Goal: Information Seeking & Learning: Learn about a topic

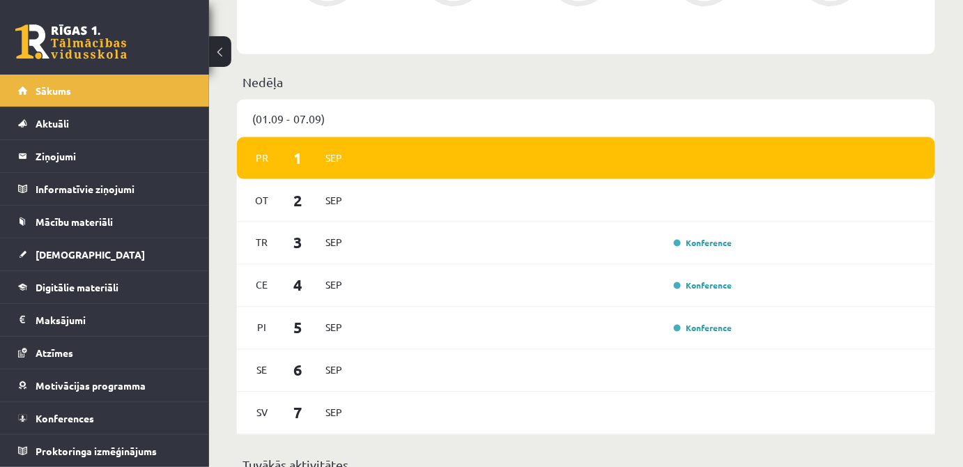
scroll to position [971, 0]
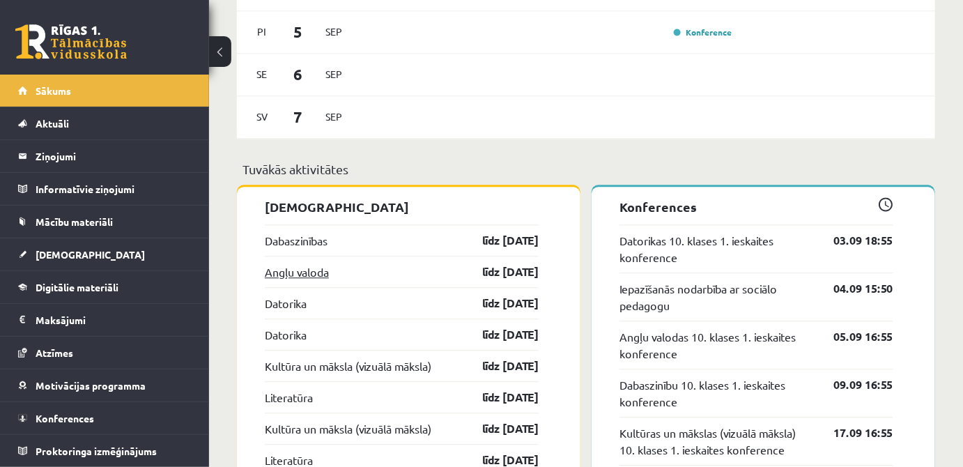
click at [325, 265] on link "Angļu valoda" at bounding box center [297, 271] width 64 height 17
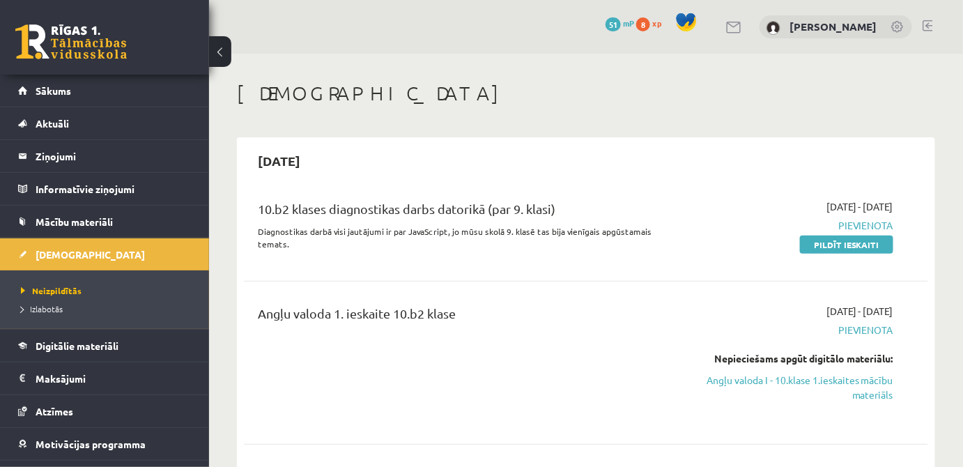
click at [219, 39] on button at bounding box center [220, 51] width 22 height 31
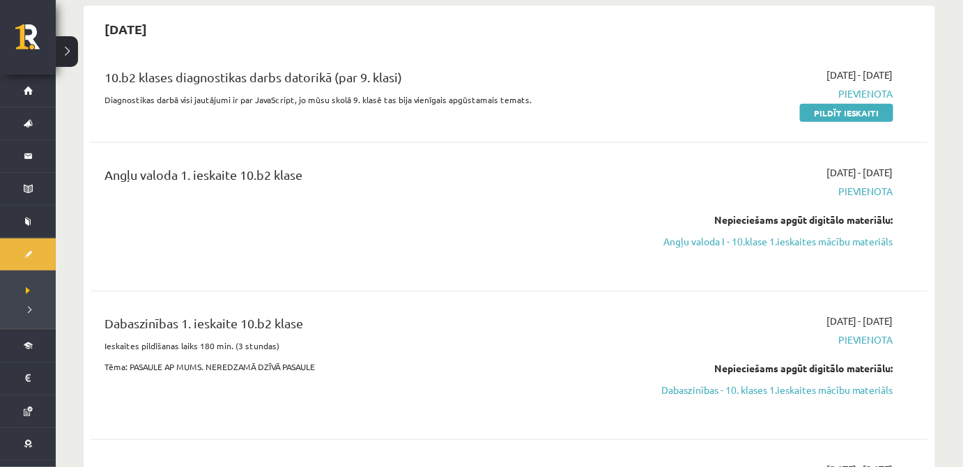
scroll to position [211, 0]
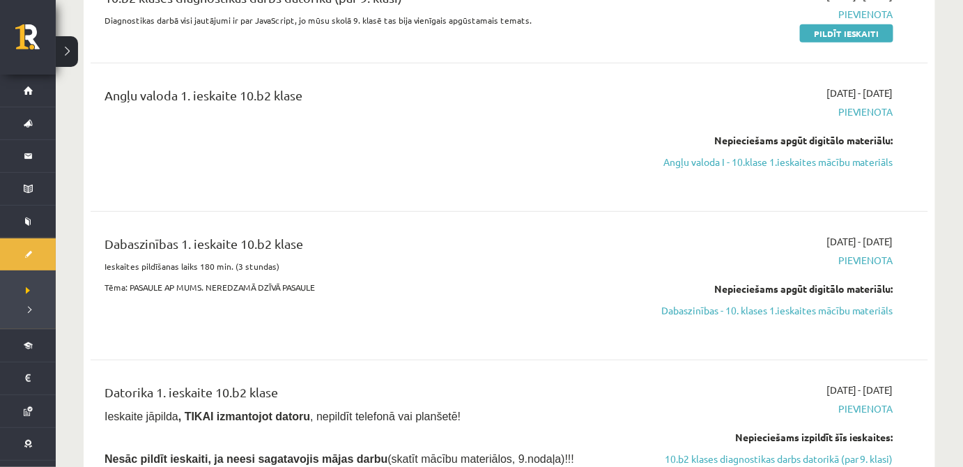
drag, startPoint x: 717, startPoint y: 158, endPoint x: 551, endPoint y: 61, distance: 192.4
click at [717, 156] on link "Angļu valoda I - 10.klase 1.ieskaites mācību materiāls" at bounding box center [769, 162] width 249 height 15
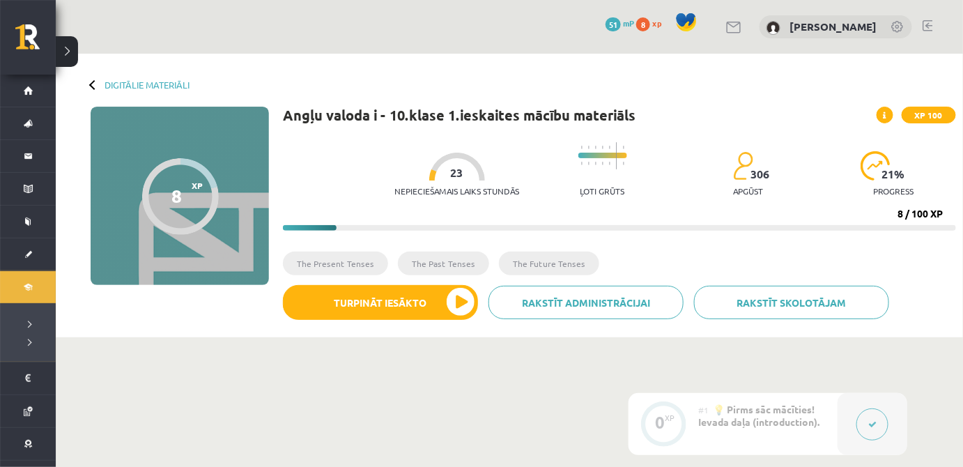
drag, startPoint x: 525, startPoint y: 373, endPoint x: 587, endPoint y: 41, distance: 338.1
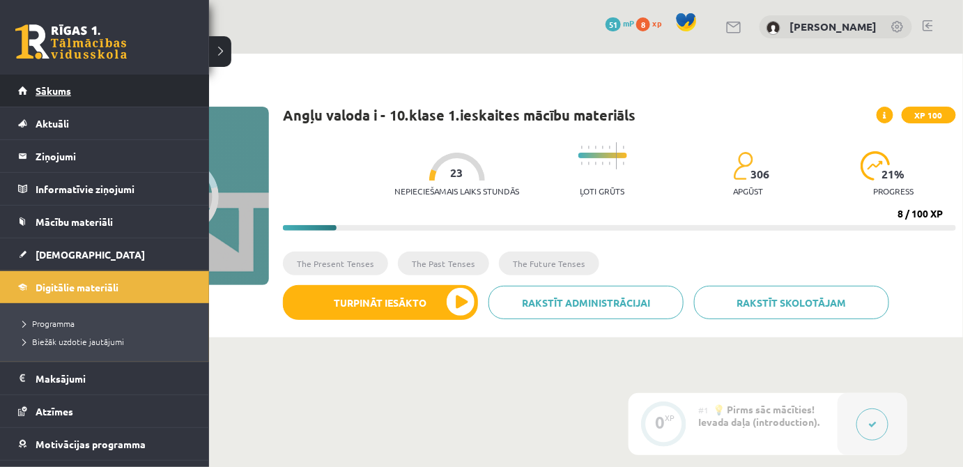
click at [47, 80] on link "Sākums" at bounding box center [105, 91] width 174 height 32
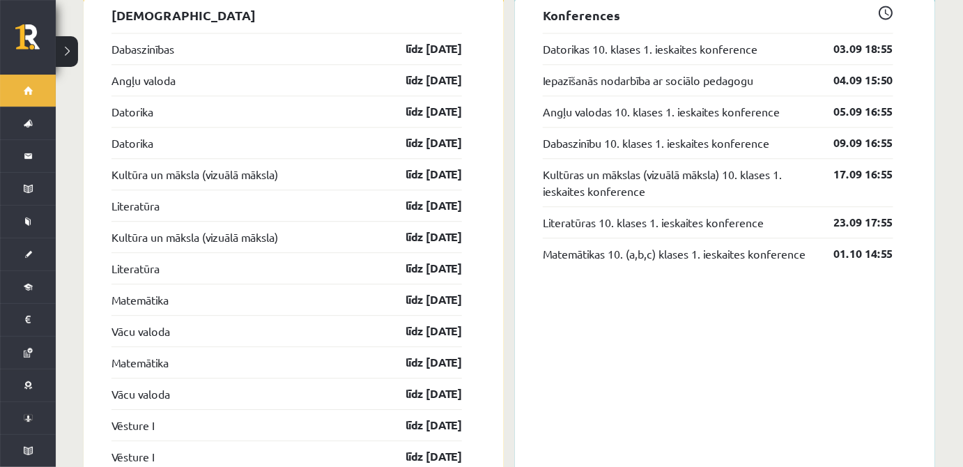
scroll to position [1140, 0]
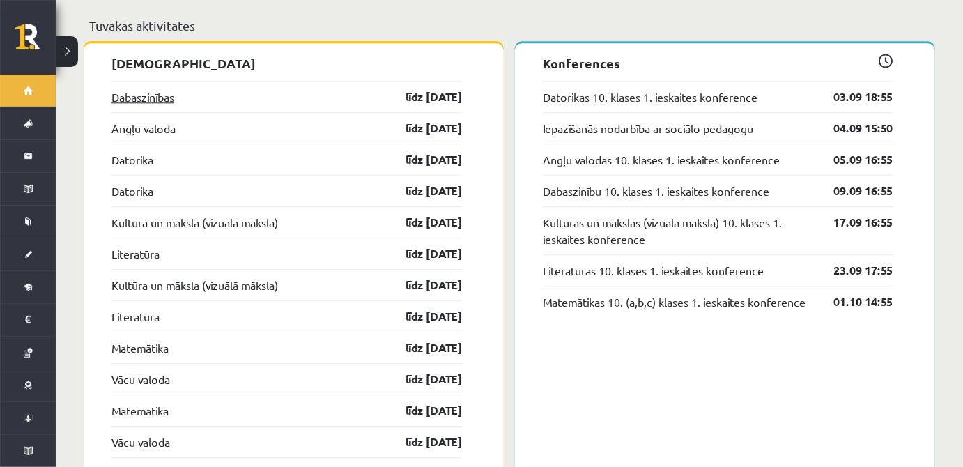
click at [173, 88] on link "Dabaszinības" at bounding box center [142, 96] width 63 height 17
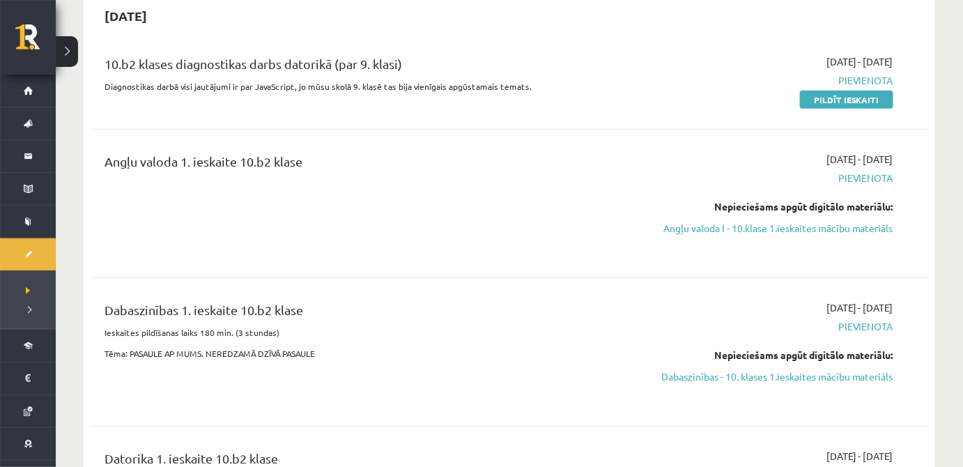
scroll to position [169, 0]
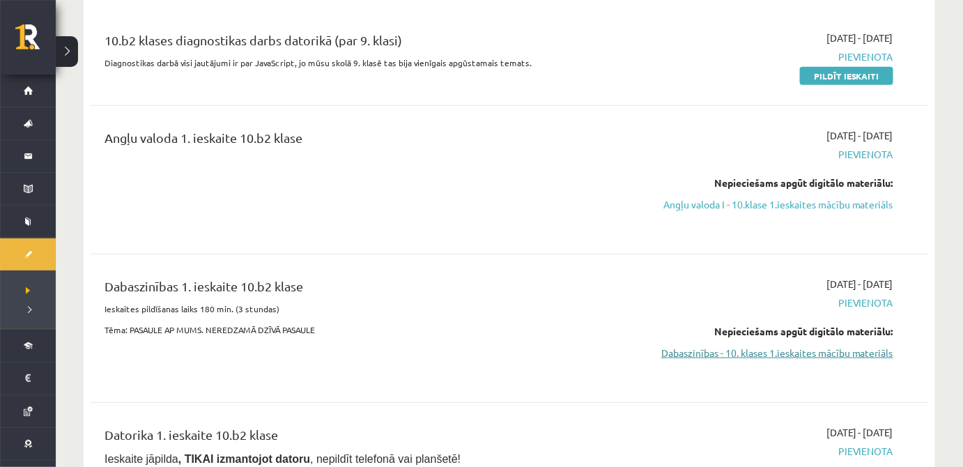
click at [799, 356] on link "Dabaszinības - 10. klases 1.ieskaites mācību materiāls" at bounding box center [769, 353] width 249 height 15
click at [763, 202] on link "Angļu valoda I - 10.klase 1.ieskaites mācību materiāls" at bounding box center [769, 204] width 249 height 15
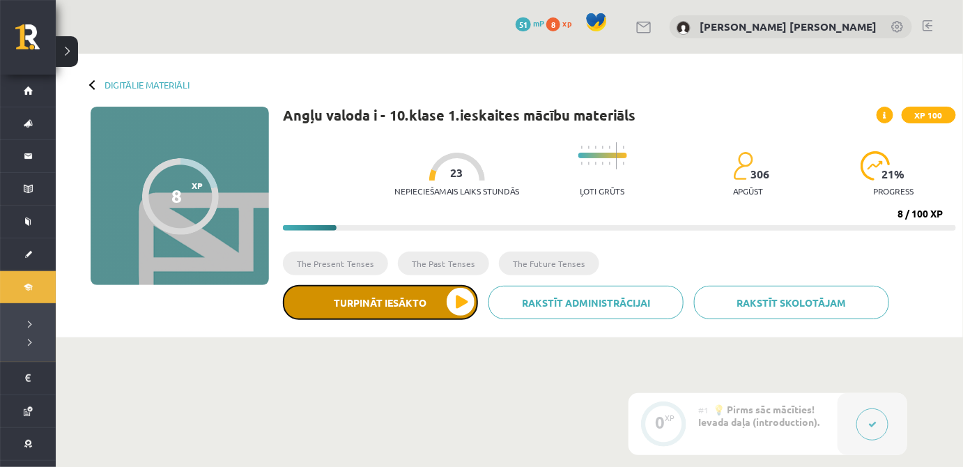
click at [448, 311] on button "Turpināt iesākto" at bounding box center [380, 302] width 195 height 35
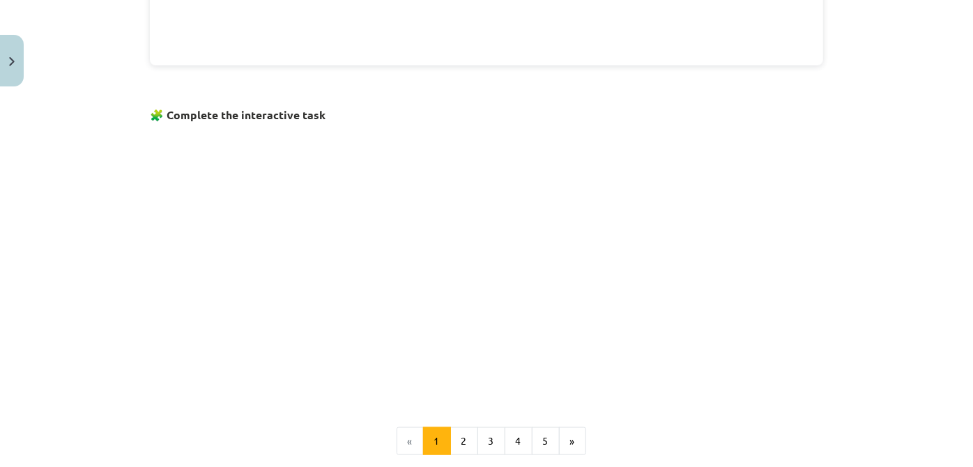
scroll to position [802, 0]
click at [673, 315] on p at bounding box center [486, 259] width 673 height 268
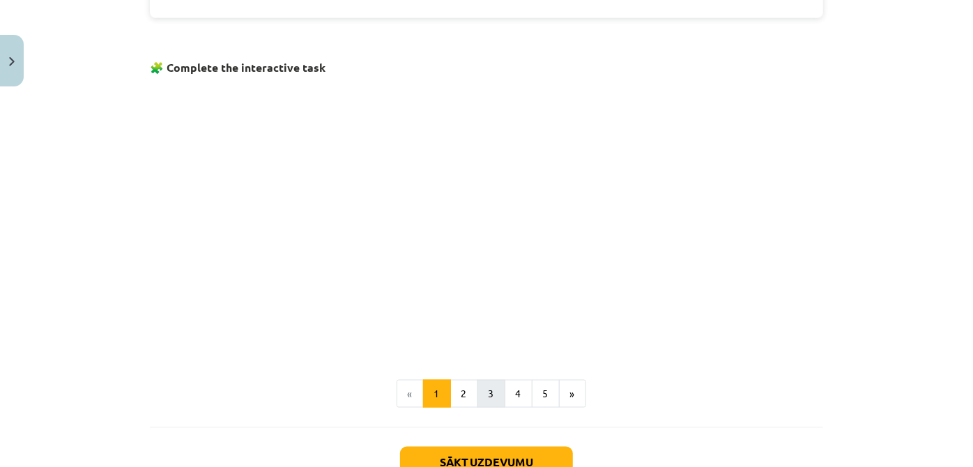
scroll to position [840, 0]
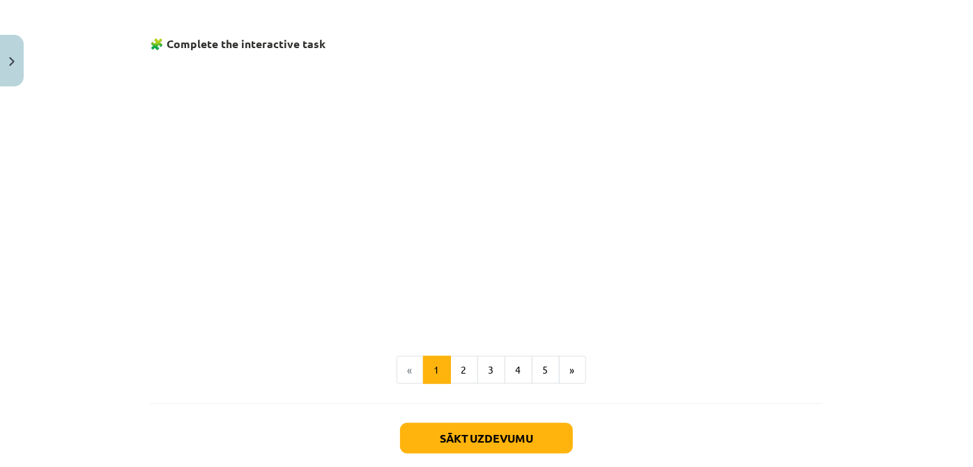
scroll to position [860, 0]
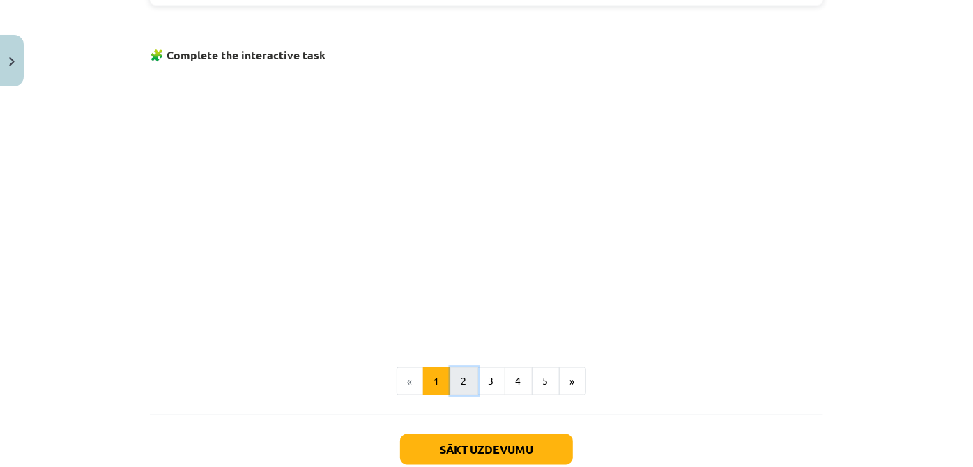
click at [468, 373] on button "2" at bounding box center [464, 381] width 28 height 28
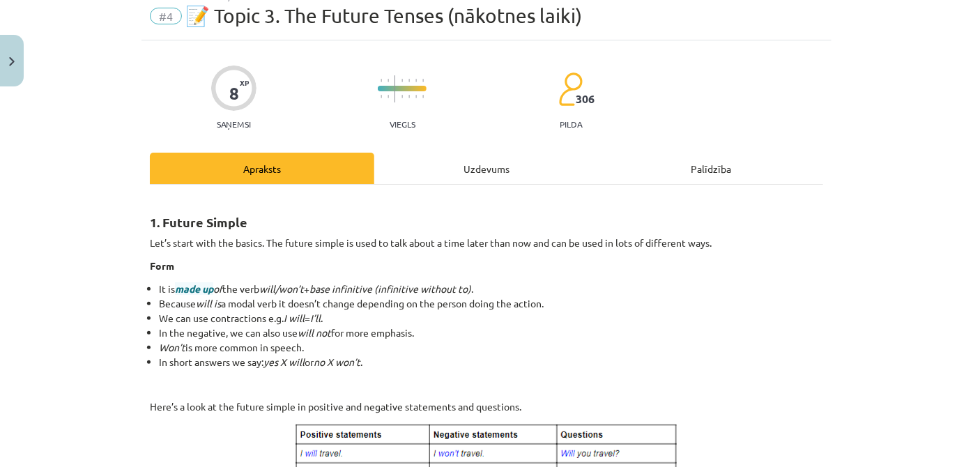
scroll to position [38, 0]
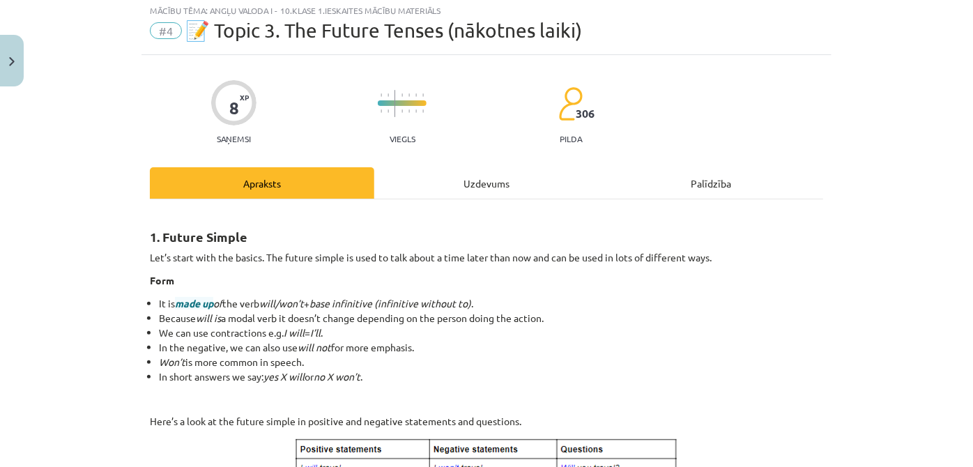
click at [470, 192] on div "Uzdevums" at bounding box center [486, 182] width 224 height 31
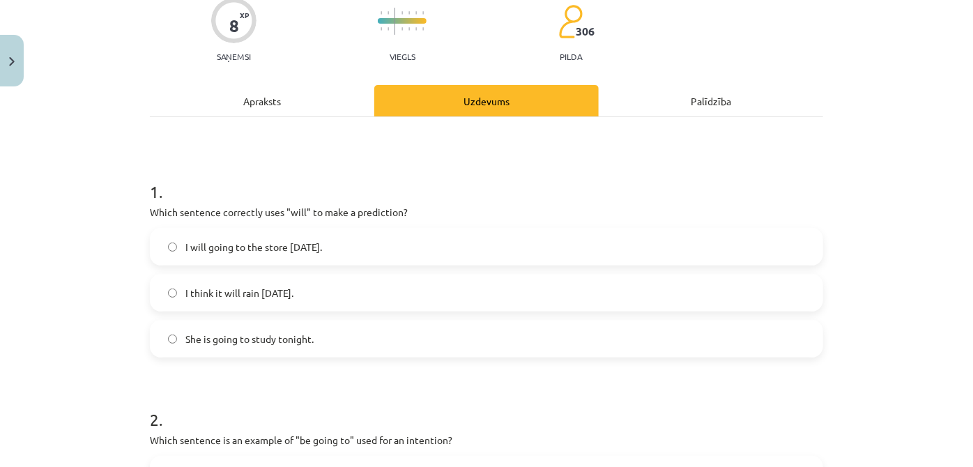
scroll to position [119, 0]
click at [317, 103] on div "Apraksts" at bounding box center [262, 101] width 224 height 31
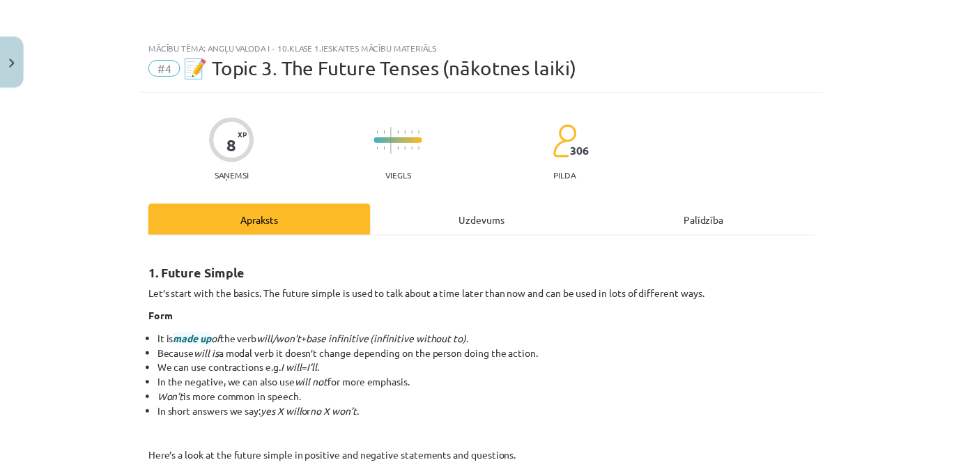
scroll to position [0, 0]
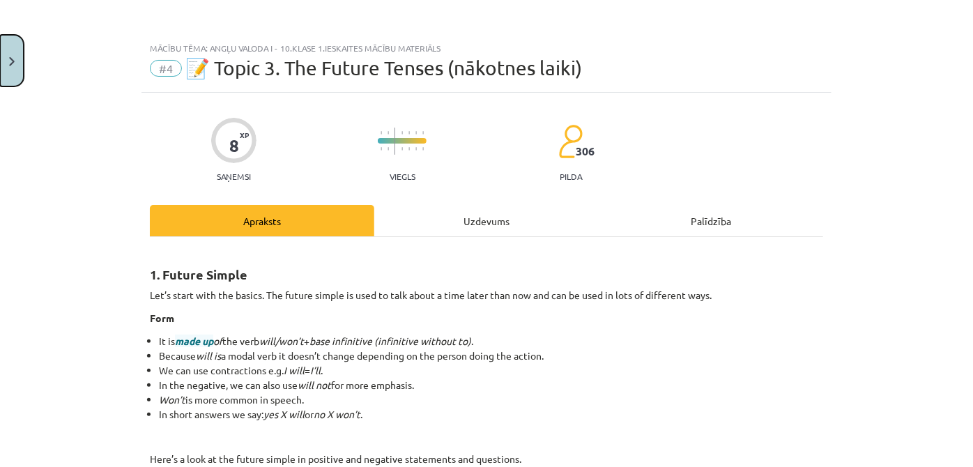
click at [7, 48] on button "Close" at bounding box center [12, 61] width 24 height 52
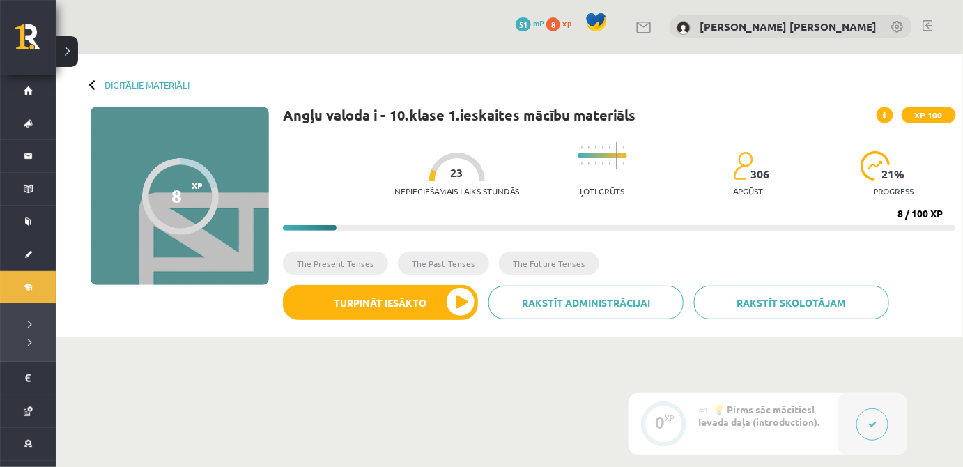
click at [440, 167] on div at bounding box center [457, 167] width 56 height 28
click at [880, 111] on span at bounding box center [885, 115] width 17 height 17
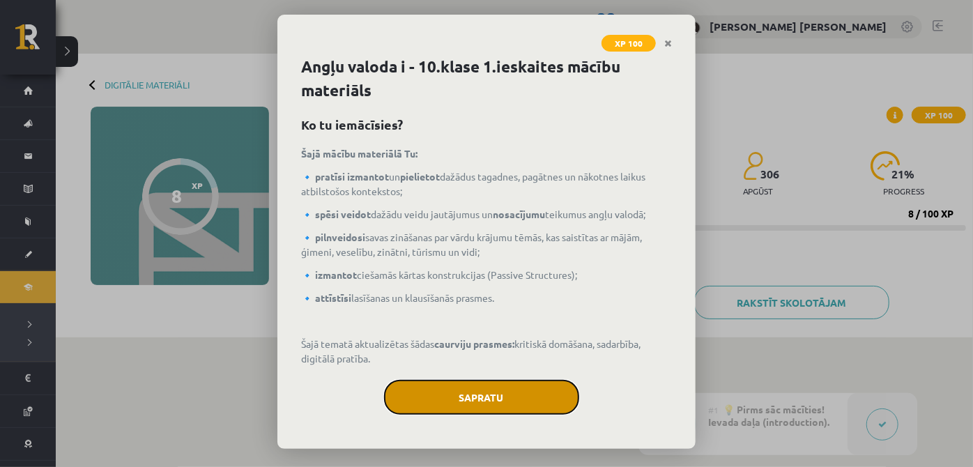
click at [470, 401] on button "Sapratu" at bounding box center [481, 397] width 195 height 35
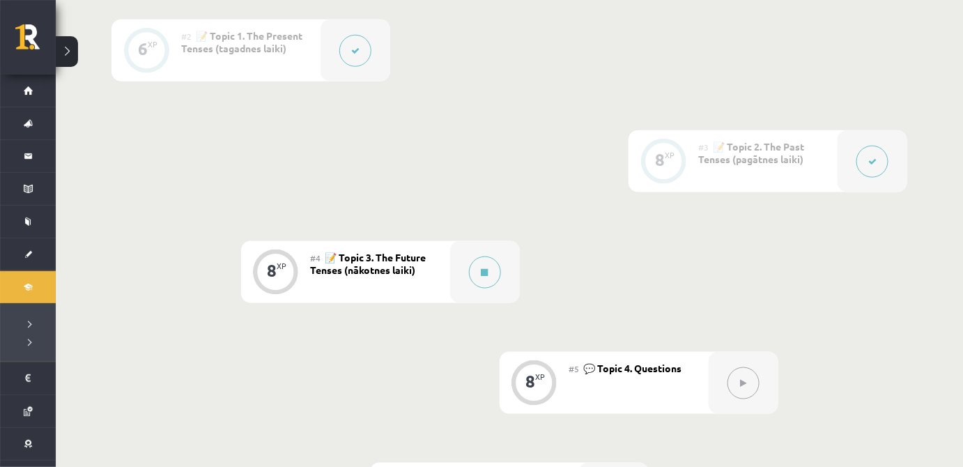
scroll to position [464, 0]
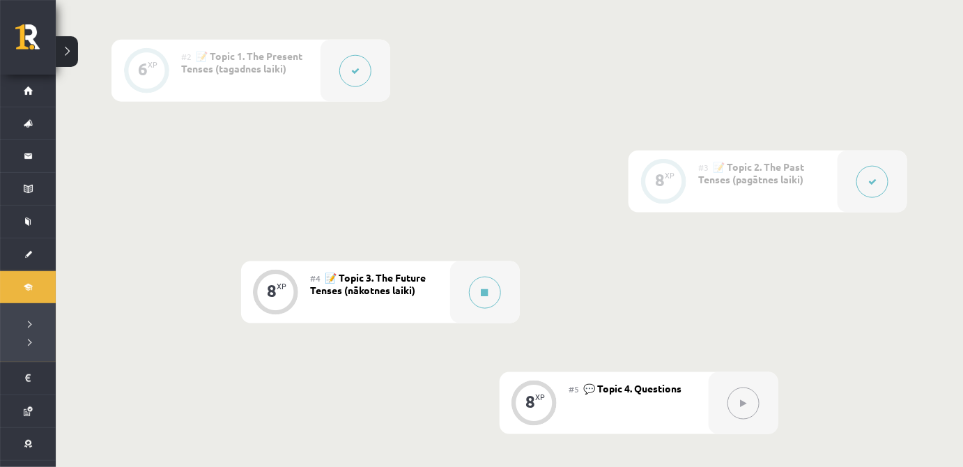
click at [394, 271] on span "📝 Topic 3. The Future Tenses (nākotnes laiki)" at bounding box center [369, 283] width 116 height 25
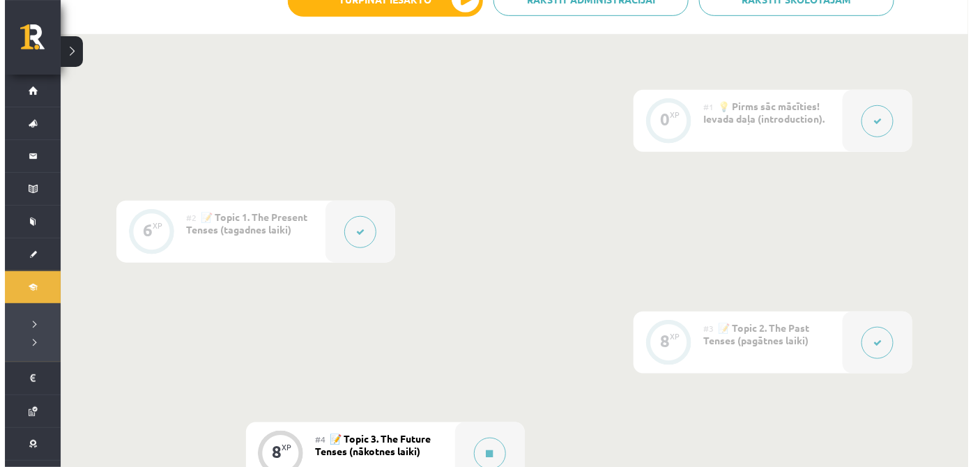
scroll to position [295, 0]
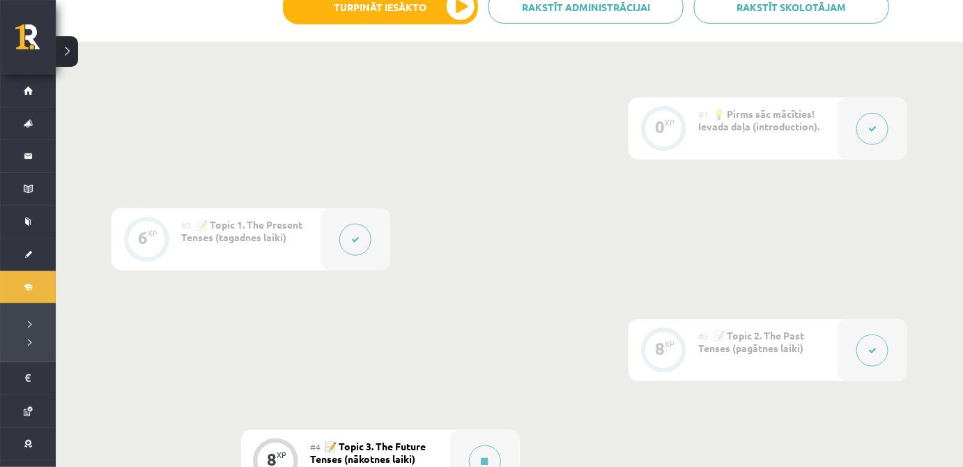
click at [357, 249] on button at bounding box center [355, 240] width 32 height 32
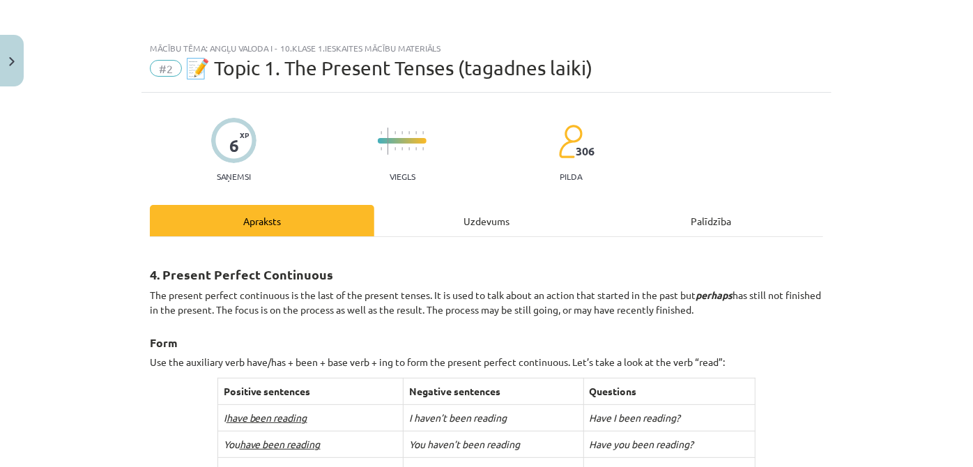
click at [445, 222] on div "Uzdevums" at bounding box center [486, 220] width 224 height 31
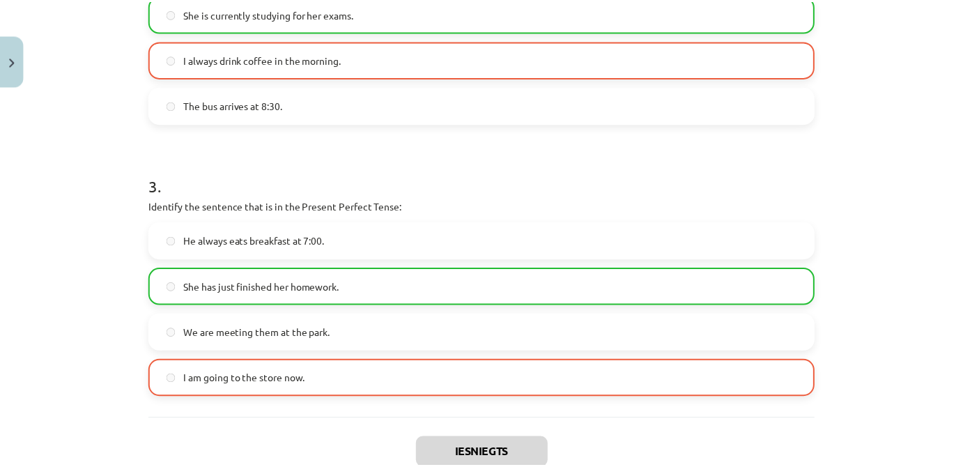
scroll to position [808, 0]
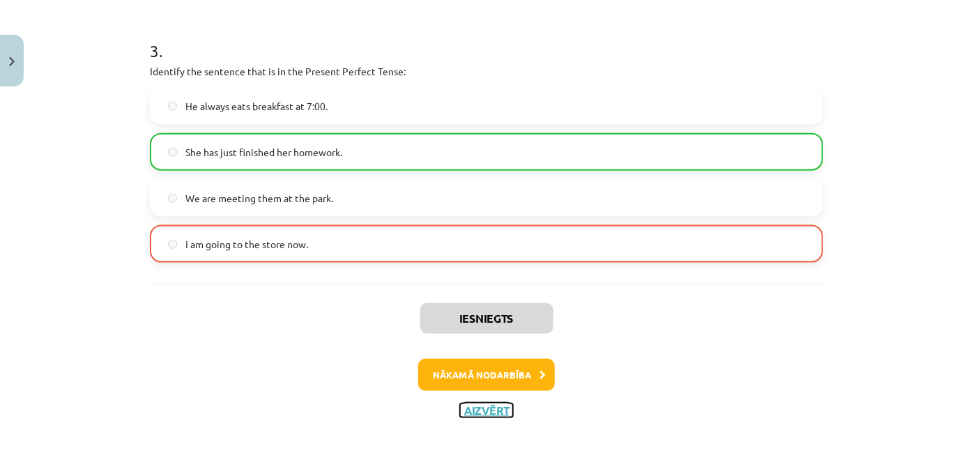
click at [477, 403] on button "Aizvērt" at bounding box center [486, 410] width 53 height 14
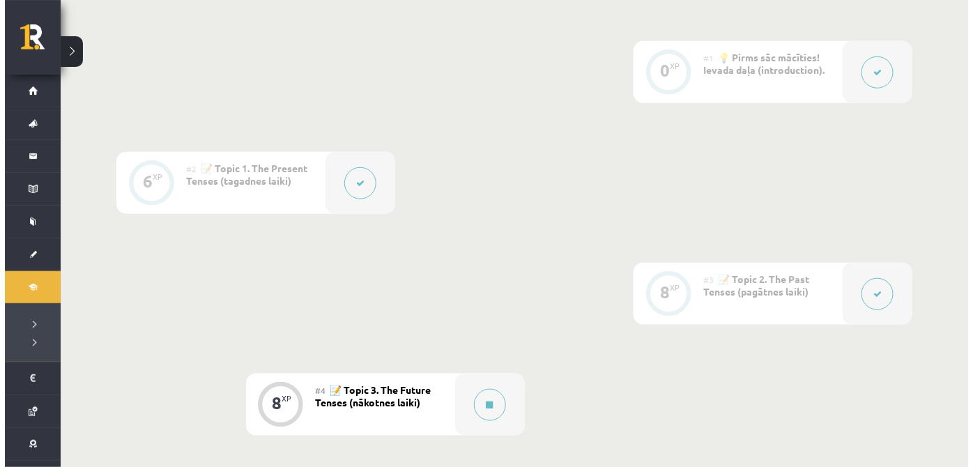
scroll to position [422, 0]
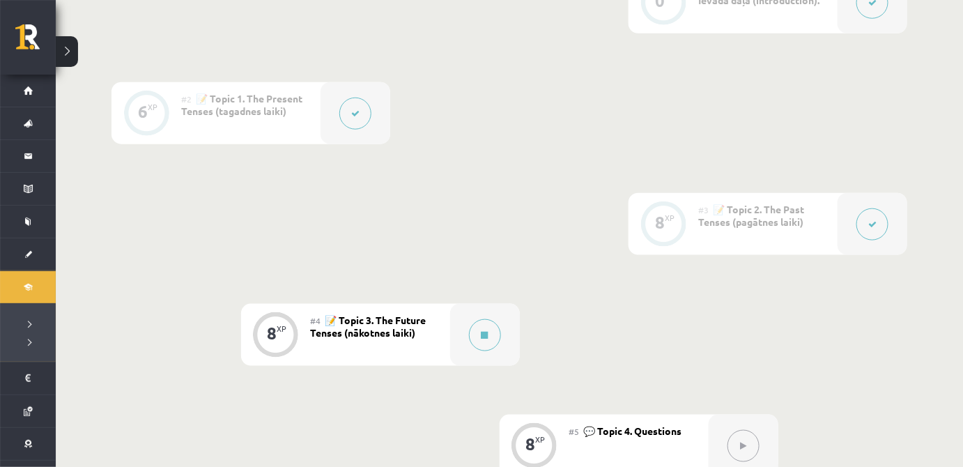
click at [415, 357] on div "#4 📝 Topic 3. The Future Tenses (nākotnes laiki)" at bounding box center [380, 335] width 139 height 62
click at [491, 333] on button at bounding box center [485, 335] width 32 height 32
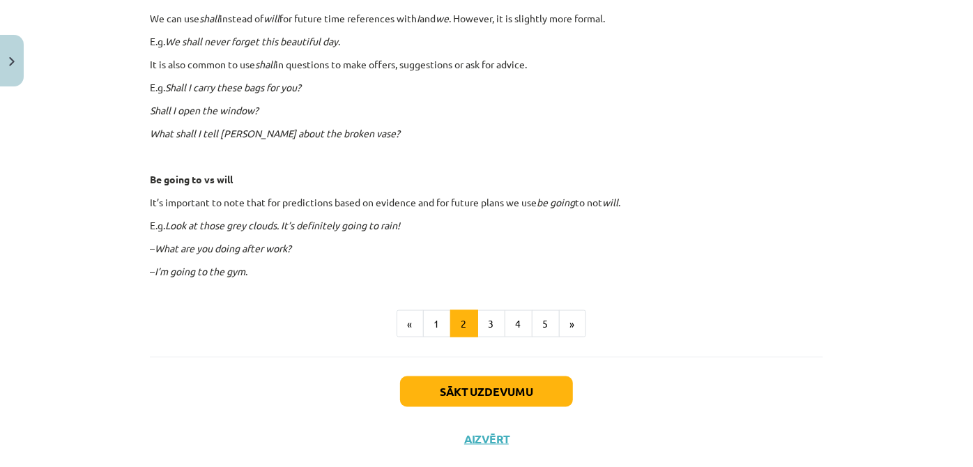
scroll to position [865, 0]
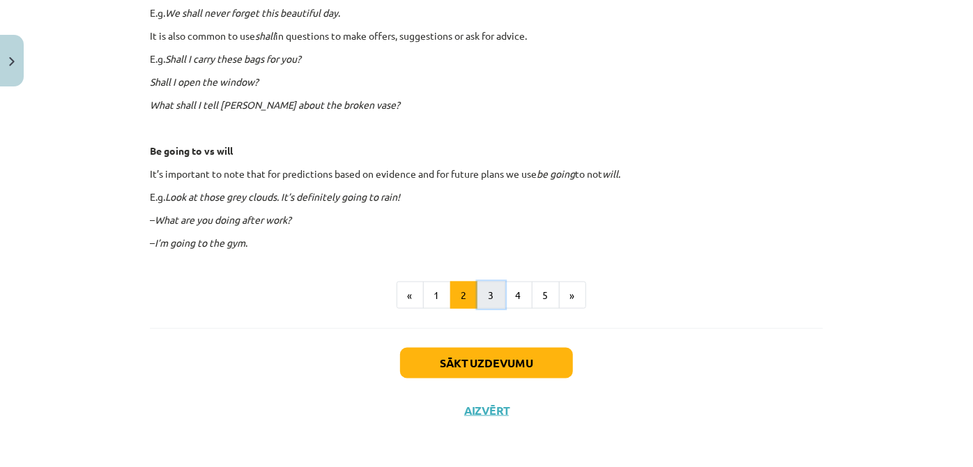
click at [480, 297] on button "3" at bounding box center [491, 296] width 28 height 28
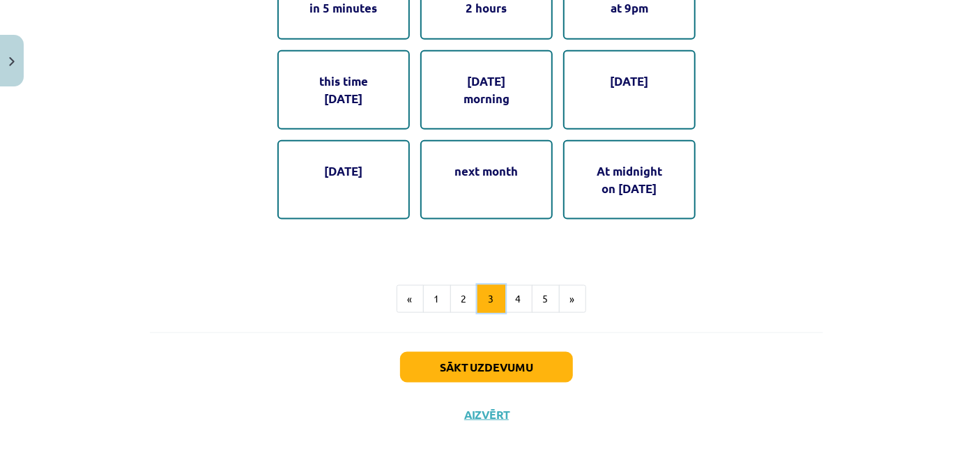
scroll to position [843, 0]
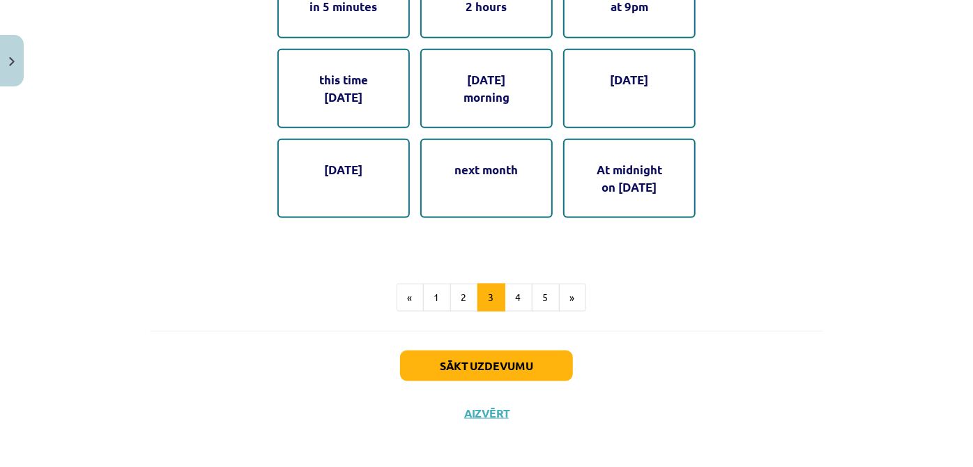
click at [517, 304] on button "4" at bounding box center [518, 298] width 28 height 28
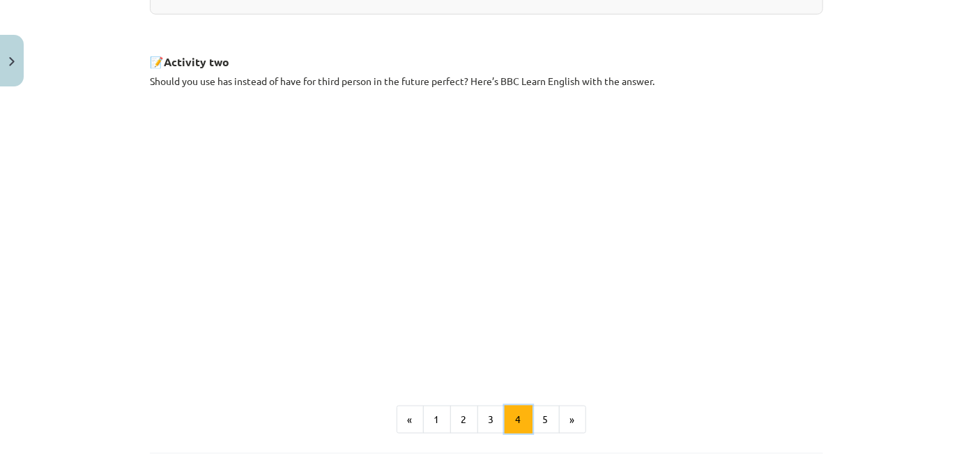
scroll to position [798, 0]
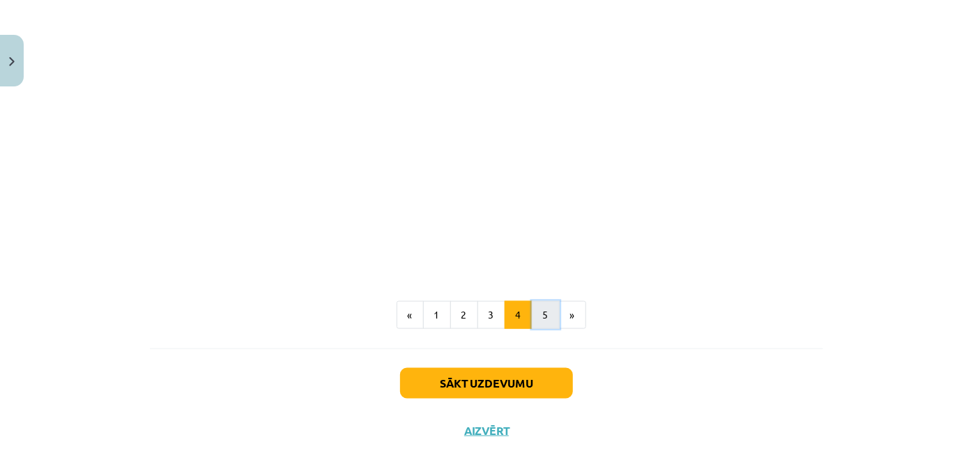
click at [540, 325] on button "5" at bounding box center [546, 315] width 28 height 28
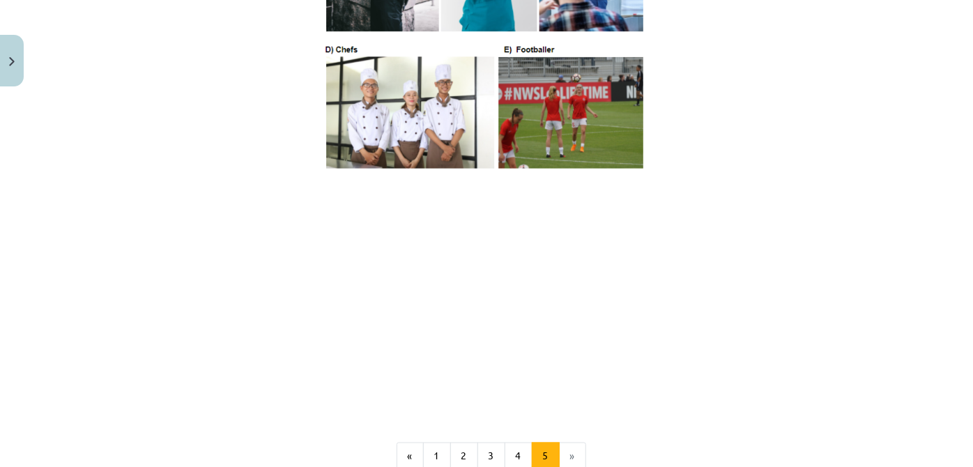
scroll to position [925, 0]
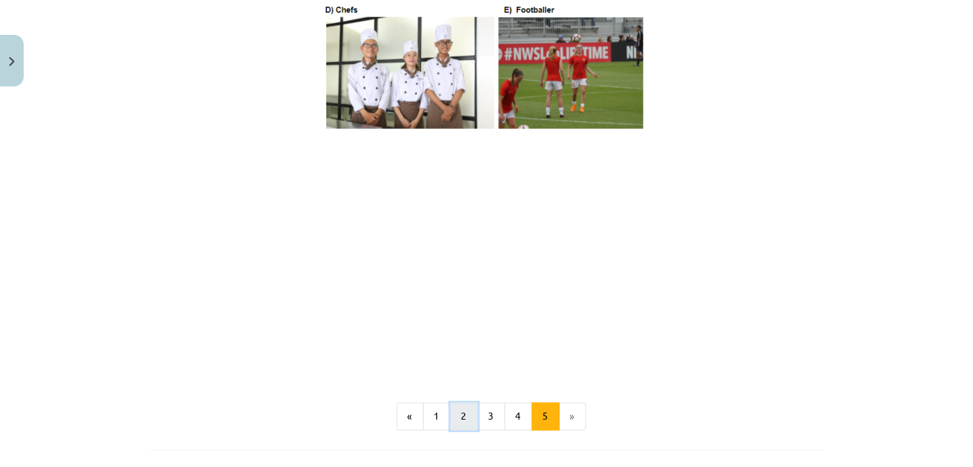
click at [463, 431] on button "2" at bounding box center [464, 417] width 28 height 28
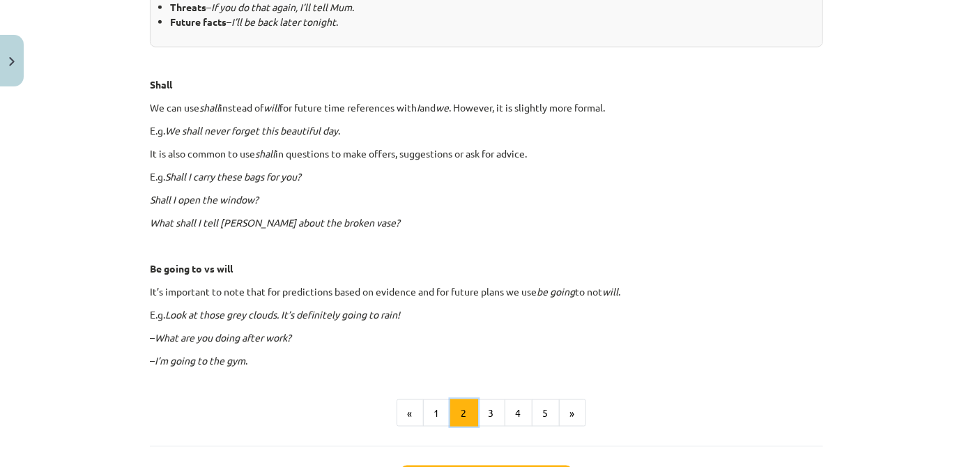
scroll to position [798, 0]
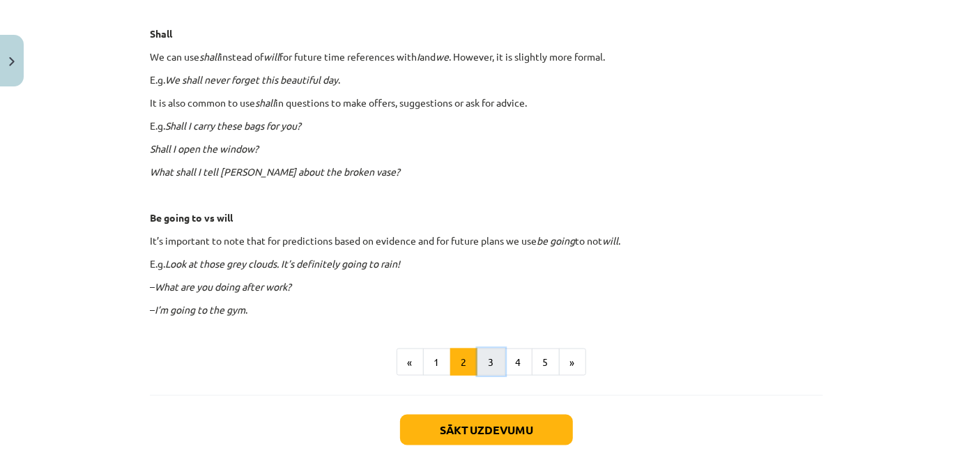
click at [493, 364] on button "3" at bounding box center [491, 362] width 28 height 28
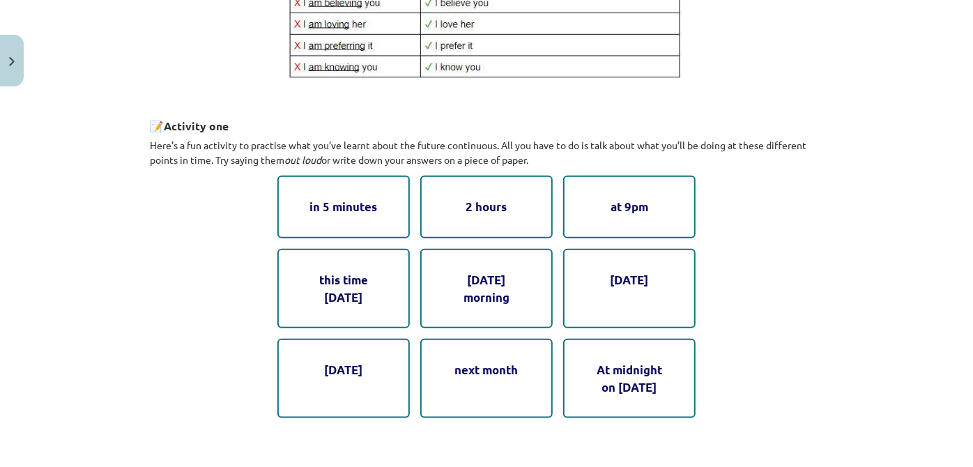
scroll to position [671, 0]
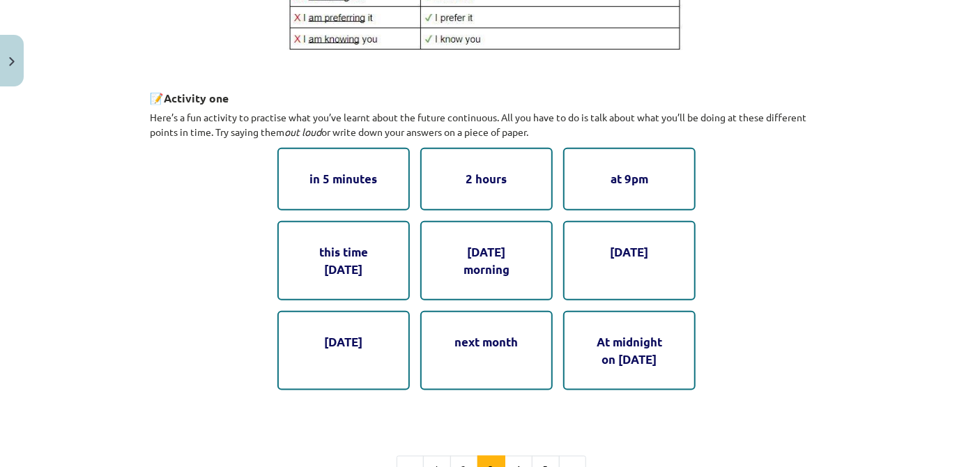
click at [362, 337] on div "in 2 weeks" at bounding box center [343, 350] width 132 height 79
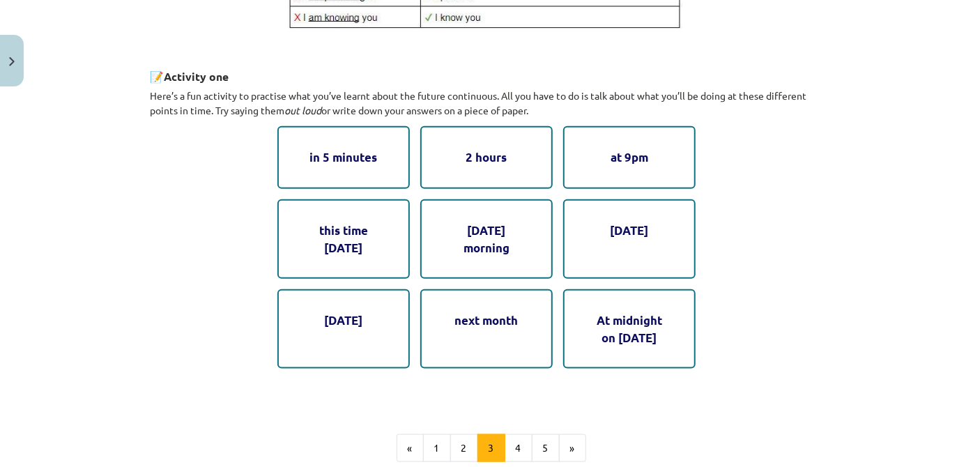
scroll to position [714, 0]
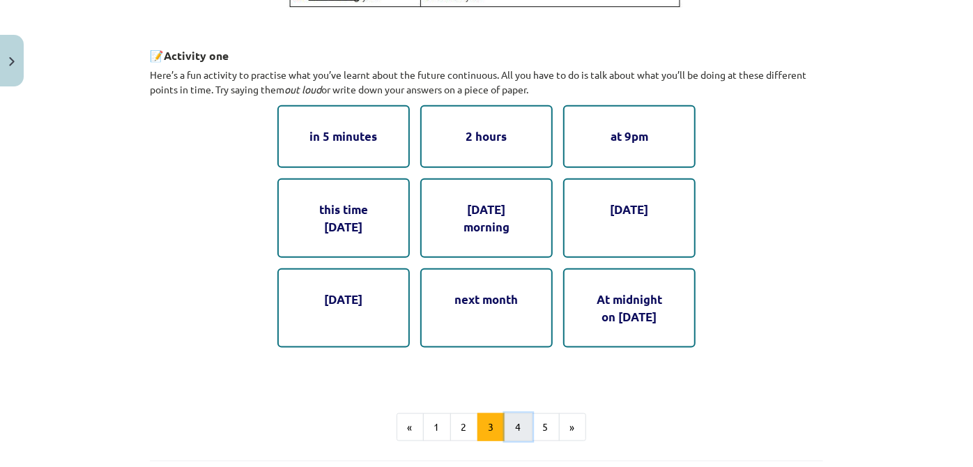
click at [518, 417] on button "4" at bounding box center [518, 427] width 28 height 28
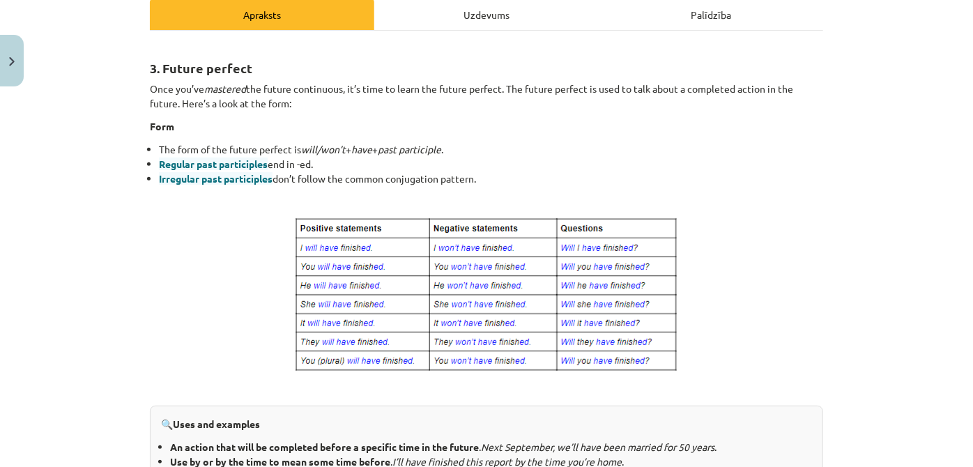
scroll to position [207, 0]
click at [497, 24] on div "Uzdevums" at bounding box center [486, 13] width 224 height 31
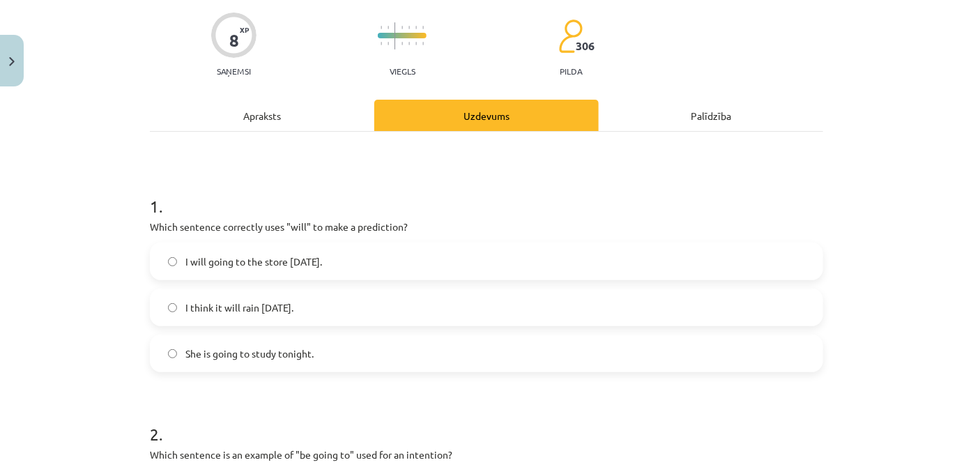
scroll to position [119, 0]
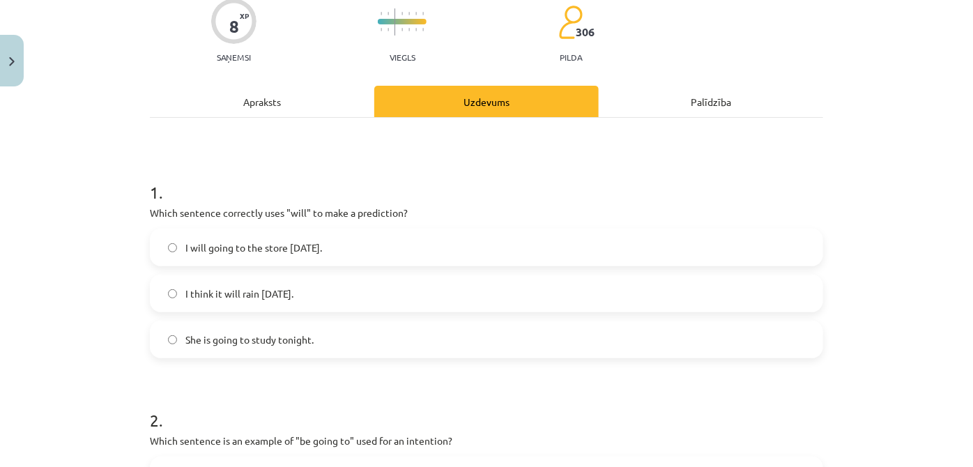
click at [358, 293] on label "I think it will rain tomorrow." at bounding box center [486, 293] width 670 height 35
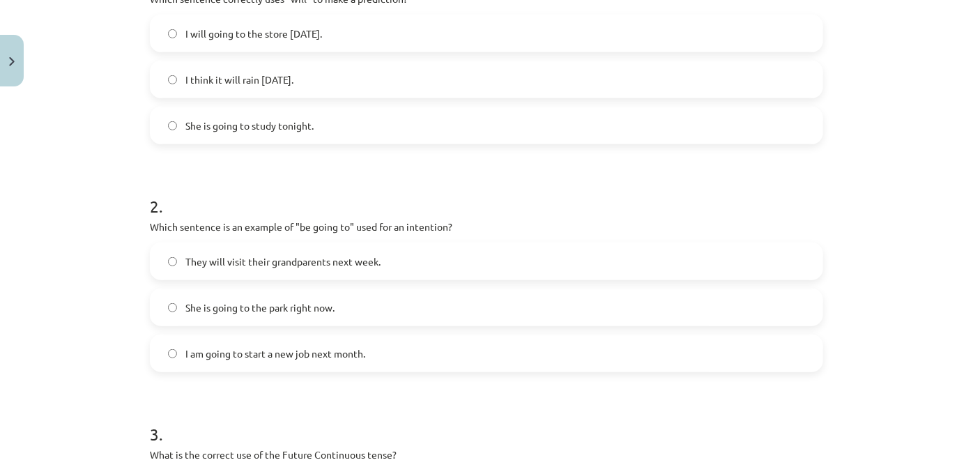
scroll to position [348, 0]
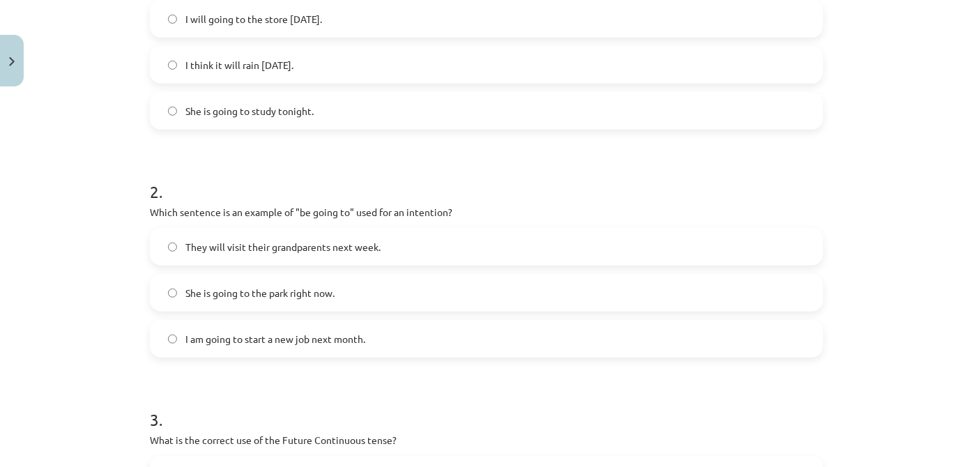
click at [410, 332] on label "I am going to start a new job next month." at bounding box center [486, 338] width 670 height 35
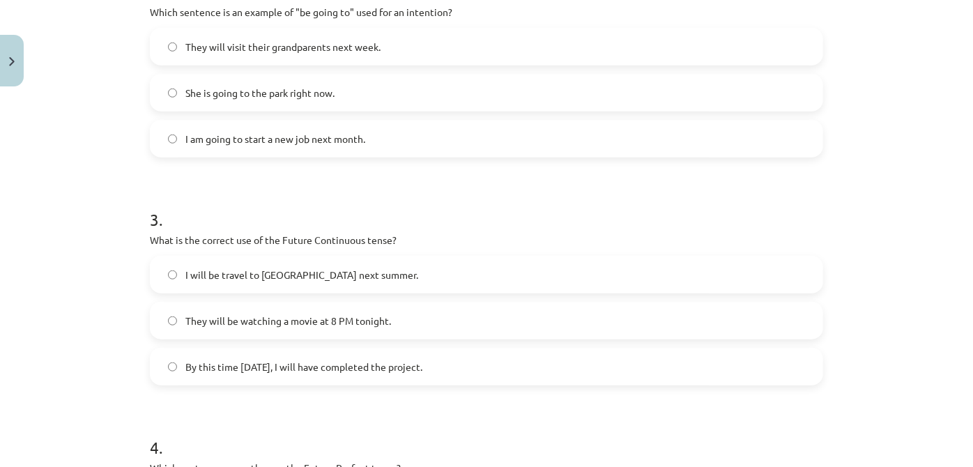
scroll to position [559, 0]
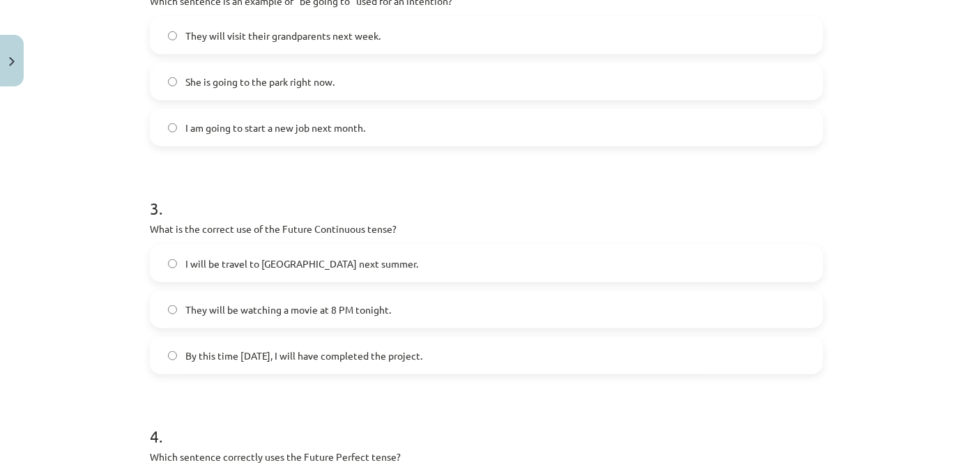
click at [487, 353] on label "By this time tomorrow, I will have completed the project." at bounding box center [486, 355] width 670 height 35
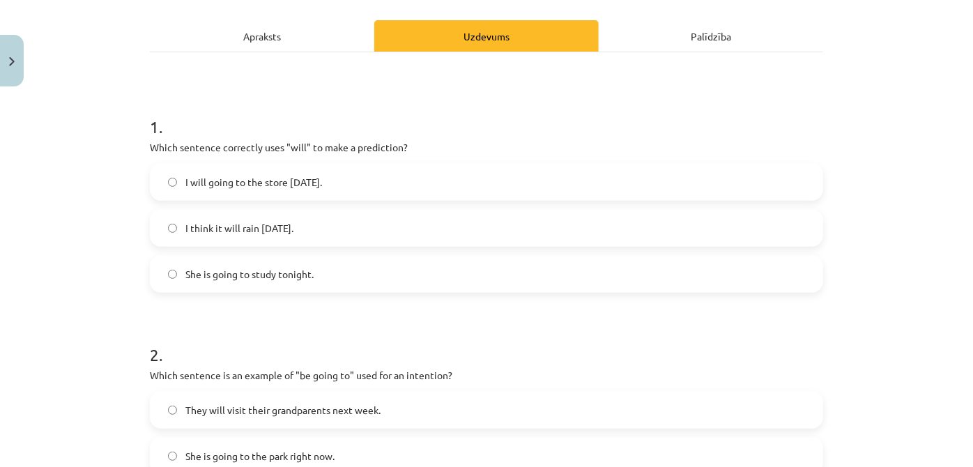
scroll to position [95, 0]
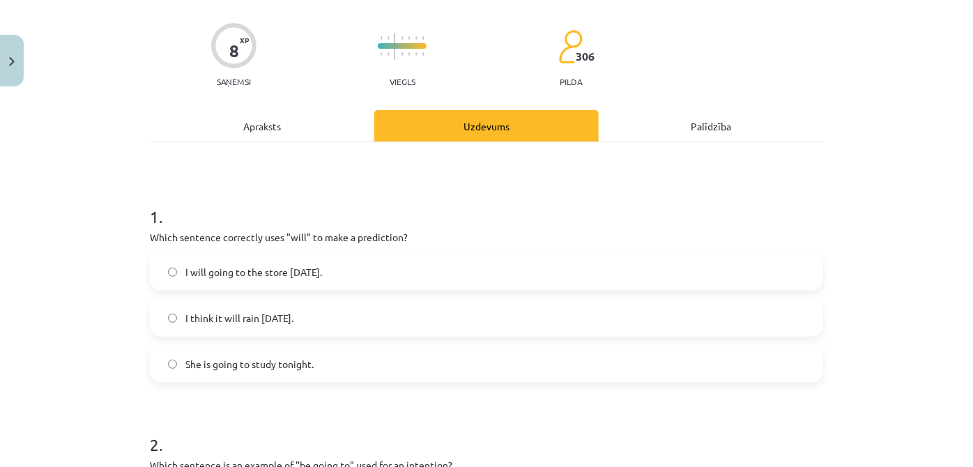
click at [327, 114] on div "Apraksts" at bounding box center [262, 125] width 224 height 31
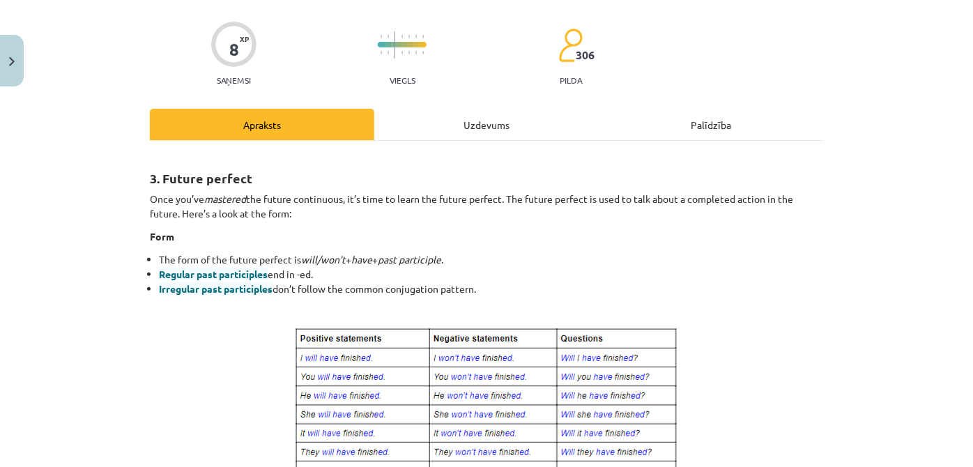
scroll to position [162, 0]
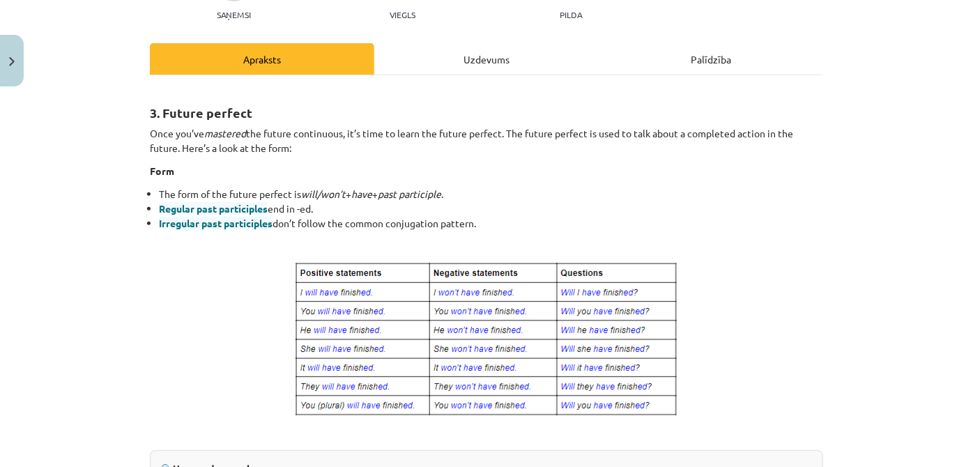
click at [500, 56] on div "Uzdevums" at bounding box center [486, 58] width 224 height 31
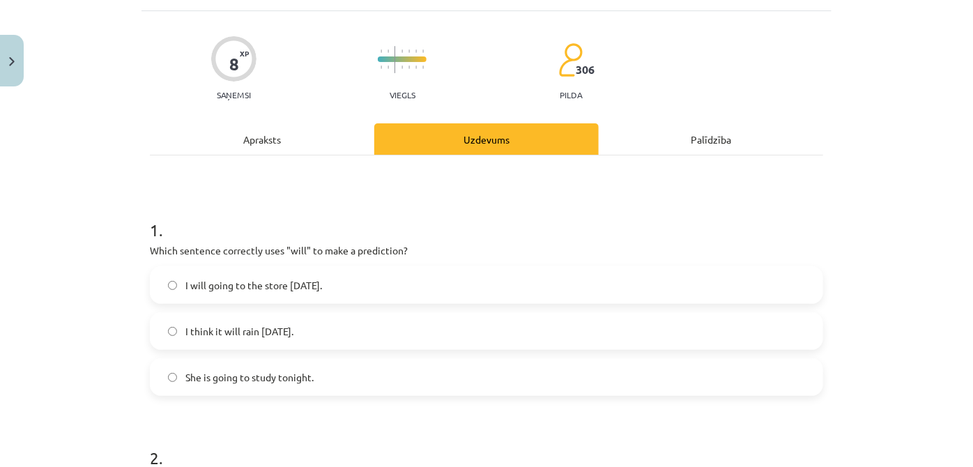
scroll to position [0, 0]
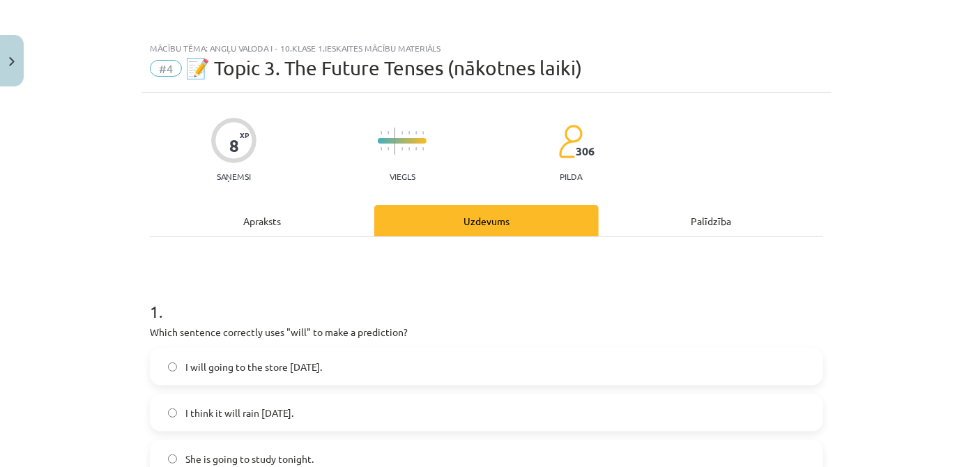
click at [230, 212] on div "Apraksts" at bounding box center [262, 220] width 224 height 31
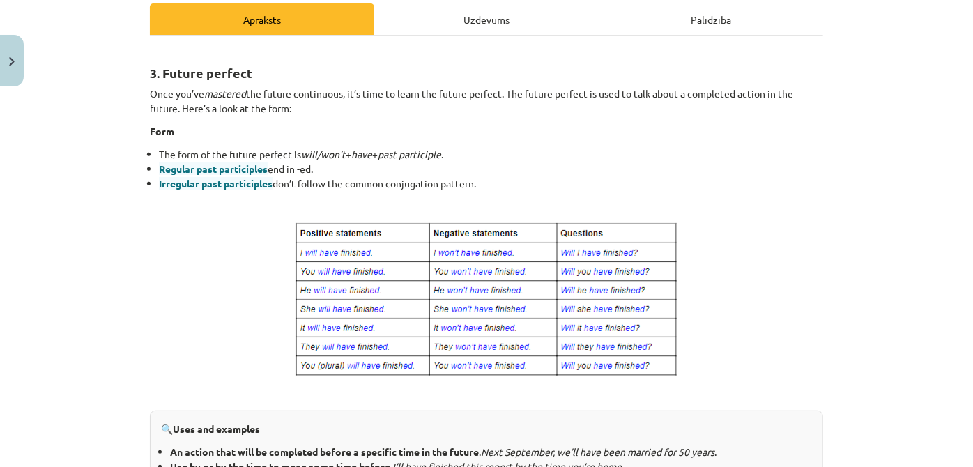
scroll to position [203, 0]
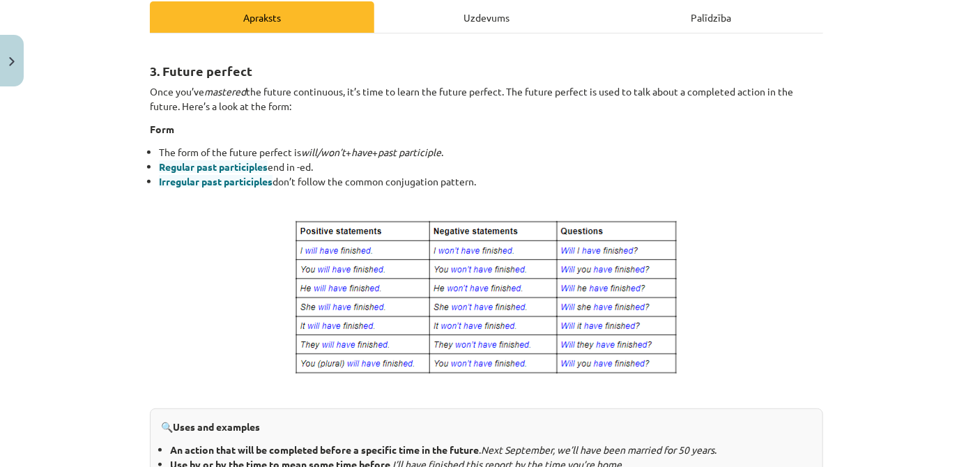
click at [486, 17] on div "Uzdevums" at bounding box center [486, 16] width 224 height 31
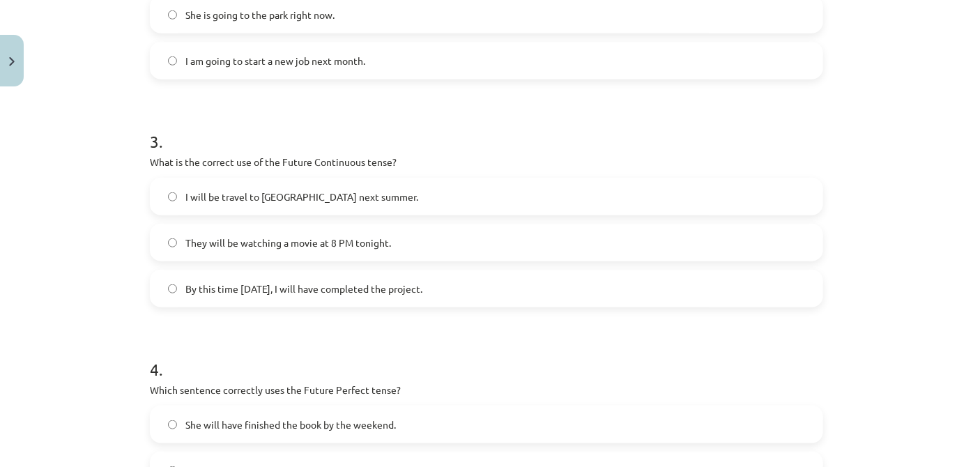
scroll to position [837, 0]
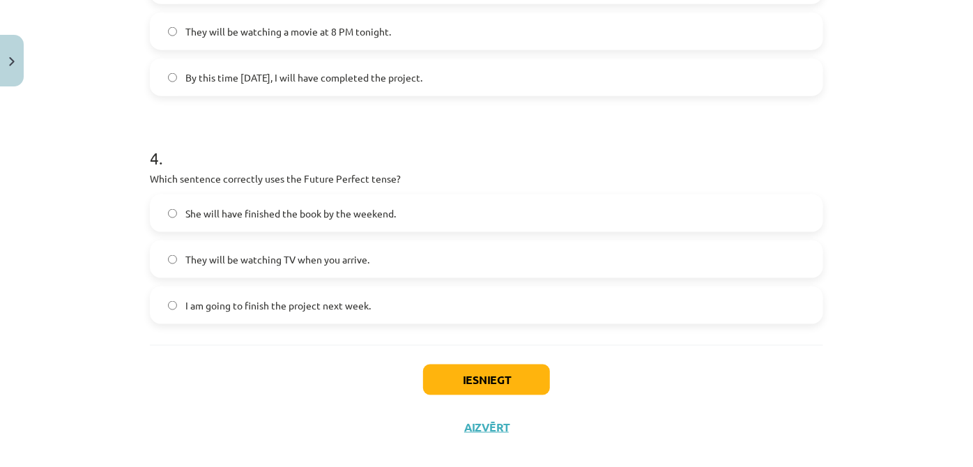
click at [479, 217] on label "She will have finished the book by the weekend." at bounding box center [486, 213] width 670 height 35
click at [452, 367] on button "Iesniegt" at bounding box center [486, 379] width 127 height 31
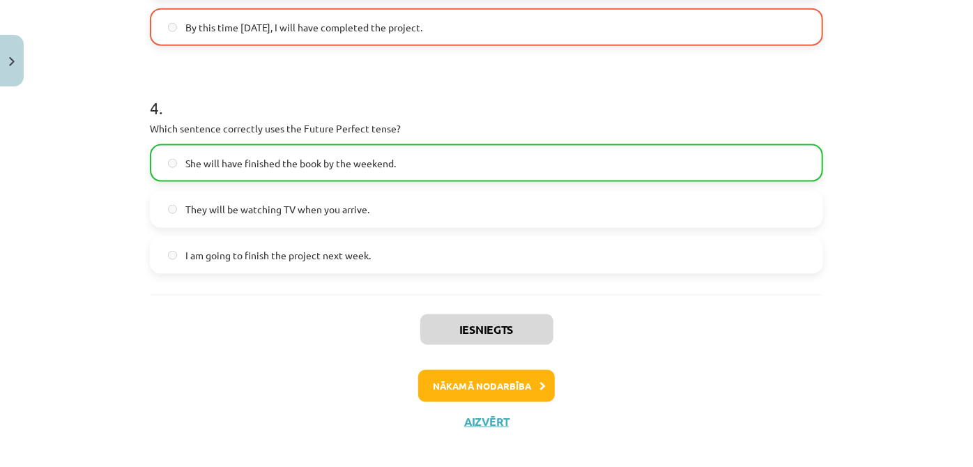
scroll to position [898, 0]
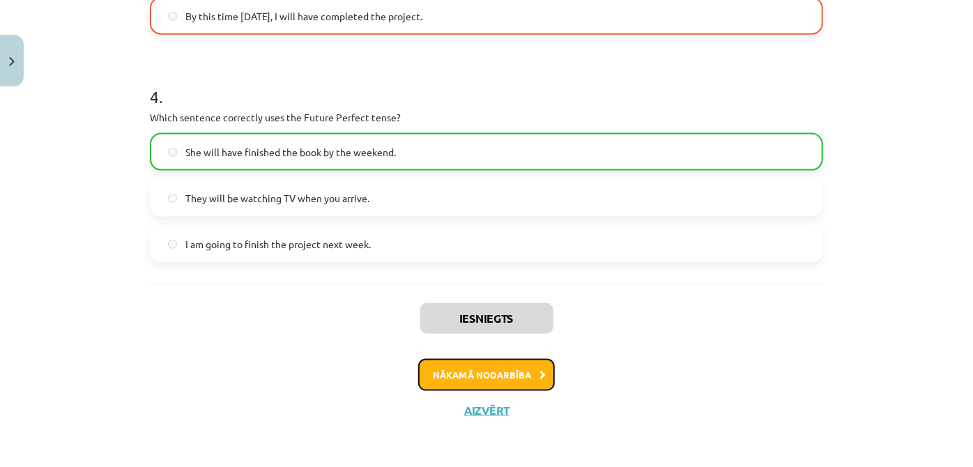
click at [481, 366] on button "Nākamā nodarbība" at bounding box center [486, 375] width 137 height 32
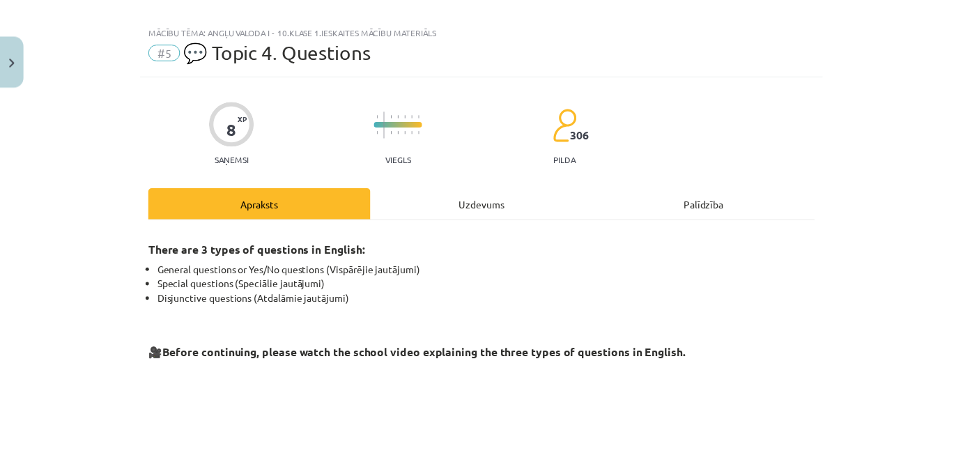
scroll to position [0, 0]
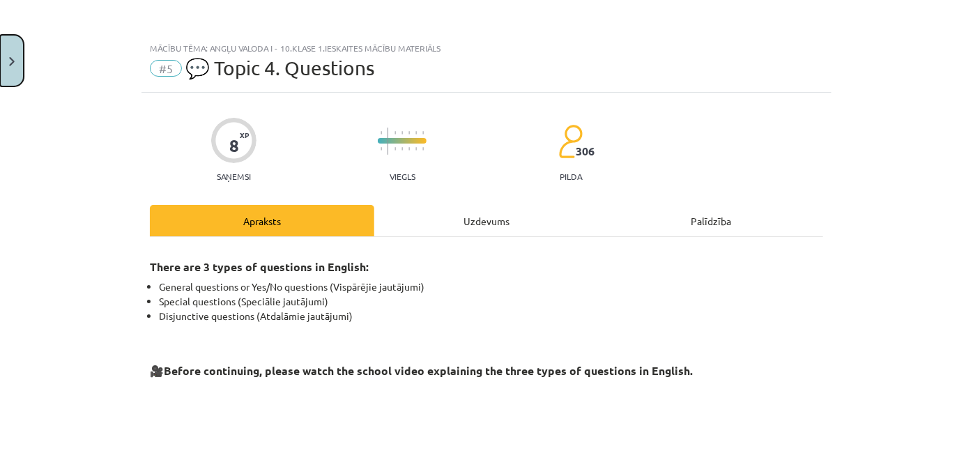
click at [1, 59] on button "Close" at bounding box center [12, 61] width 24 height 52
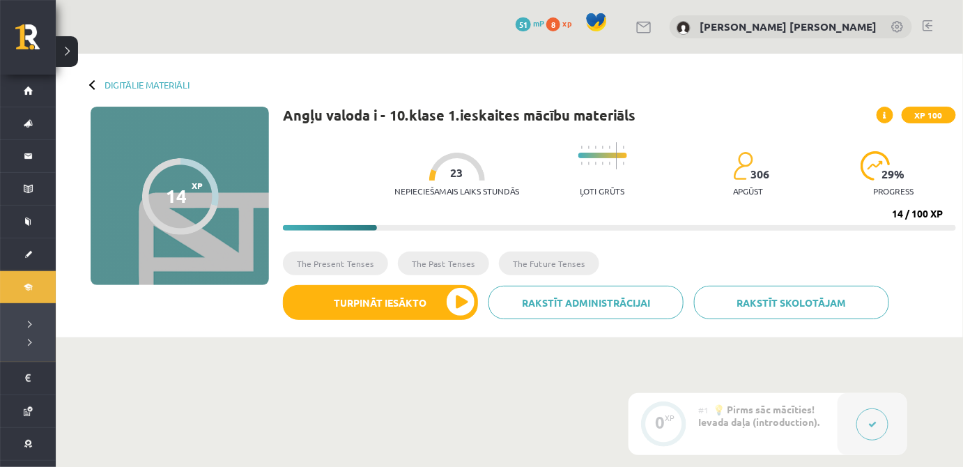
click at [70, 42] on button at bounding box center [67, 51] width 22 height 31
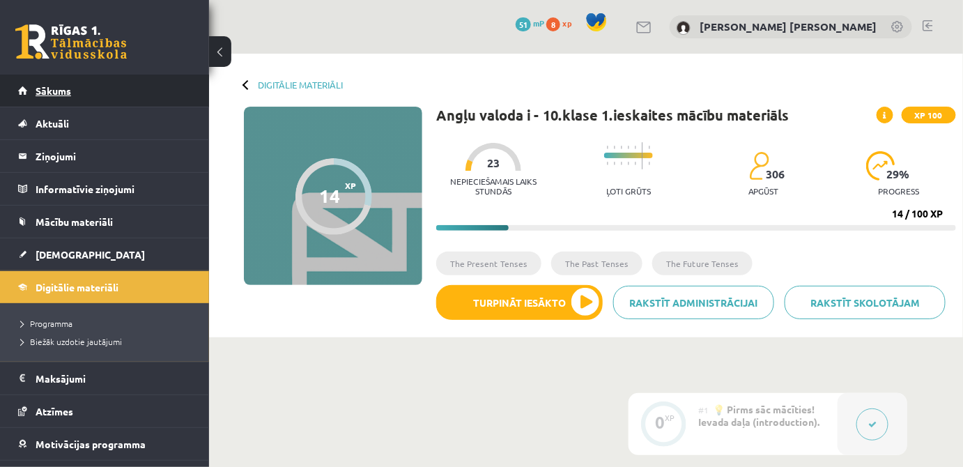
click at [100, 86] on link "Sākums" at bounding box center [105, 91] width 174 height 32
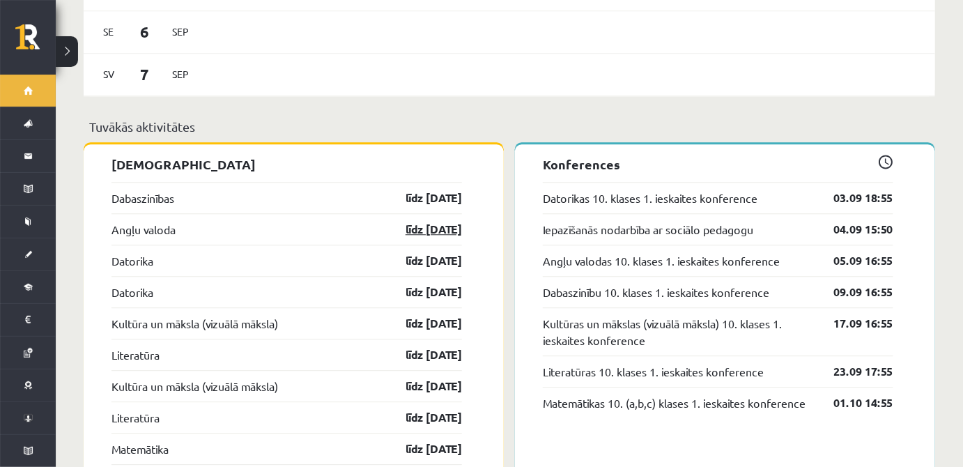
scroll to position [1055, 0]
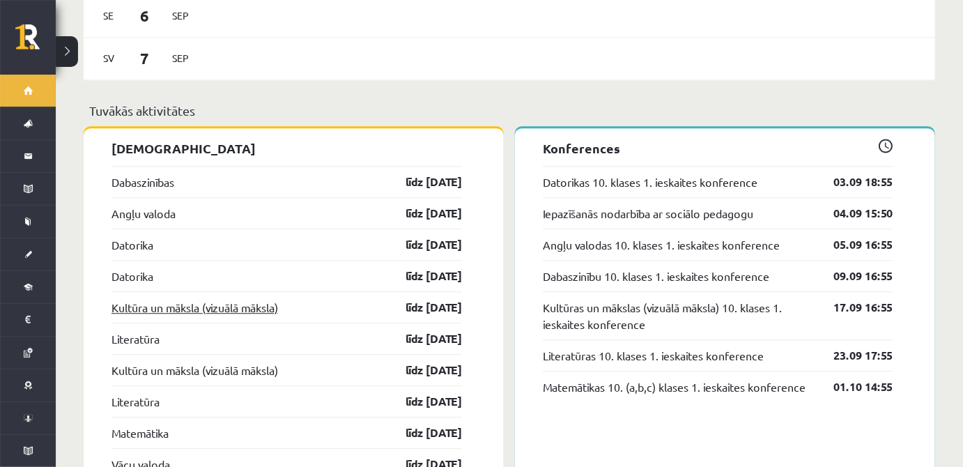
click at [268, 299] on link "Kultūra un māksla (vizuālā māksla)" at bounding box center [194, 307] width 167 height 17
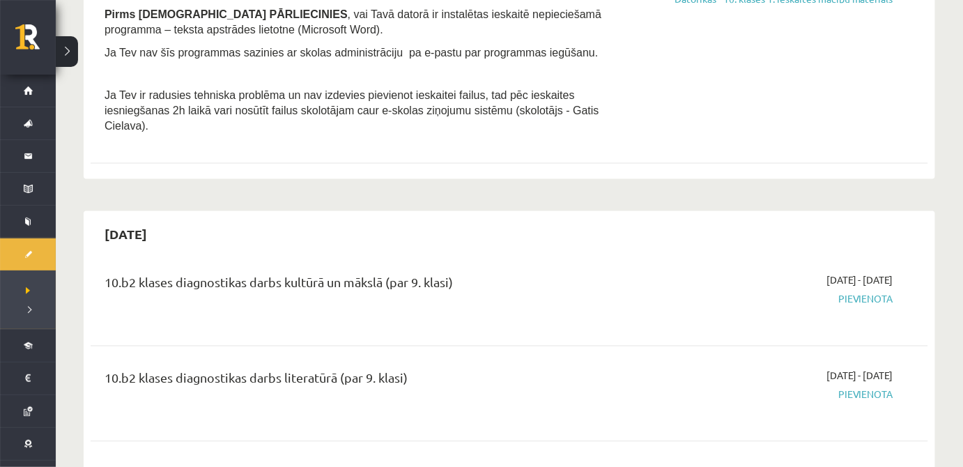
scroll to position [760, 0]
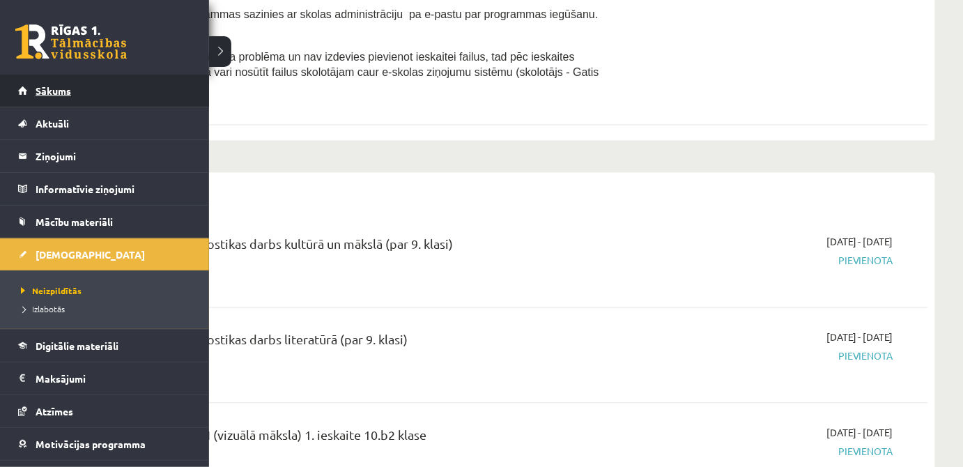
click at [89, 90] on link "Sākums" at bounding box center [105, 91] width 174 height 32
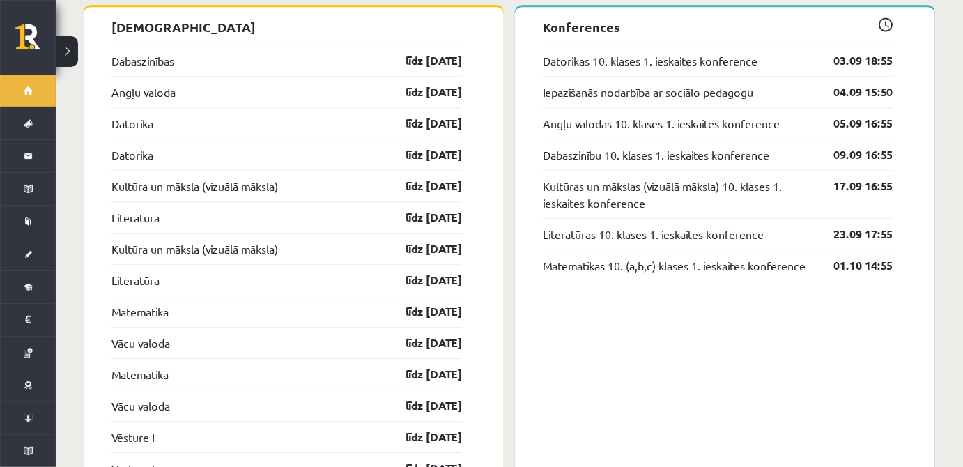
scroll to position [1098, 0]
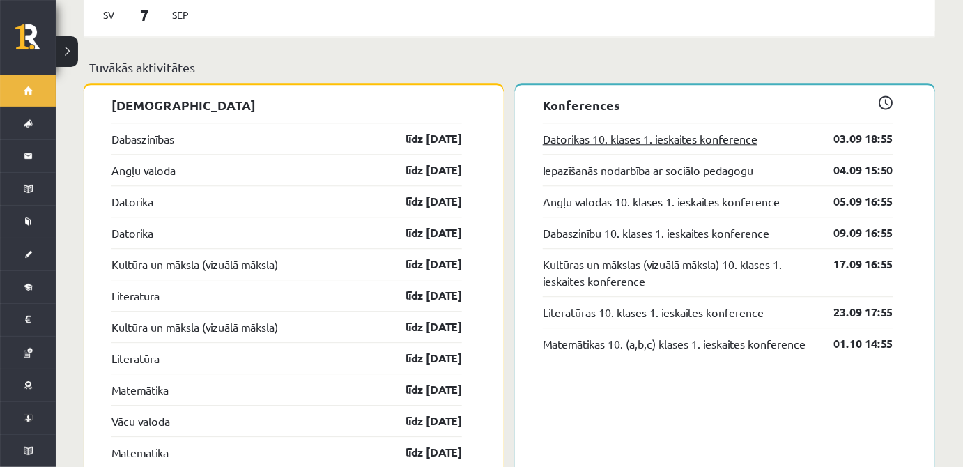
click at [567, 130] on link "Datorikas 10. klases 1. ieskaites konference" at bounding box center [650, 138] width 215 height 17
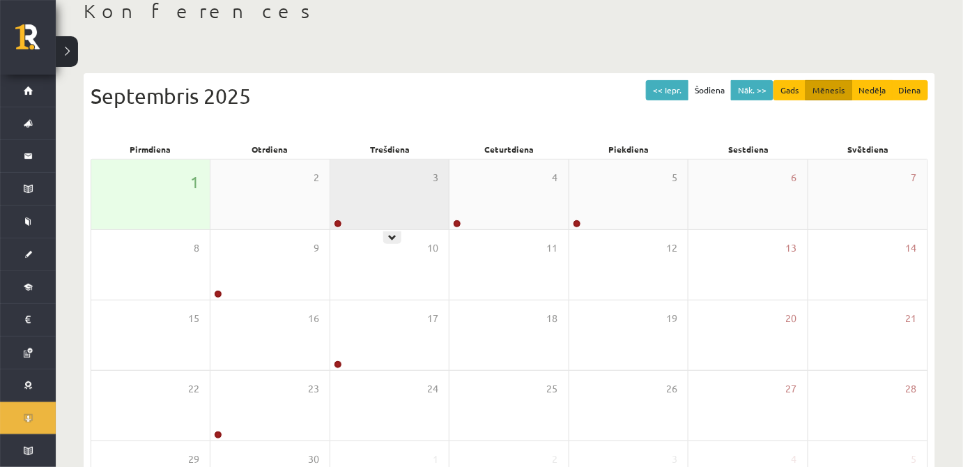
scroll to position [84, 0]
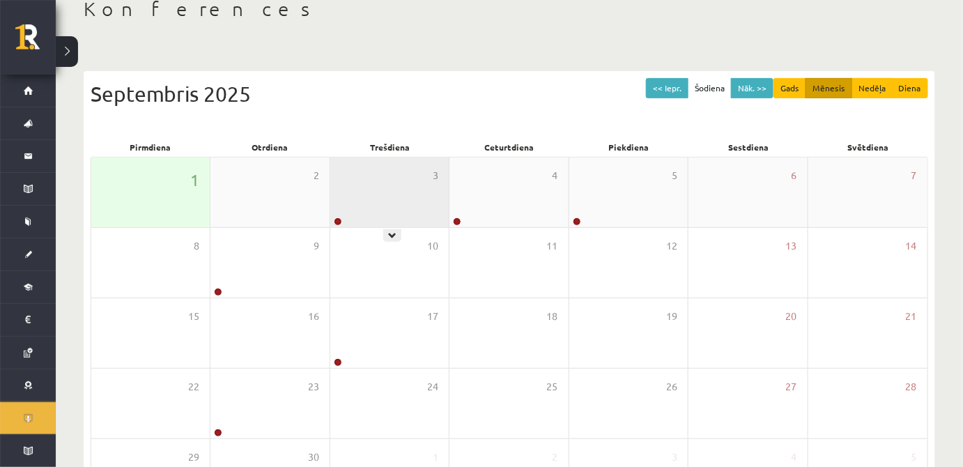
click at [369, 202] on div "3" at bounding box center [389, 192] width 118 height 70
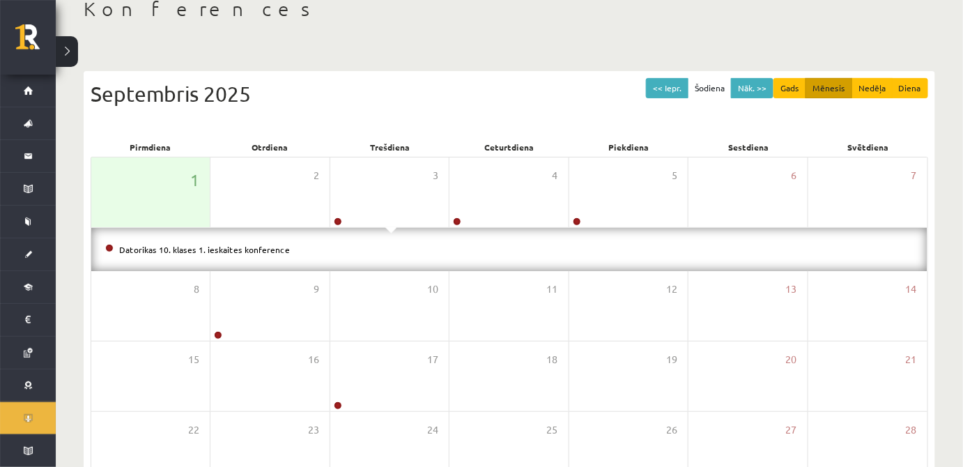
click at [324, 264] on div "Datorikas 10. klases 1. ieskaites konference" at bounding box center [509, 249] width 836 height 43
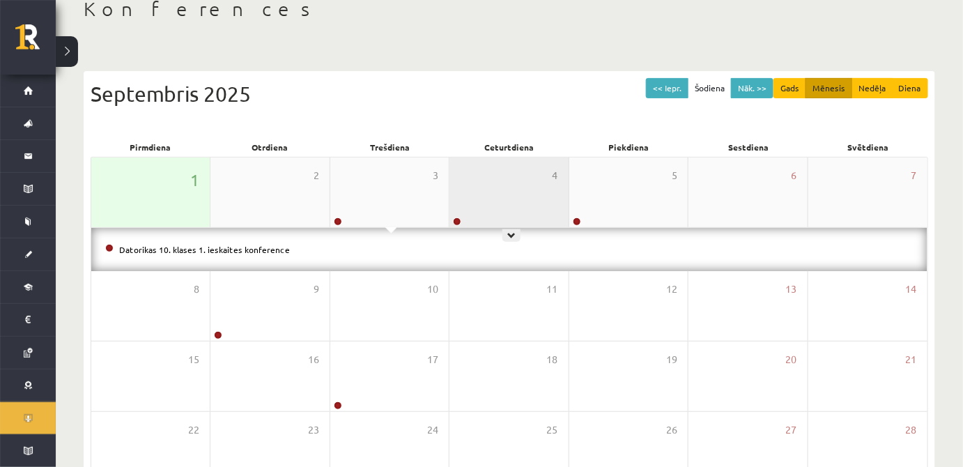
click at [486, 206] on div "4" at bounding box center [508, 192] width 118 height 70
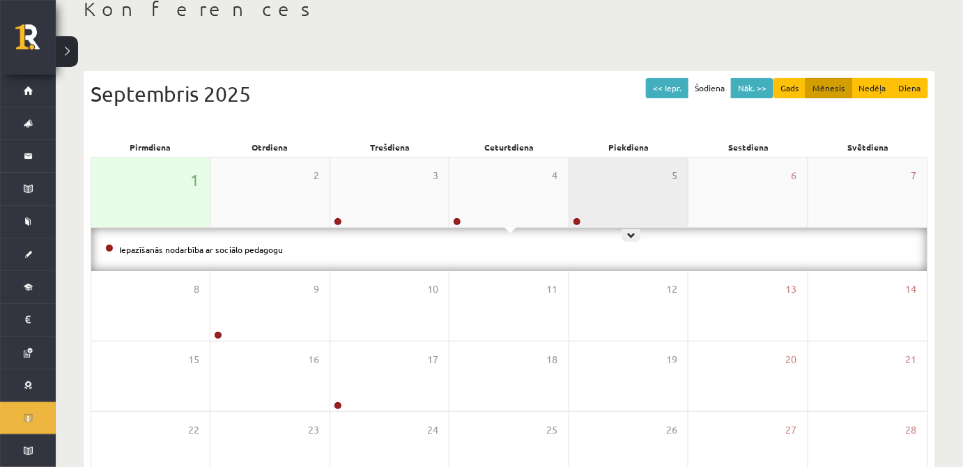
click at [592, 212] on div "5" at bounding box center [628, 192] width 118 height 70
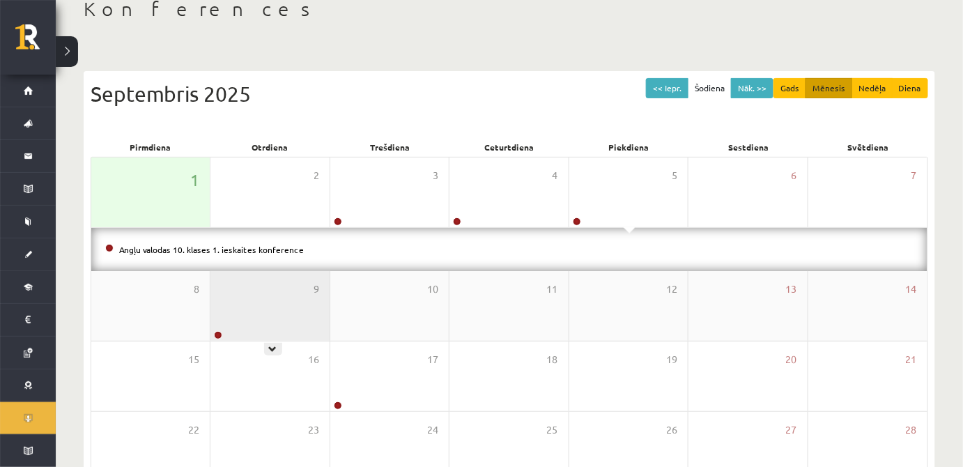
click at [290, 290] on div "9" at bounding box center [269, 306] width 118 height 70
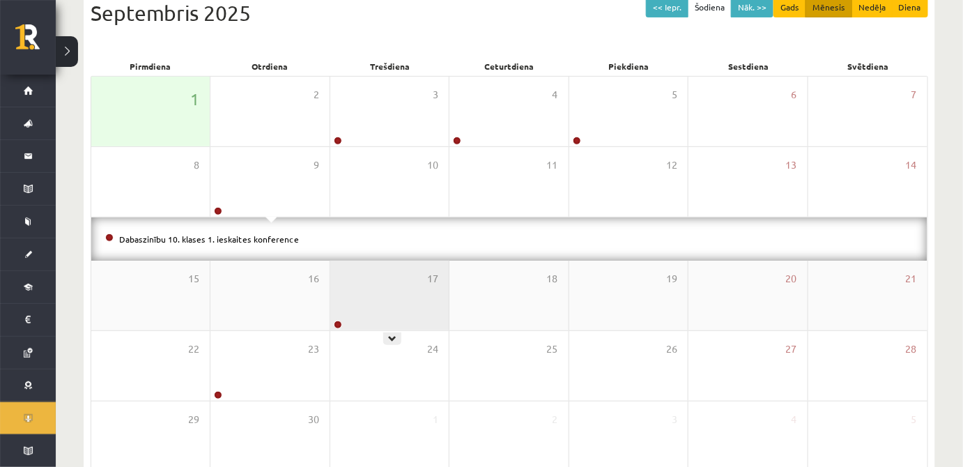
scroll to position [169, 0]
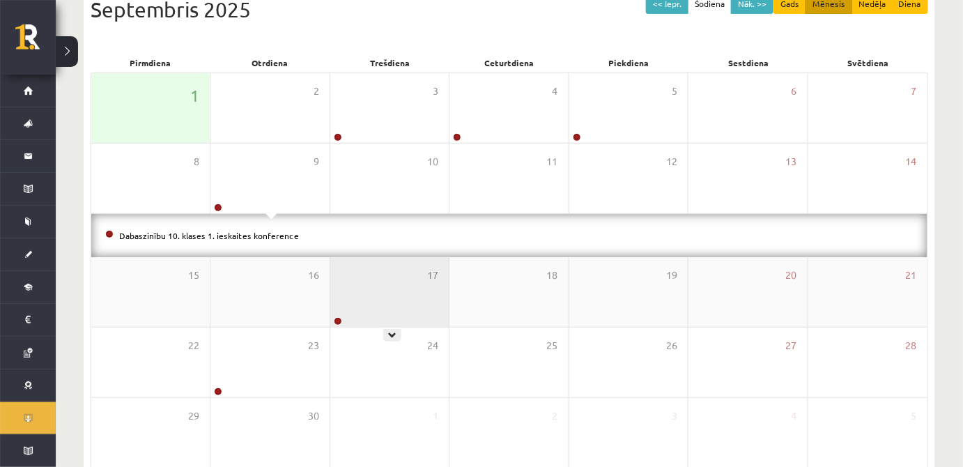
click at [368, 309] on div "17" at bounding box center [389, 292] width 118 height 70
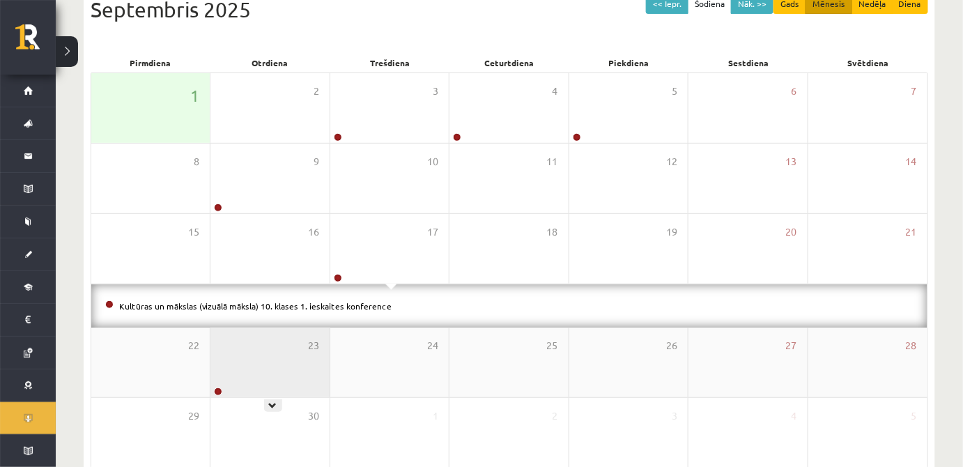
click at [249, 361] on div "23" at bounding box center [269, 362] width 118 height 70
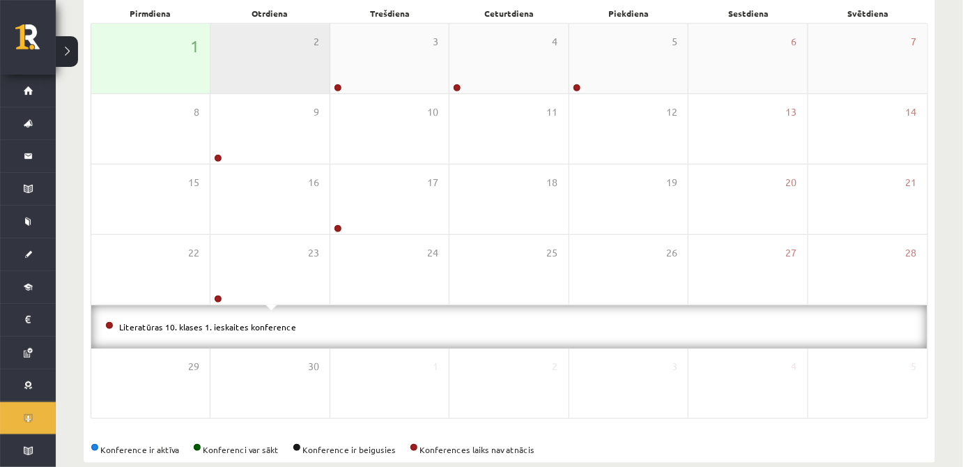
scroll to position [240, 0]
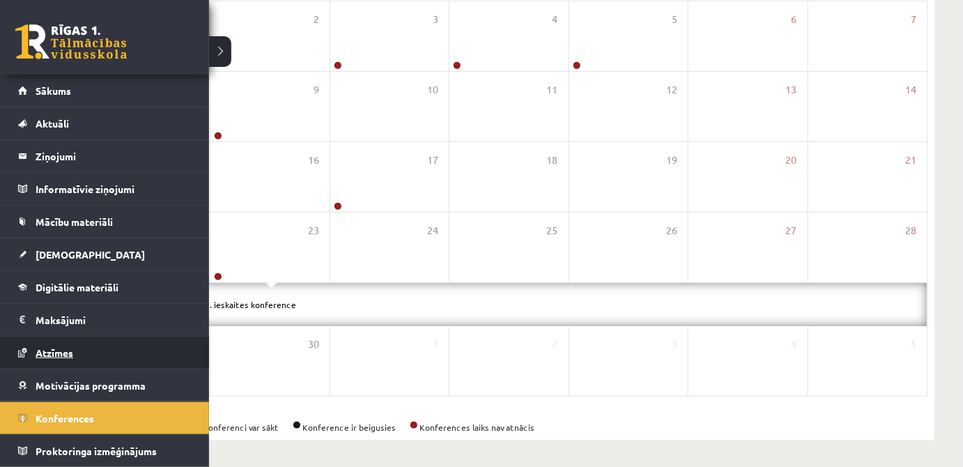
click at [146, 337] on link "Atzīmes" at bounding box center [105, 353] width 174 height 32
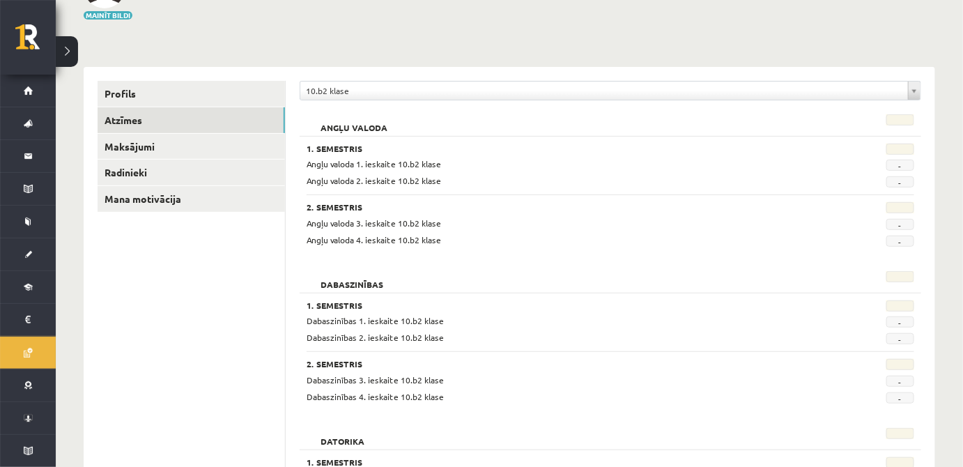
scroll to position [70, 0]
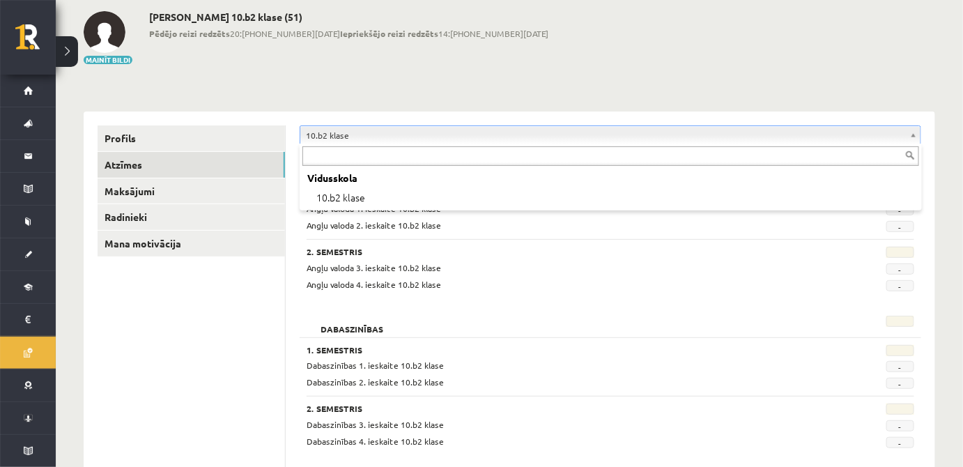
click at [360, 173] on div "Vidusskola" at bounding box center [610, 179] width 617 height 20
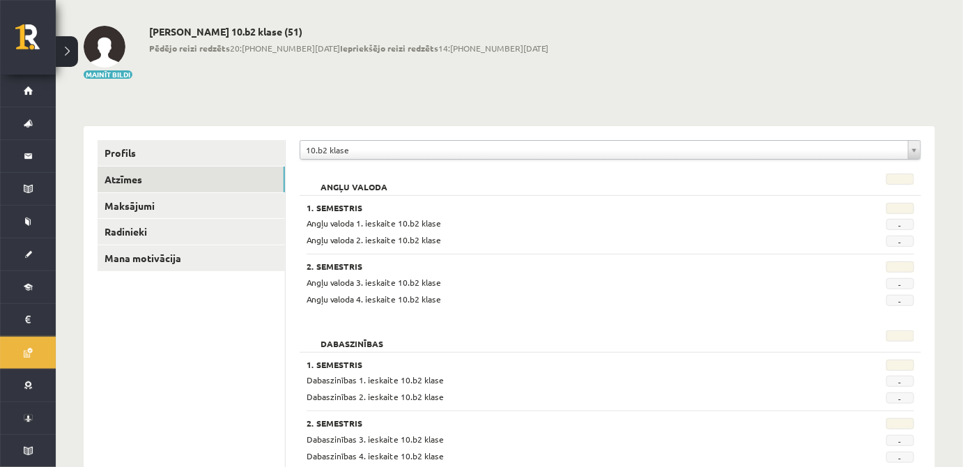
scroll to position [50, 0]
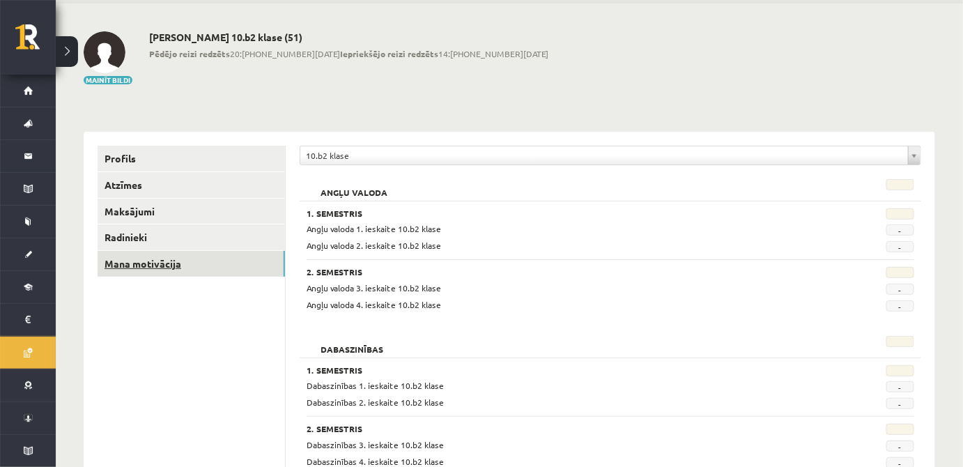
click at [270, 261] on link "Mana motivācija" at bounding box center [191, 264] width 187 height 26
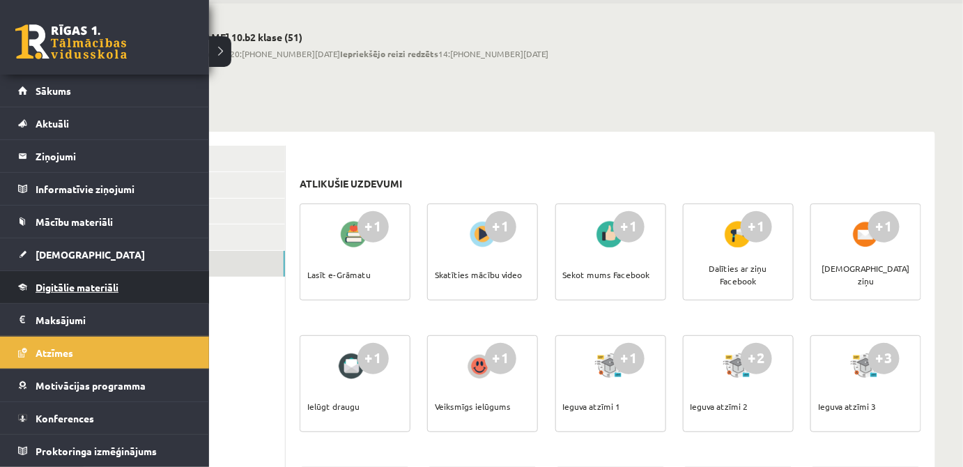
click at [36, 284] on span "Digitālie materiāli" at bounding box center [77, 287] width 83 height 13
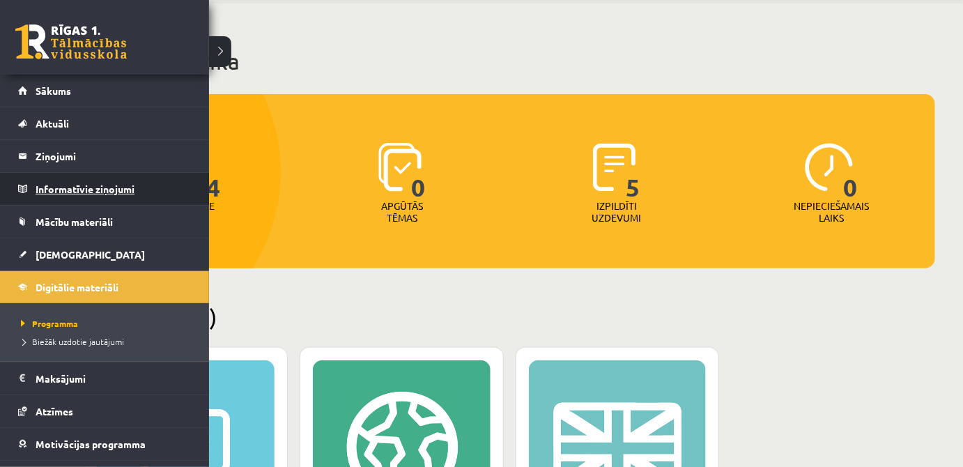
click at [112, 194] on legend "Informatīvie ziņojumi 0" at bounding box center [114, 189] width 156 height 32
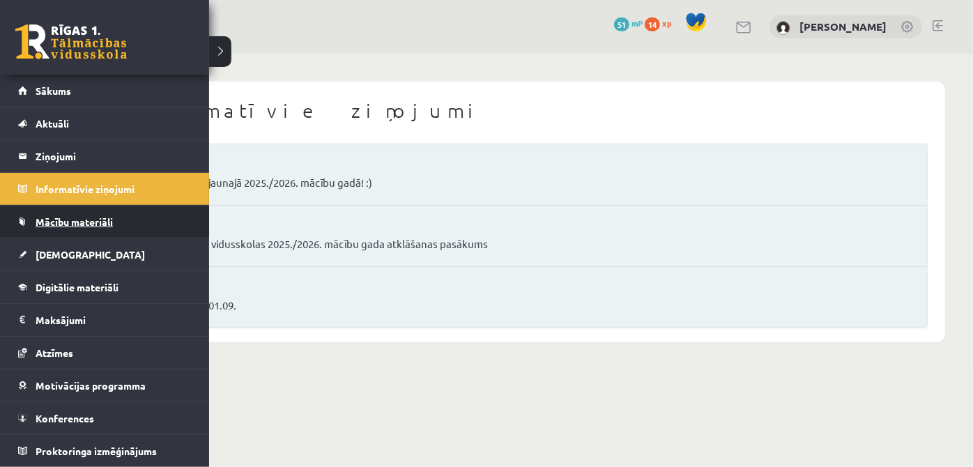
click at [78, 213] on link "Mācību materiāli" at bounding box center [105, 222] width 174 height 32
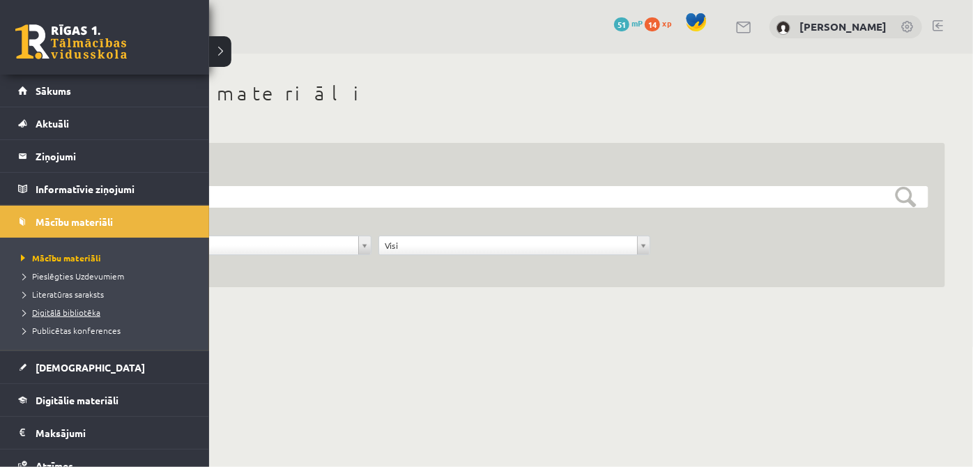
click at [93, 309] on span "Digitālā bibliotēka" at bounding box center [58, 312] width 83 height 11
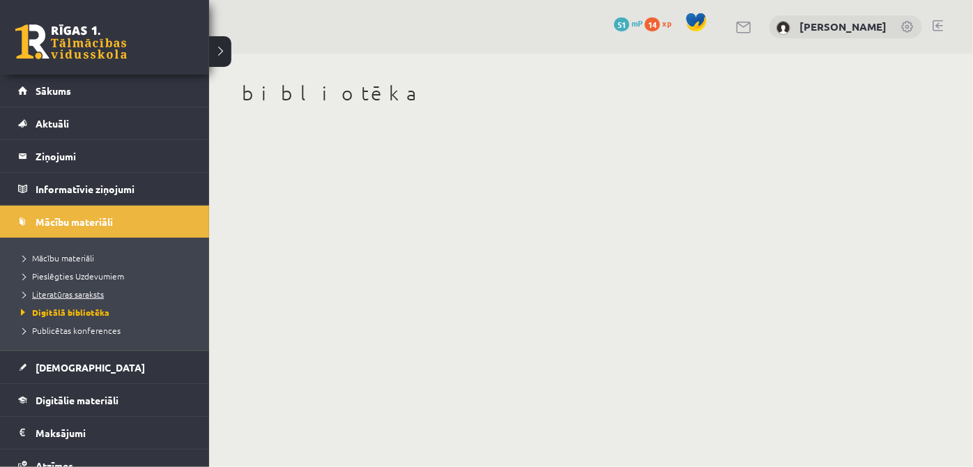
click at [82, 292] on span "Literatūras saraksts" at bounding box center [60, 293] width 86 height 11
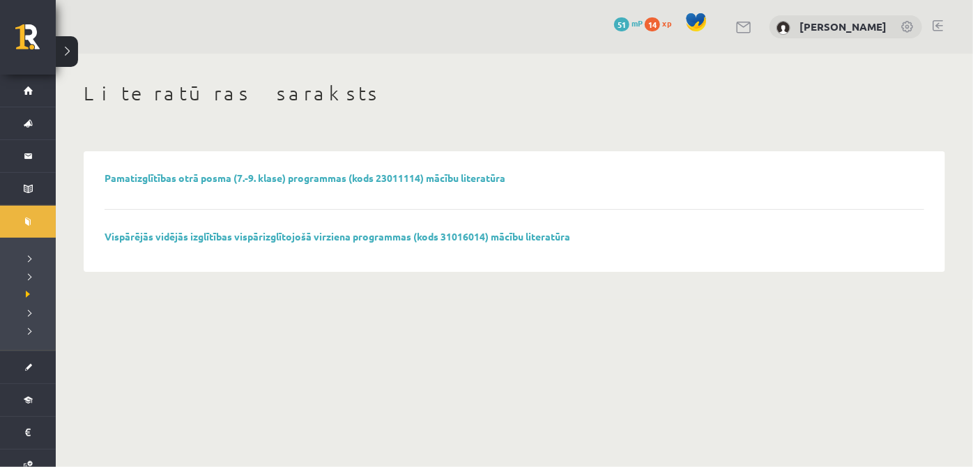
click at [261, 244] on div "Vispārējās vidējās izglītības vispārizglītojošā virziena programmas (kods 31016…" at bounding box center [514, 241] width 819 height 20
click at [261, 236] on link "Vispārējās vidējās izglītības vispārizglītojošā virziena programmas (kods 31016…" at bounding box center [337, 236] width 465 height 13
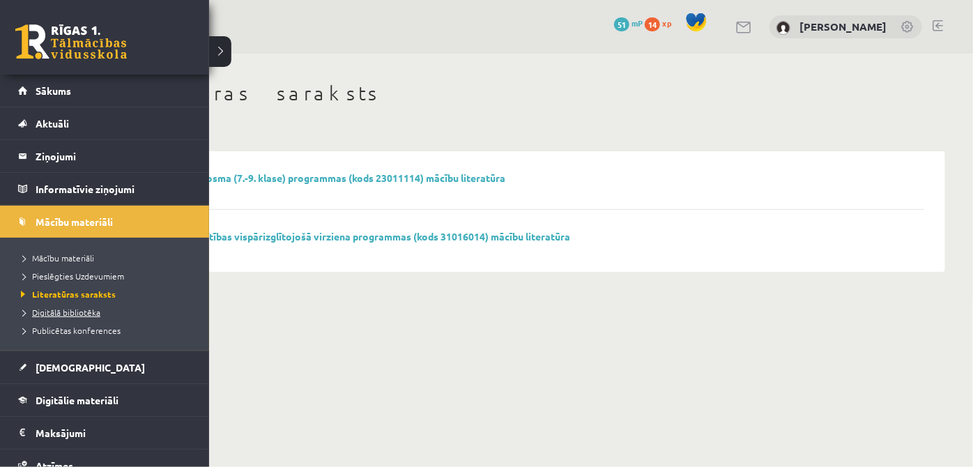
click at [91, 312] on span "Digitālā bibliotēka" at bounding box center [58, 312] width 83 height 11
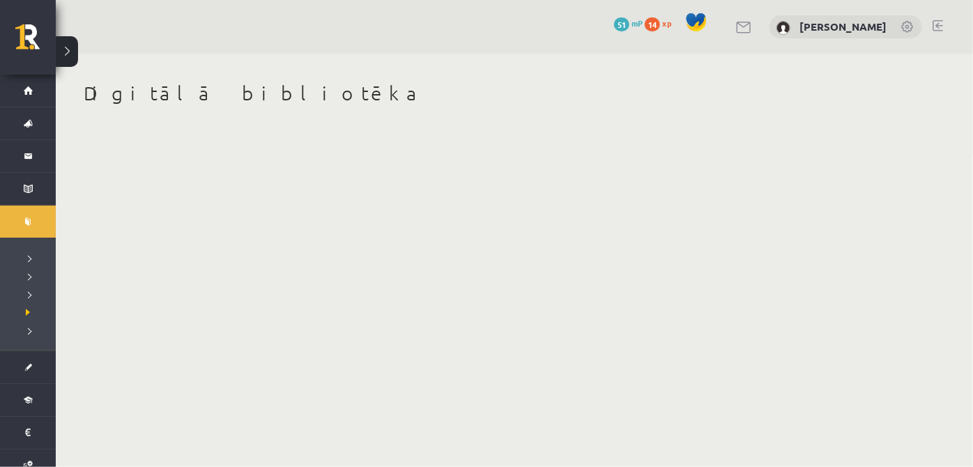
click at [490, 254] on body "0 Dāvanas 51 mP 14 xp Artūrs Reinis Valters Sākums Aktuāli Kā mācīties eSKOLĀ K…" at bounding box center [486, 233] width 973 height 467
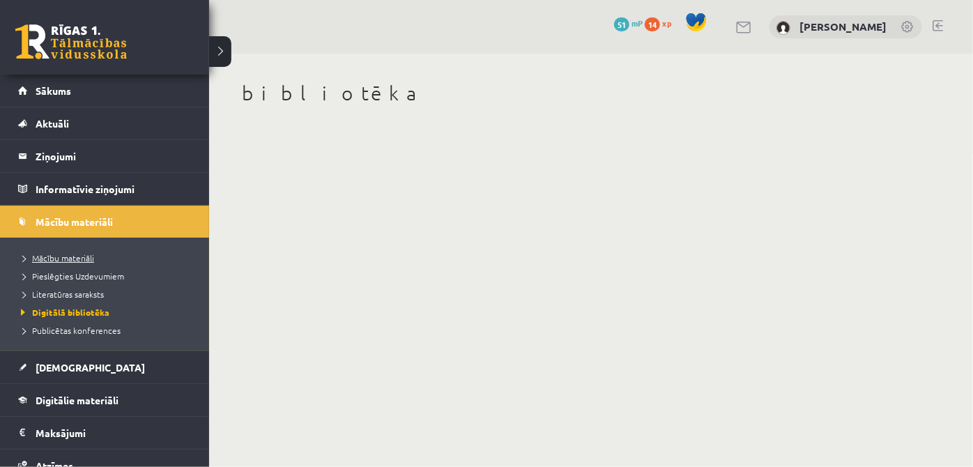
click at [67, 256] on span "Mācību materiāli" at bounding box center [55, 257] width 77 height 11
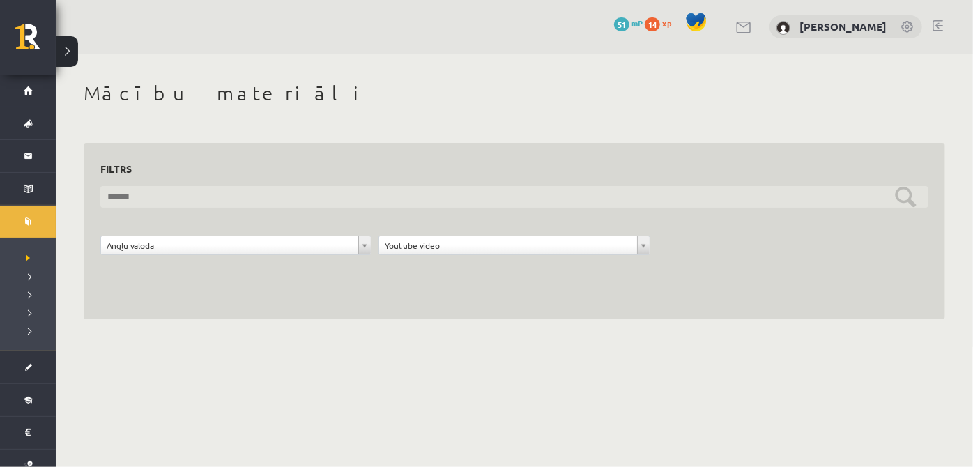
click at [897, 197] on input "text" at bounding box center [514, 197] width 828 height 22
click at [898, 199] on input "text" at bounding box center [514, 197] width 828 height 22
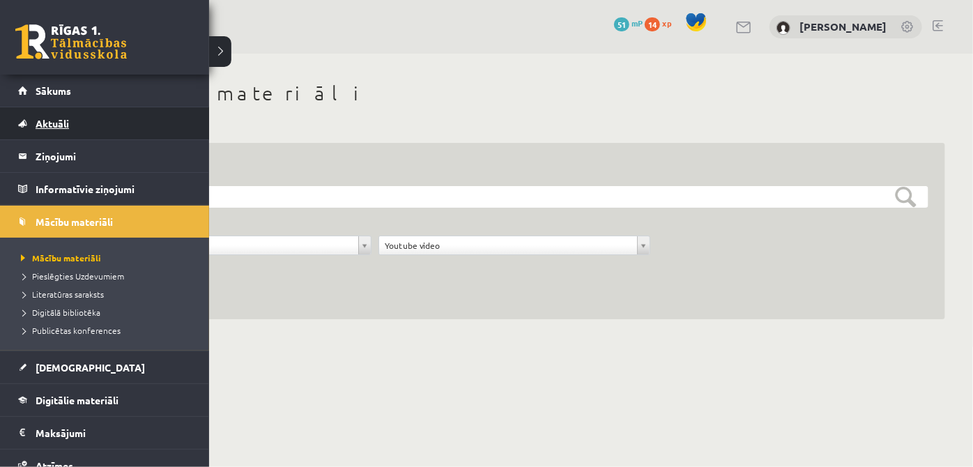
click at [63, 125] on span "Aktuāli" at bounding box center [52, 123] width 33 height 13
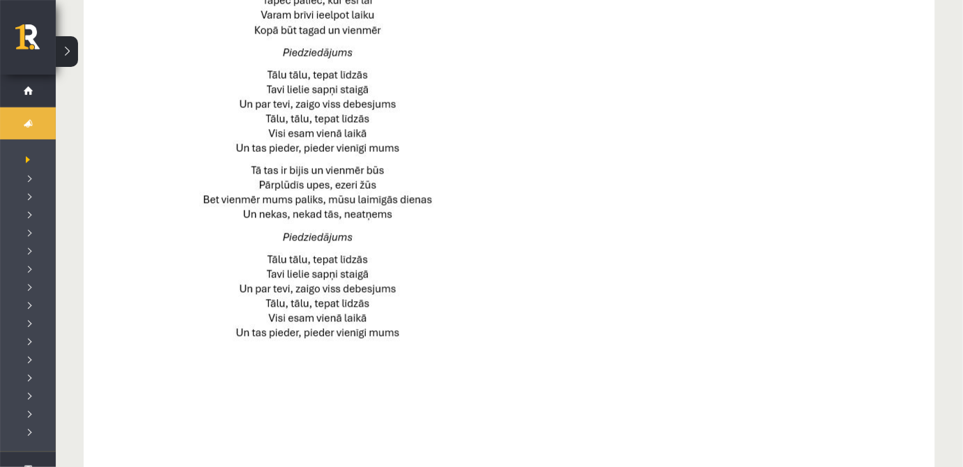
scroll to position [929, 0]
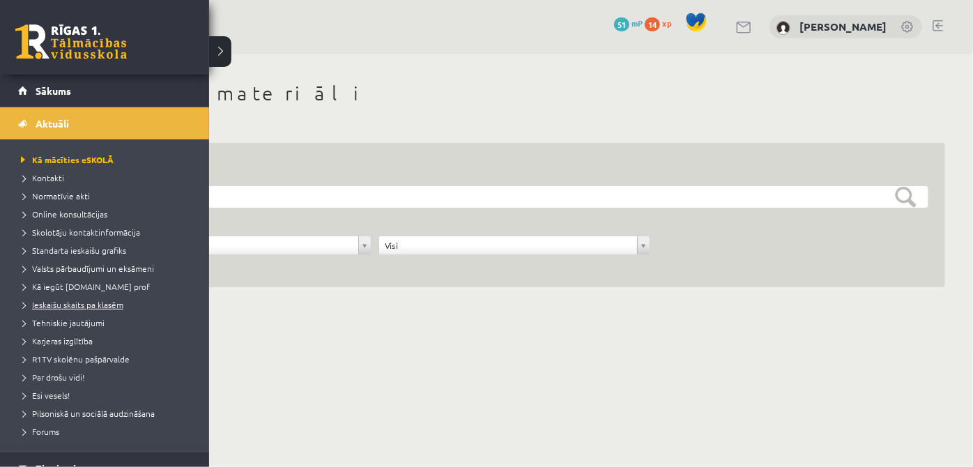
click at [102, 301] on span "Ieskaišu skaits pa klasēm" at bounding box center [70, 304] width 106 height 11
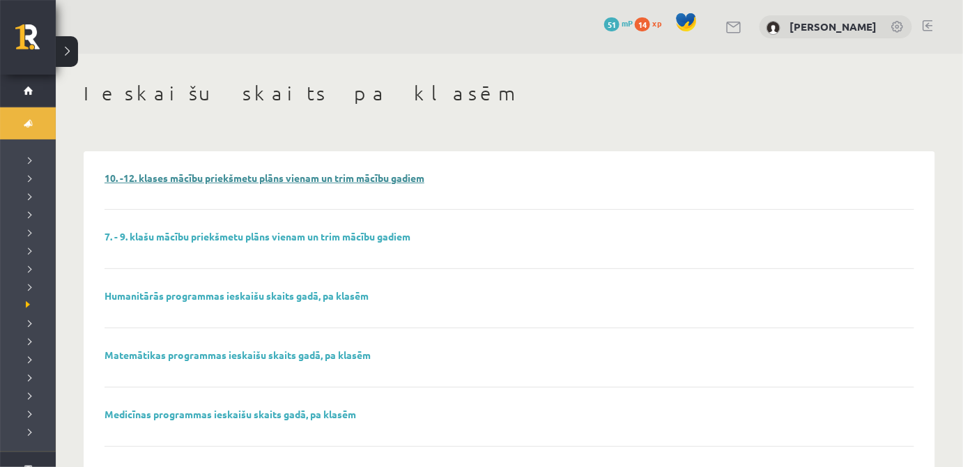
click at [205, 179] on link "10. -12. klases mācību priekšmetu plāns vienam un trim mācību gadiem" at bounding box center [265, 177] width 320 height 13
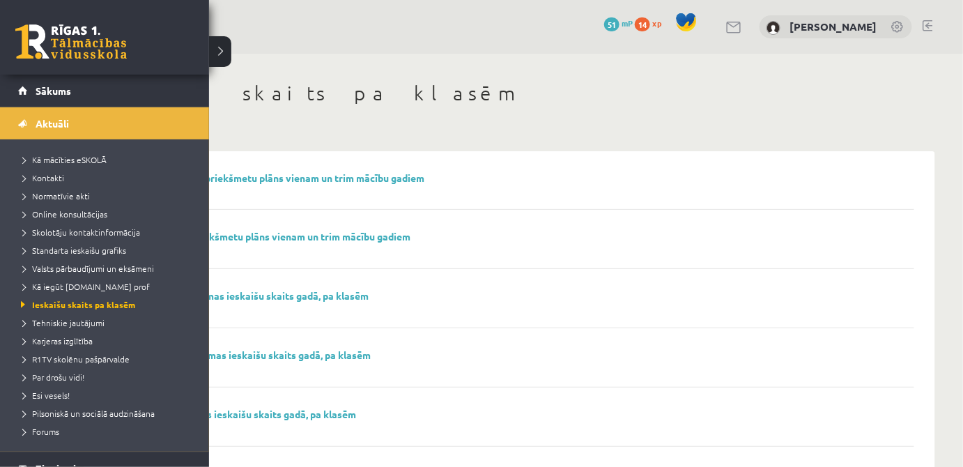
click at [158, 406] on li "Pilsoniskā un sociālā audzināšana" at bounding box center [106, 413] width 178 height 18
click at [155, 412] on span "Pilsoniskā un sociālā audzināšana" at bounding box center [92, 413] width 151 height 11
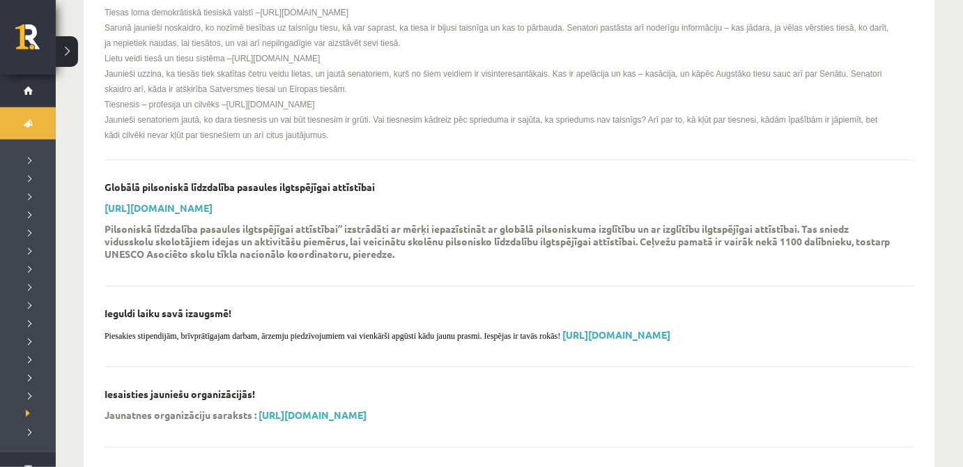
scroll to position [338, 0]
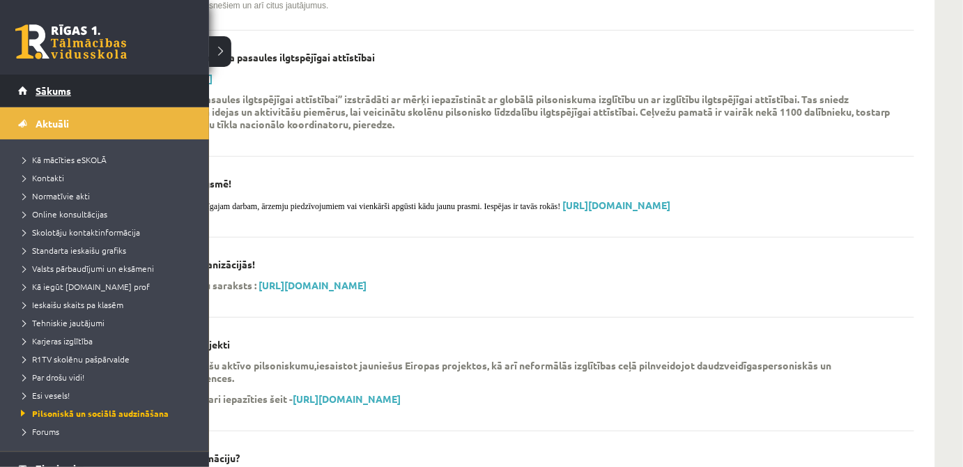
click at [60, 89] on span "Sākums" at bounding box center [54, 90] width 36 height 13
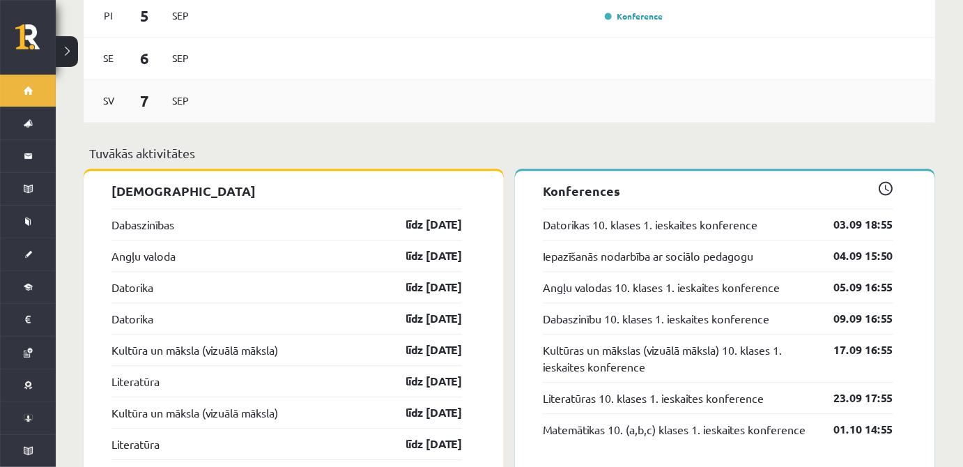
scroll to position [1013, 0]
click at [136, 278] on link "Datorika" at bounding box center [132, 286] width 42 height 17
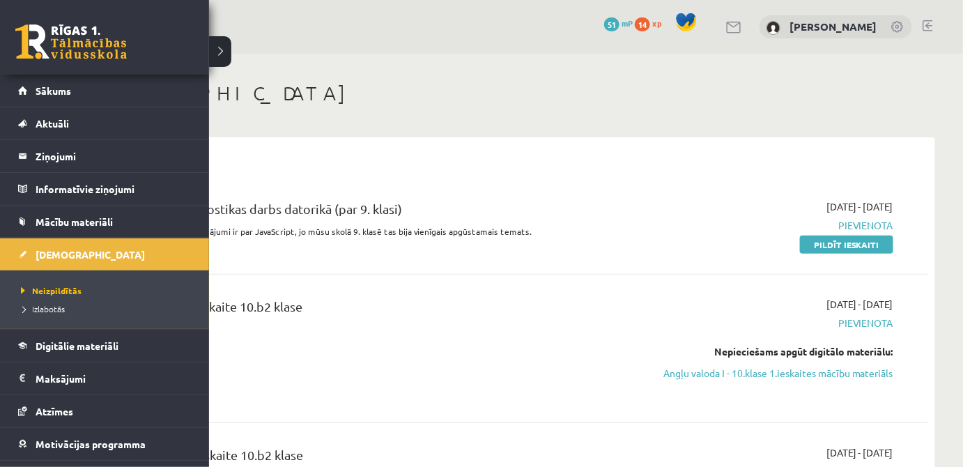
click at [26, 68] on div "0 Dāvanas 51 mP 14 xp" at bounding box center [104, 37] width 209 height 75
click at [40, 82] on link "Sākums" at bounding box center [105, 91] width 174 height 32
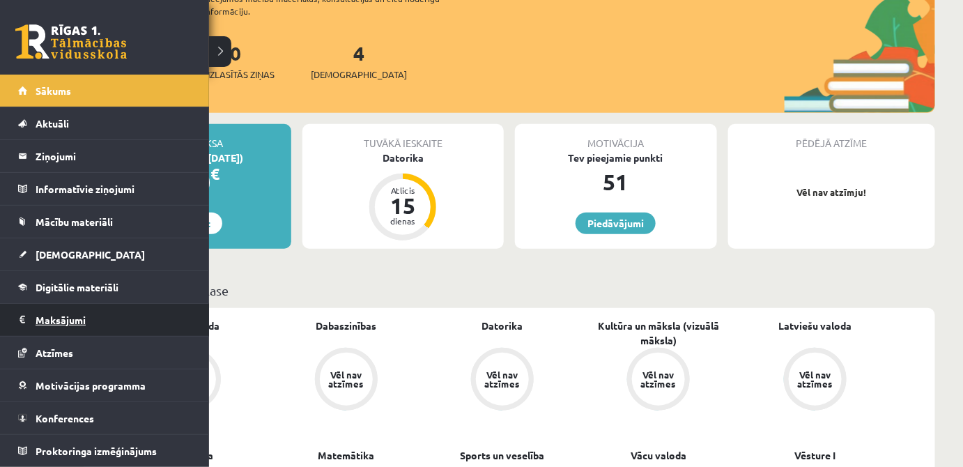
scroll to position [169, 0]
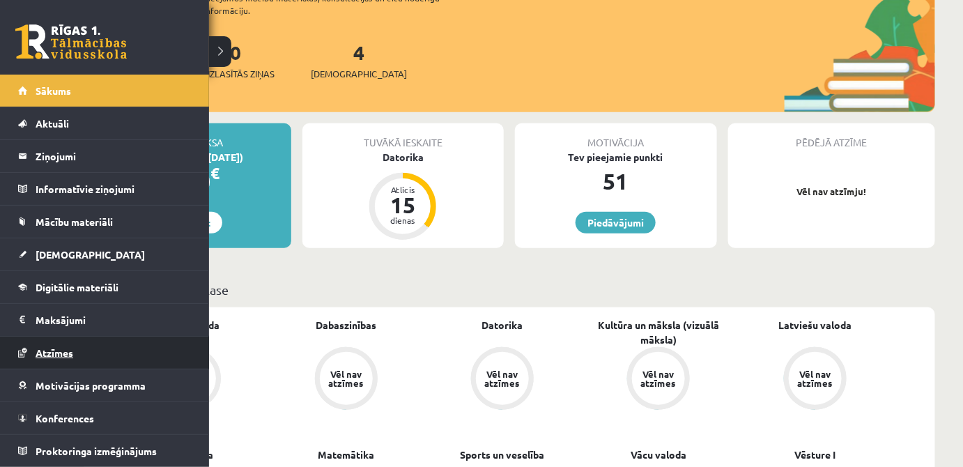
click at [107, 342] on link "Atzīmes" at bounding box center [105, 353] width 174 height 32
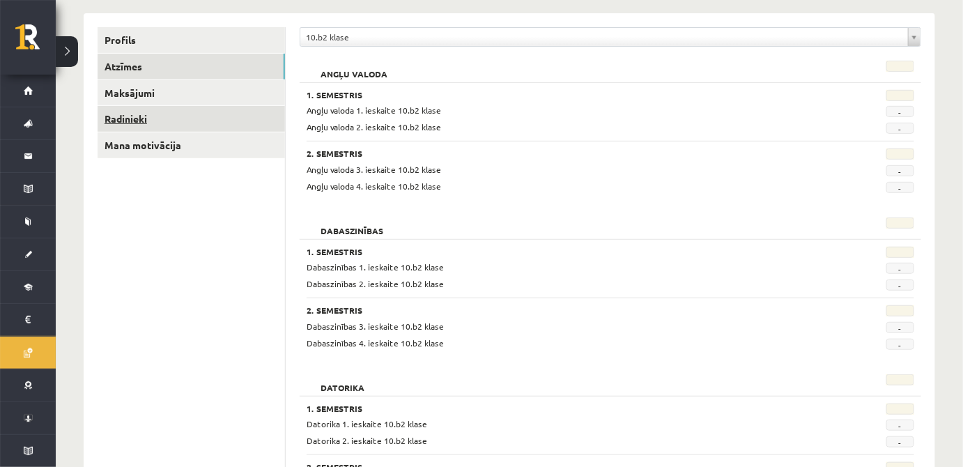
click at [166, 118] on link "Radinieki" at bounding box center [191, 119] width 187 height 26
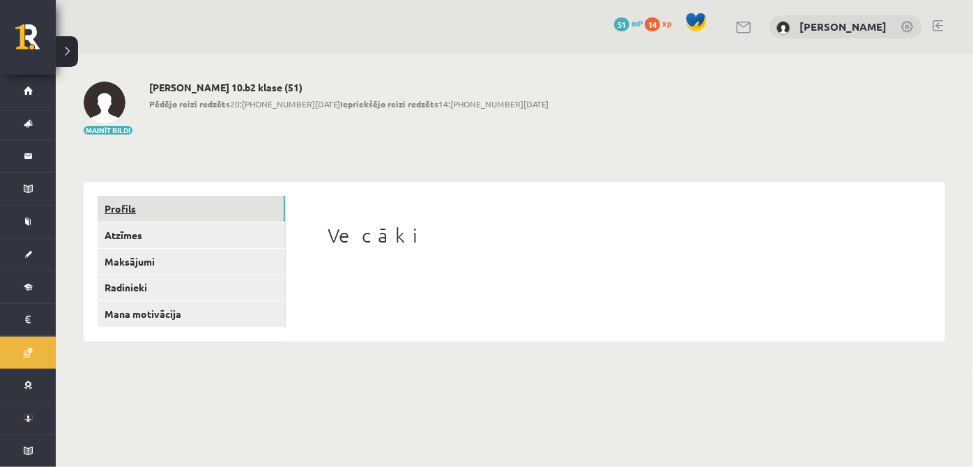
click at [208, 201] on link "Profils" at bounding box center [191, 209] width 187 height 26
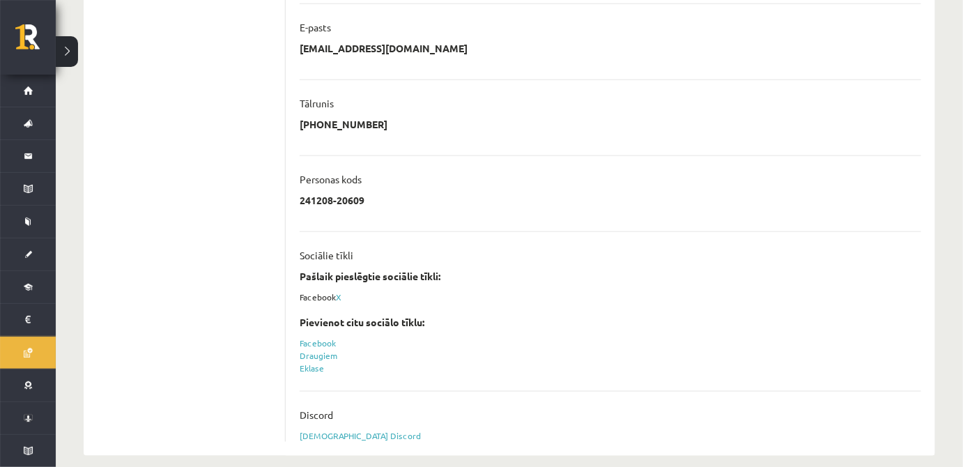
scroll to position [417, 0]
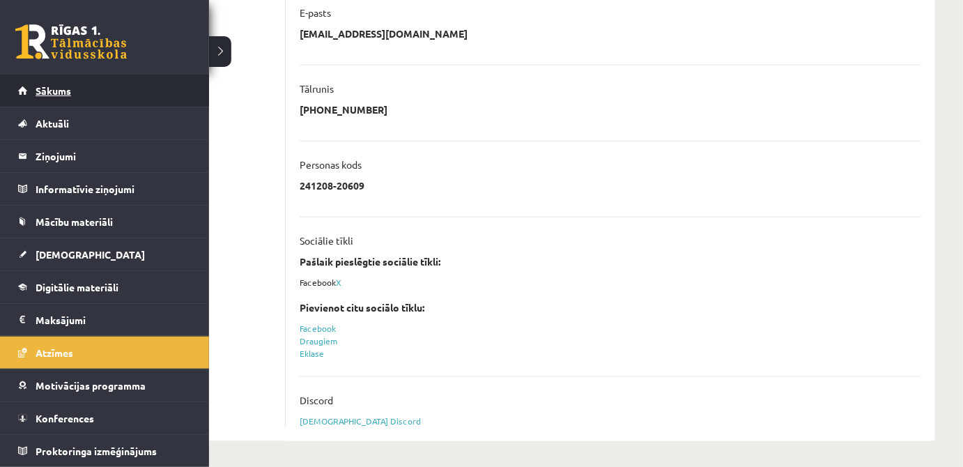
click at [155, 89] on link "Sākums" at bounding box center [105, 91] width 174 height 32
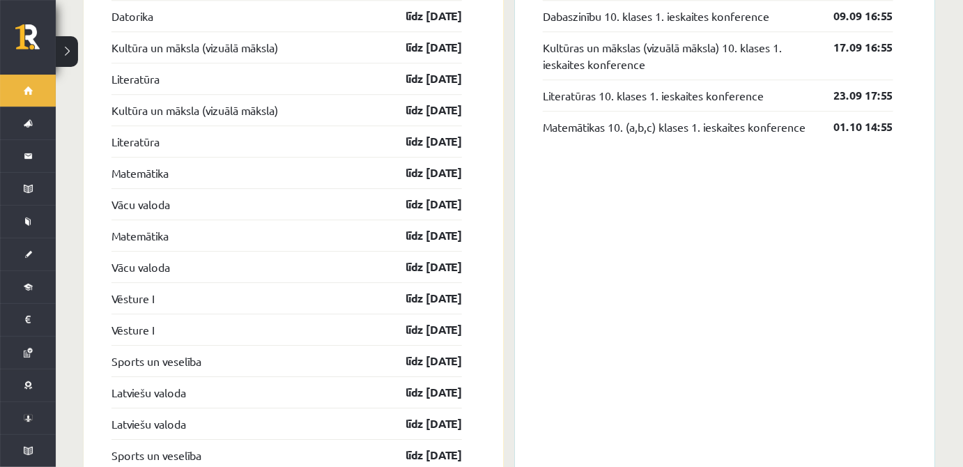
scroll to position [1153, 0]
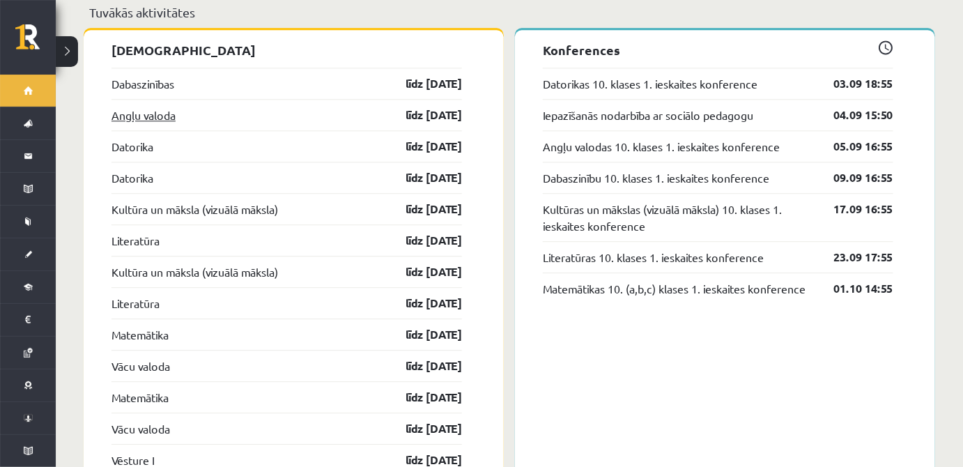
click at [166, 107] on link "Angļu valoda" at bounding box center [143, 115] width 64 height 17
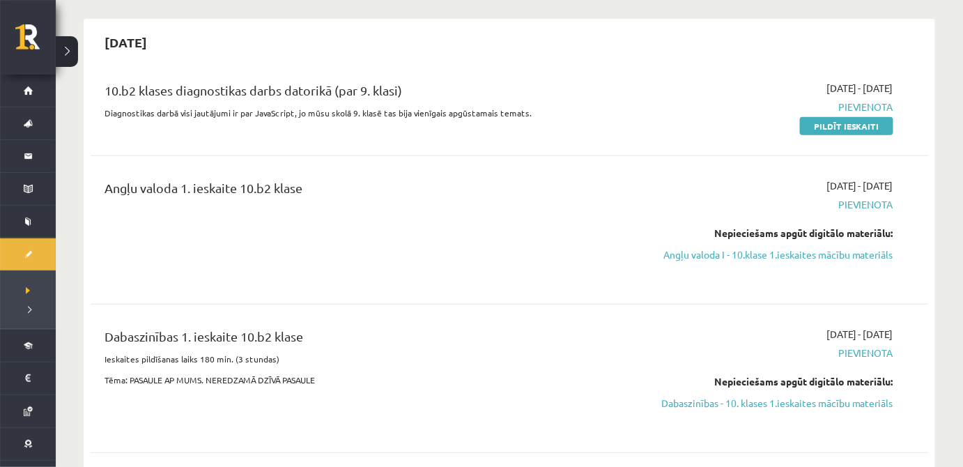
scroll to position [126, 0]
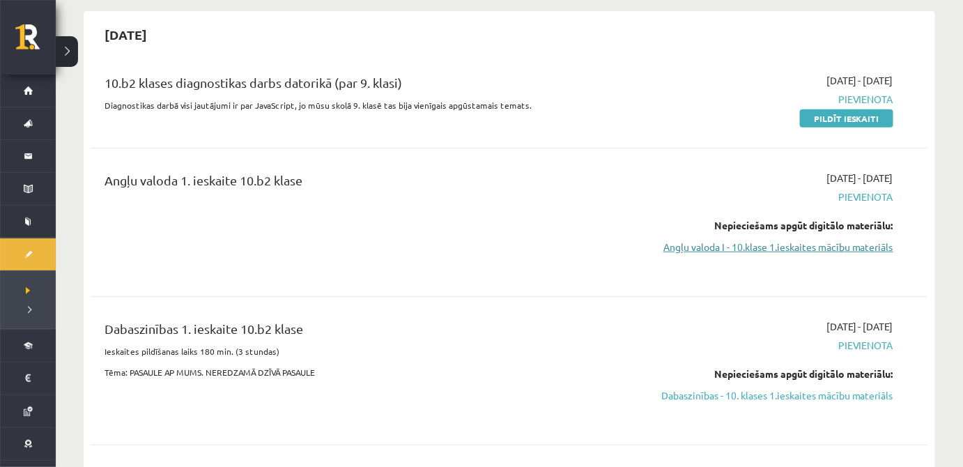
click at [723, 251] on link "Angļu valoda I - 10.klase 1.ieskaites mācību materiāls" at bounding box center [769, 247] width 249 height 15
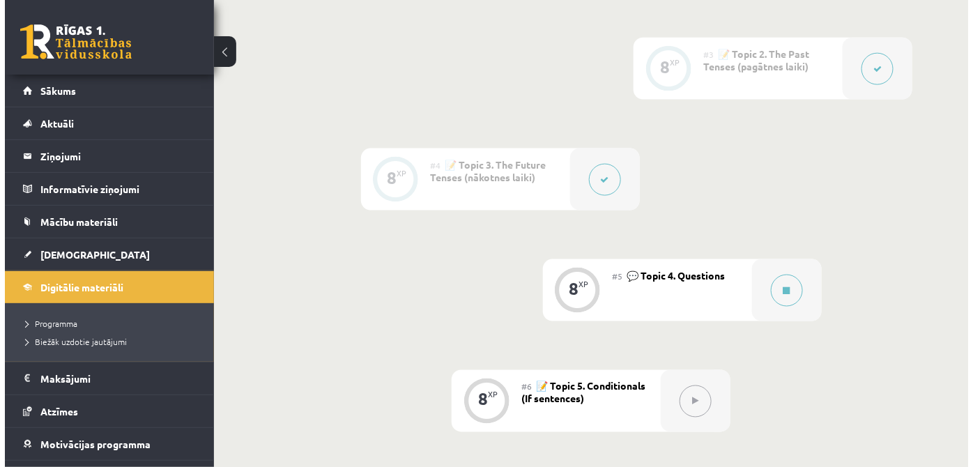
scroll to position [591, 0]
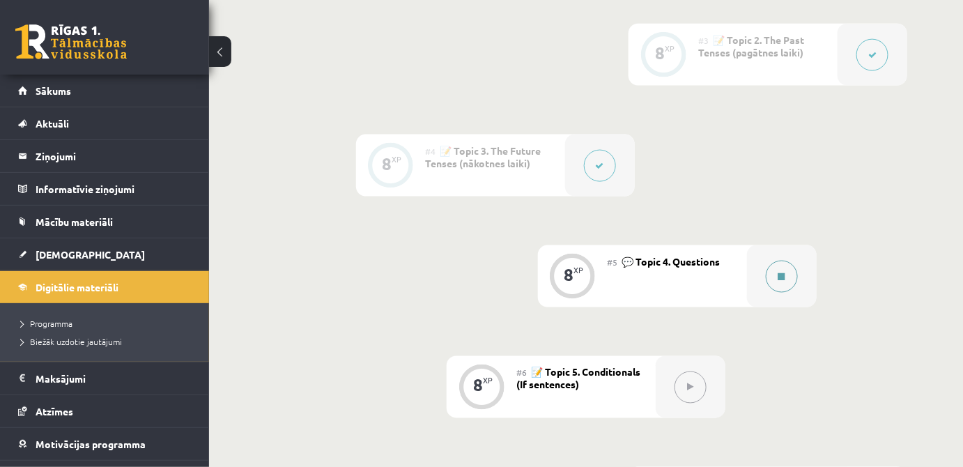
click at [793, 268] on button at bounding box center [782, 277] width 32 height 32
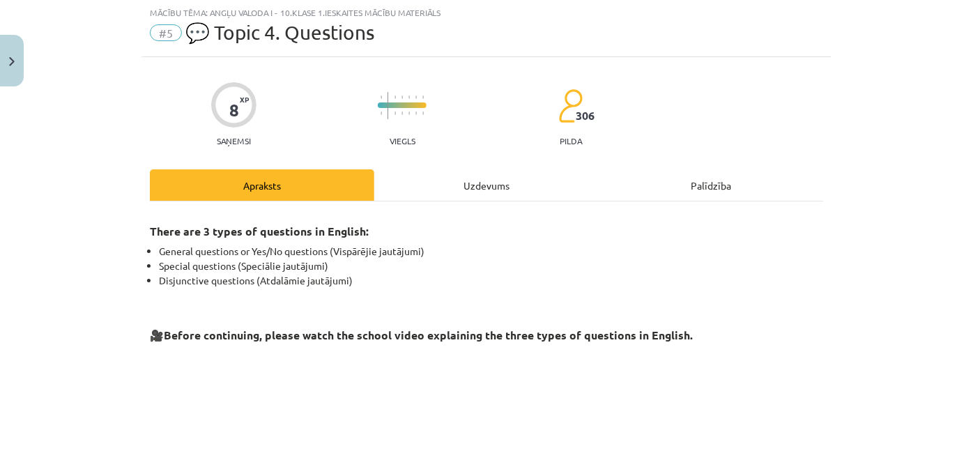
scroll to position [84, 0]
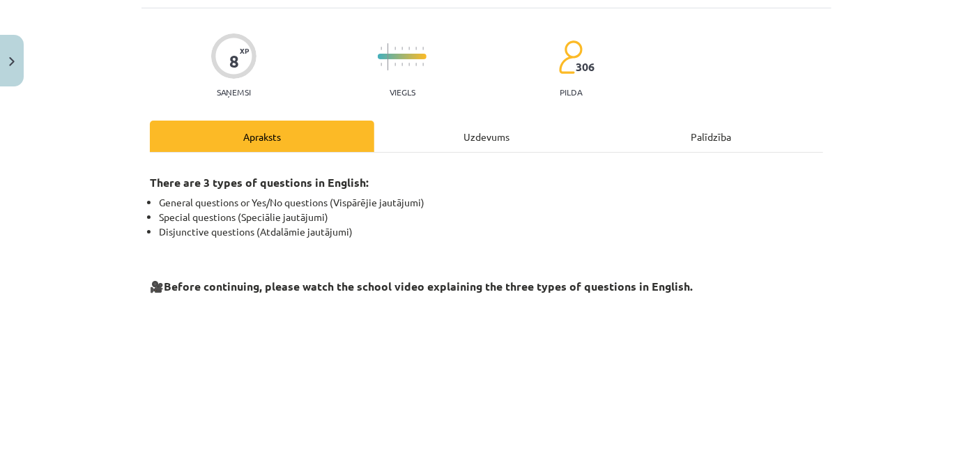
click at [472, 140] on div "Uzdevums" at bounding box center [486, 136] width 224 height 31
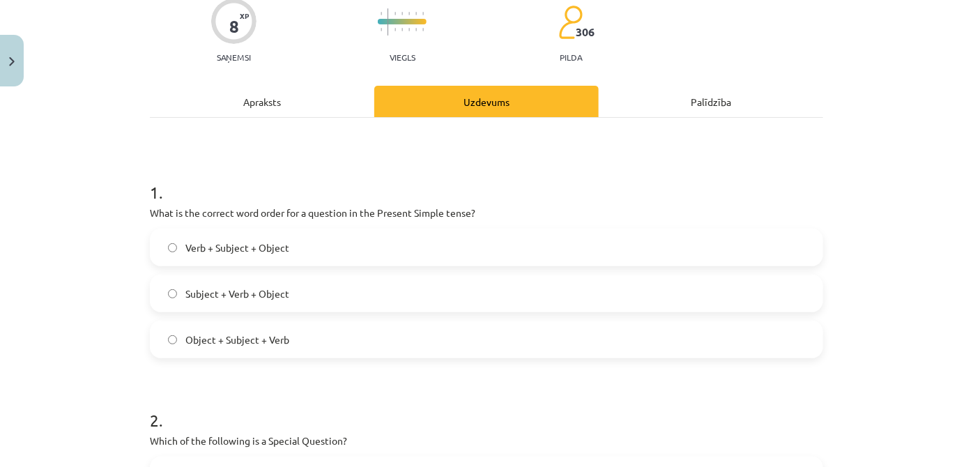
click at [286, 89] on div "Apraksts" at bounding box center [262, 101] width 224 height 31
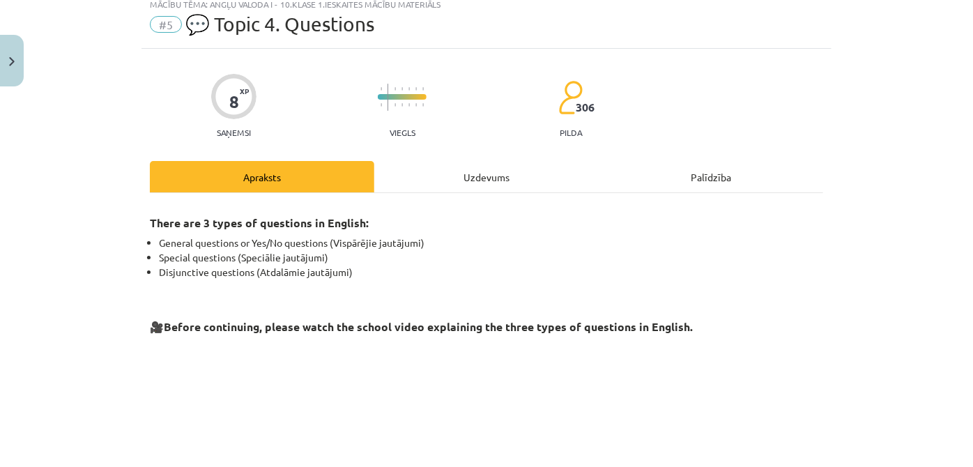
scroll to position [35, 0]
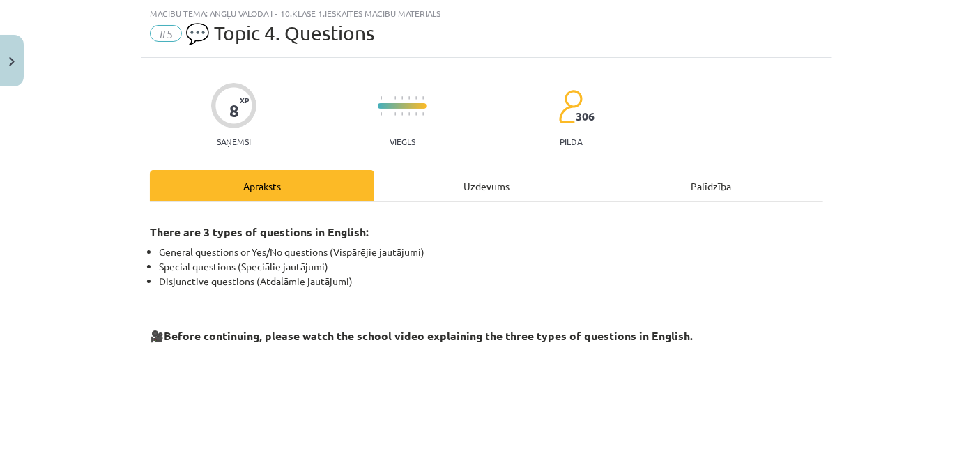
click at [463, 193] on div "Uzdevums" at bounding box center [486, 185] width 224 height 31
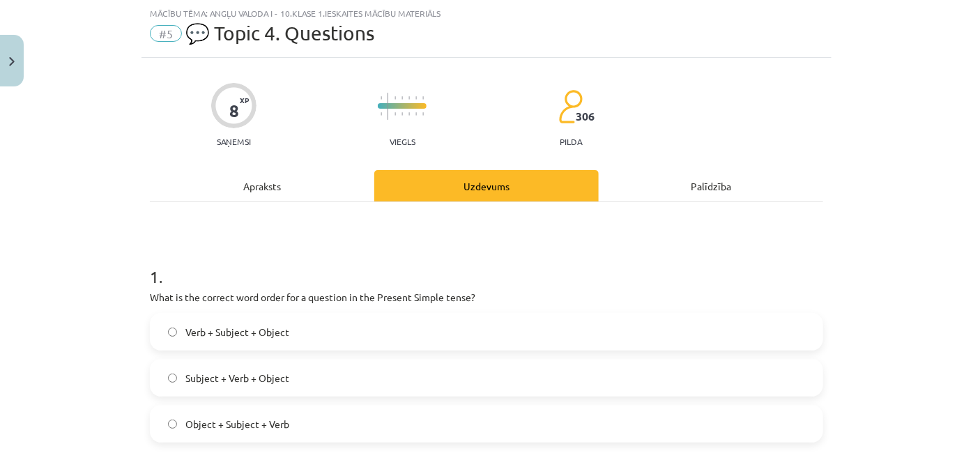
click at [343, 179] on div "Apraksts" at bounding box center [262, 185] width 224 height 31
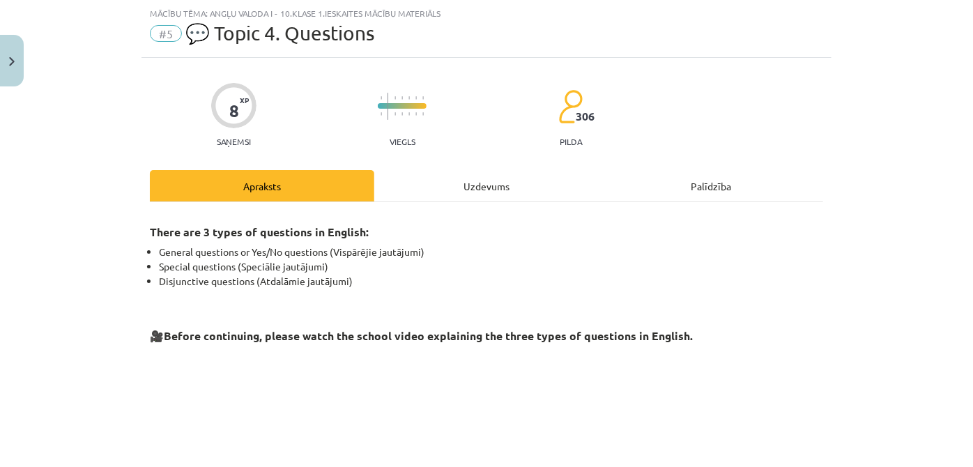
click at [428, 178] on div "Uzdevums" at bounding box center [486, 185] width 224 height 31
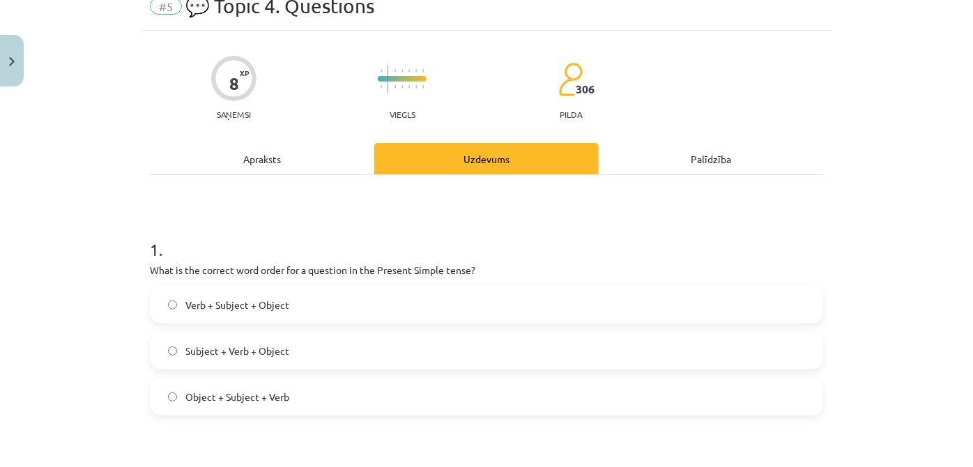
scroll to position [77, 0]
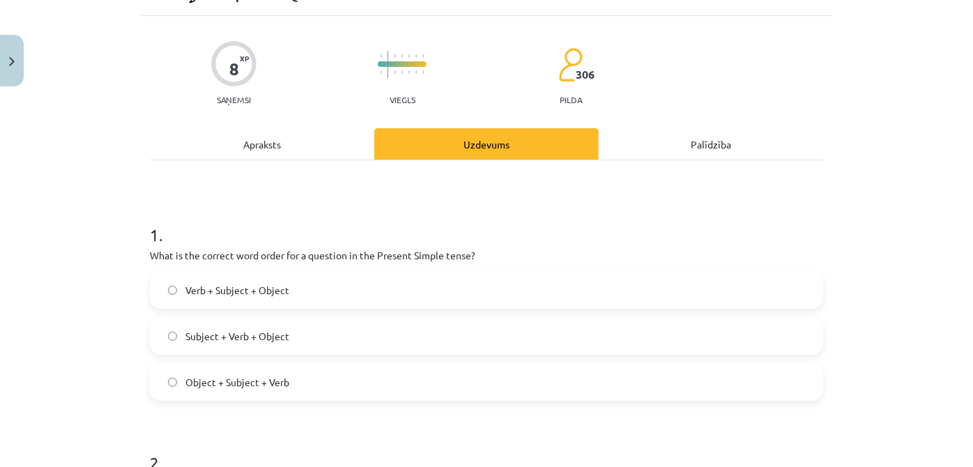
click at [269, 131] on div "Apraksts" at bounding box center [262, 143] width 224 height 31
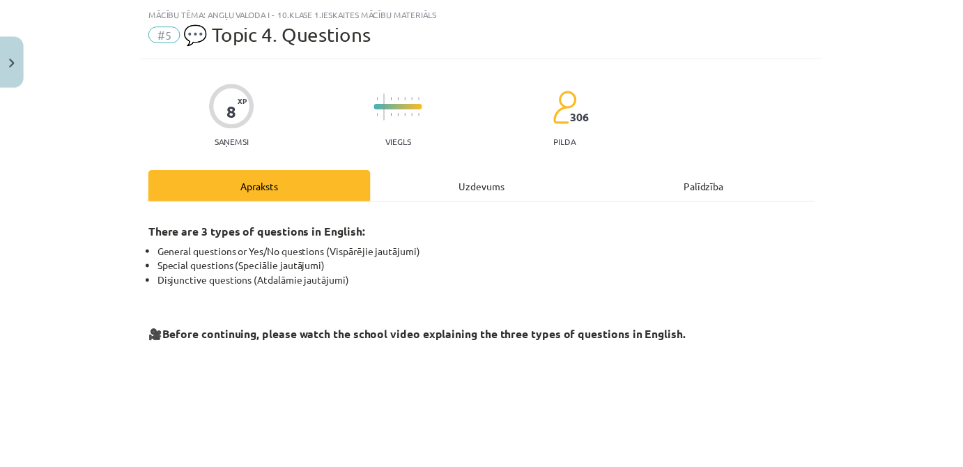
scroll to position [35, 0]
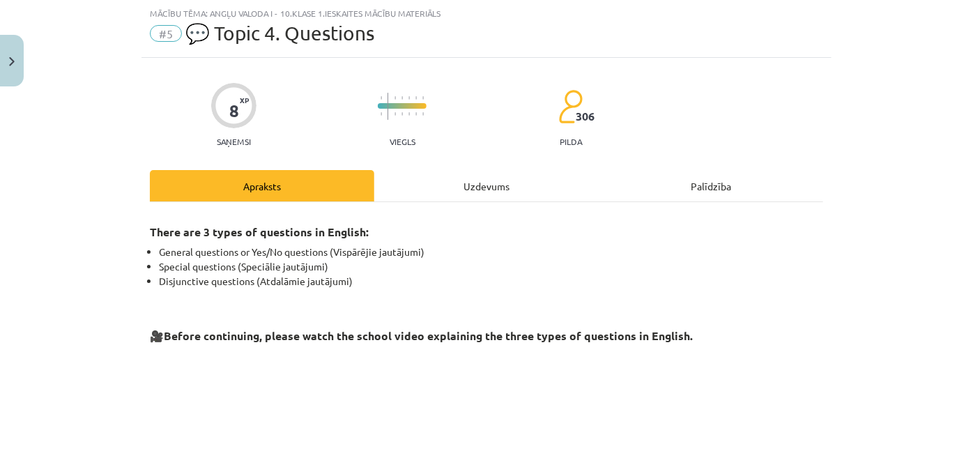
click at [488, 192] on div "Uzdevums" at bounding box center [486, 185] width 224 height 31
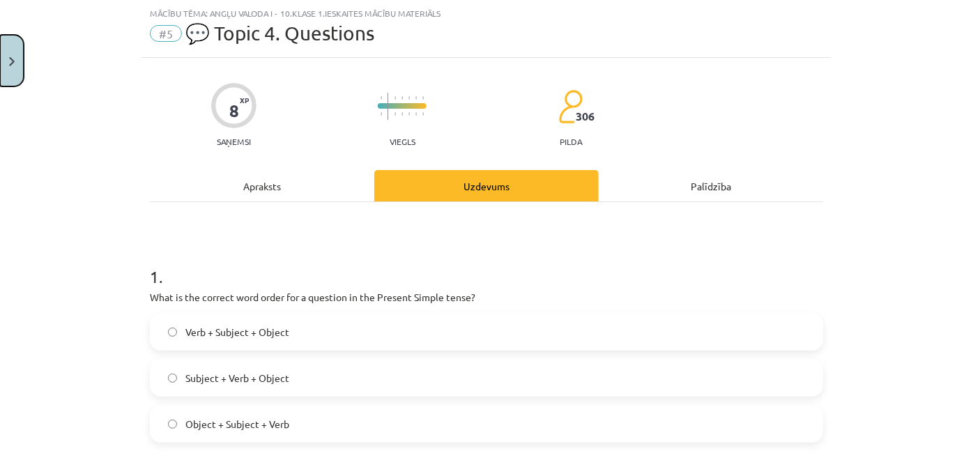
click at [1, 76] on button "Close" at bounding box center [12, 61] width 24 height 52
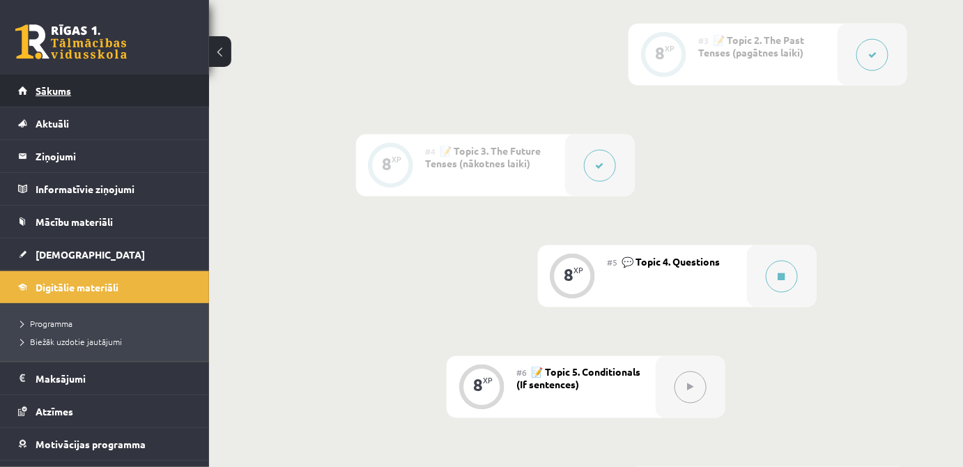
click at [20, 99] on link "Sākums" at bounding box center [105, 91] width 174 height 32
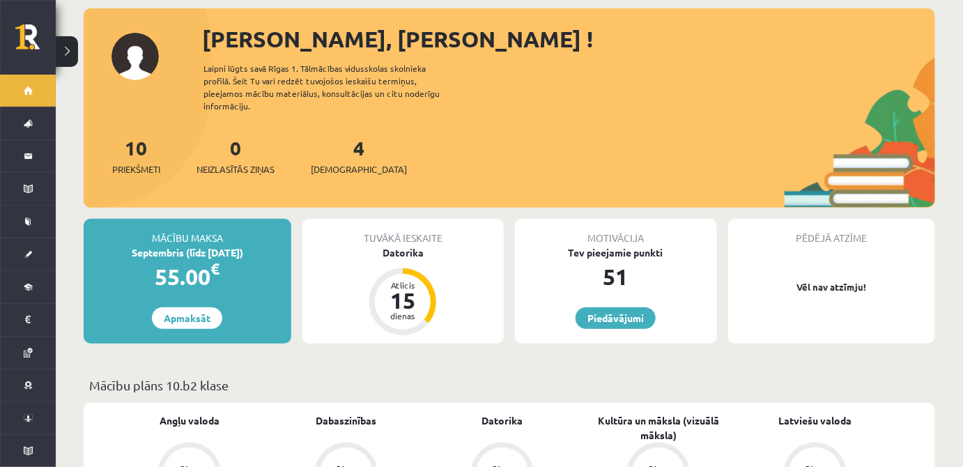
scroll to position [84, 0]
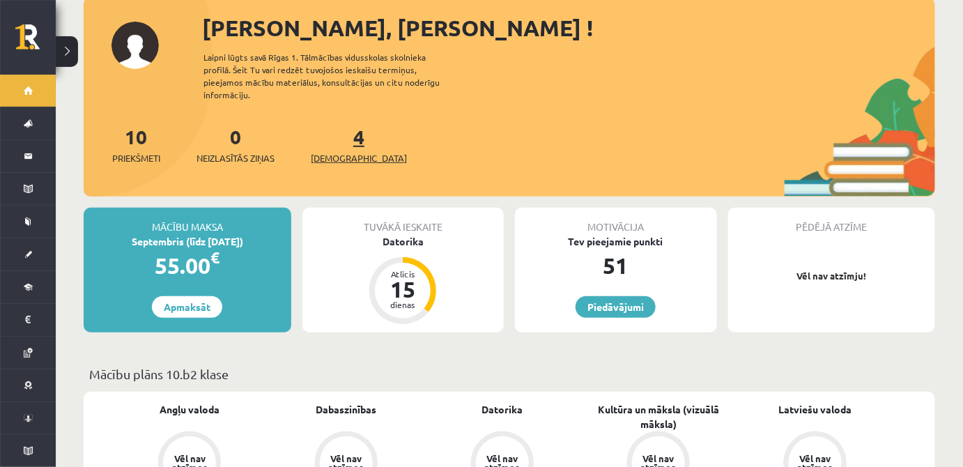
click at [331, 124] on link "4 Ieskaites" at bounding box center [359, 144] width 96 height 41
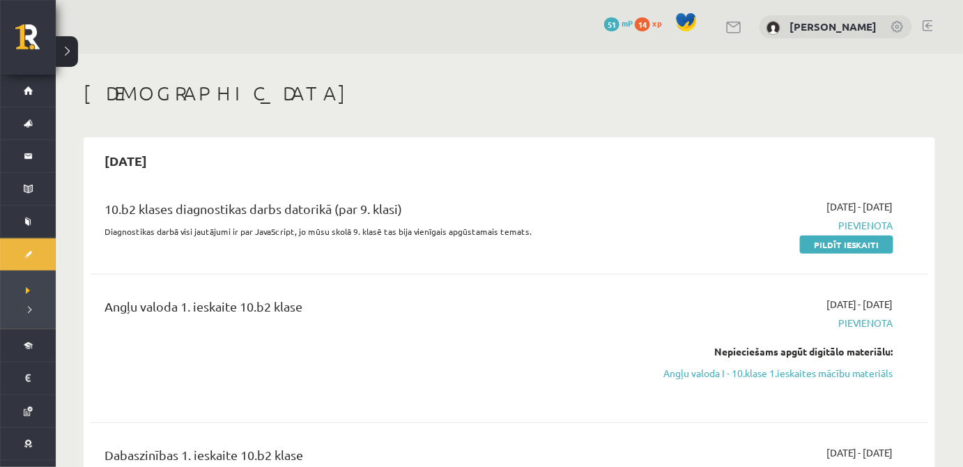
click at [788, 362] on div "Nepieciešams apgūt digitālo materiālu: Angļu valoda I - 10.klase 1.ieskaites mā…" at bounding box center [769, 362] width 249 height 36
click at [789, 378] on link "Angļu valoda I - 10.klase 1.ieskaites mācību materiāls" at bounding box center [769, 373] width 249 height 15
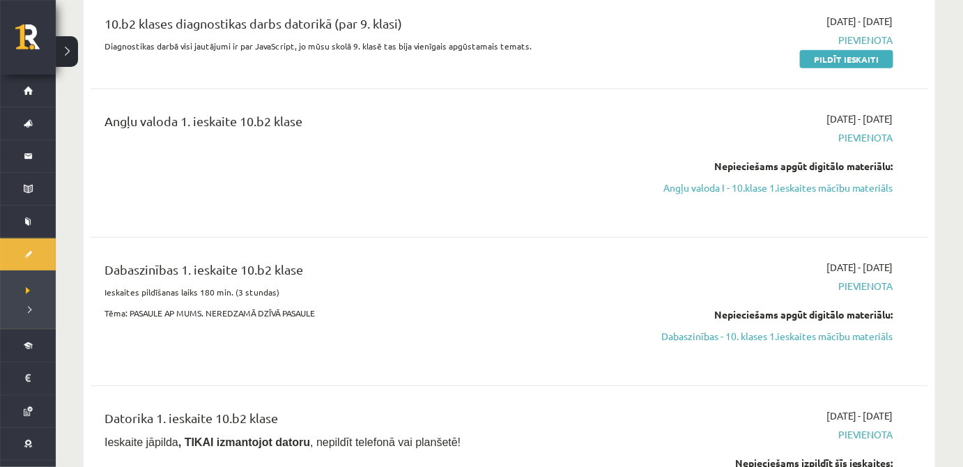
scroll to position [211, 0]
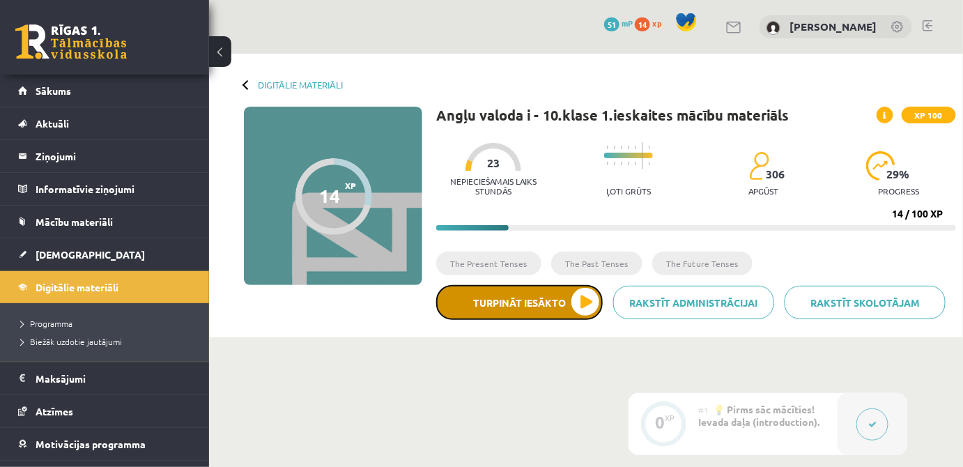
click at [569, 295] on button "Turpināt iesākto" at bounding box center [519, 302] width 167 height 35
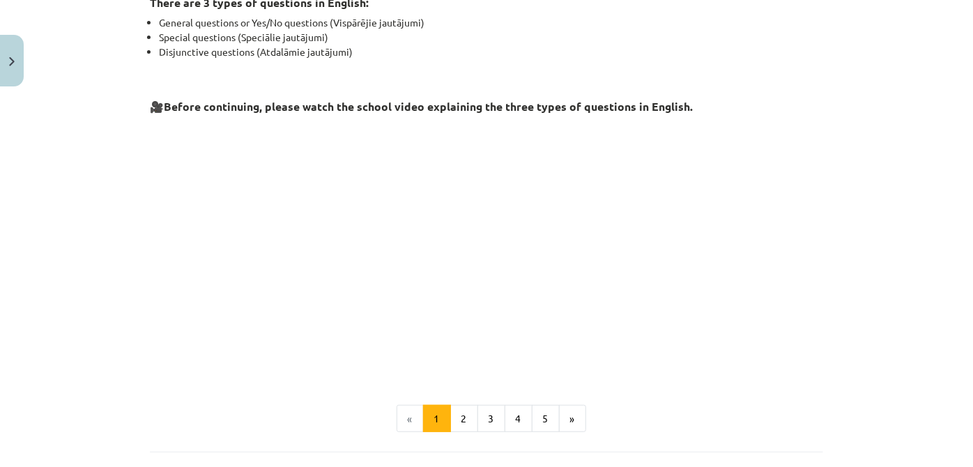
scroll to position [295, 0]
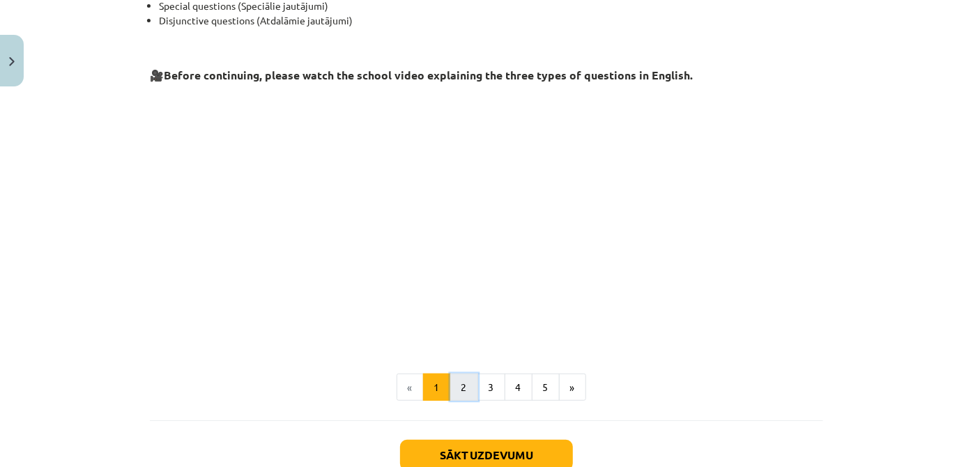
click at [458, 387] on button "2" at bounding box center [464, 387] width 28 height 28
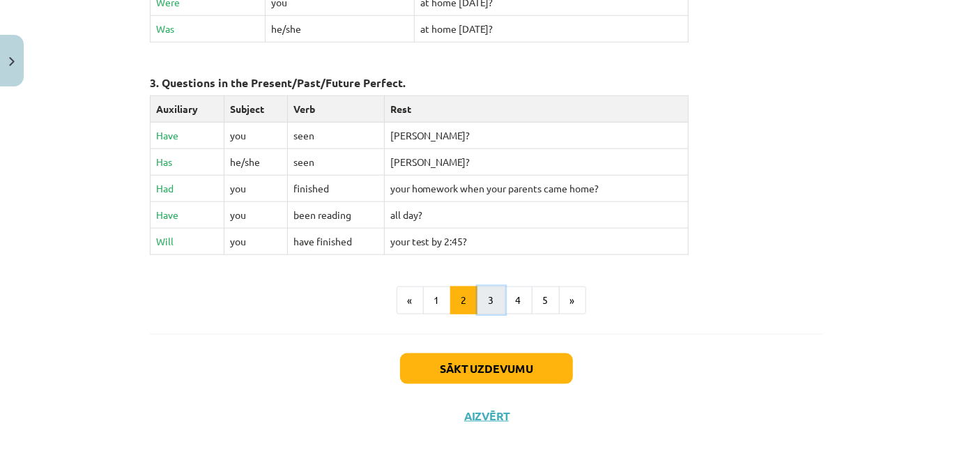
click at [491, 296] on button "3" at bounding box center [491, 300] width 28 height 28
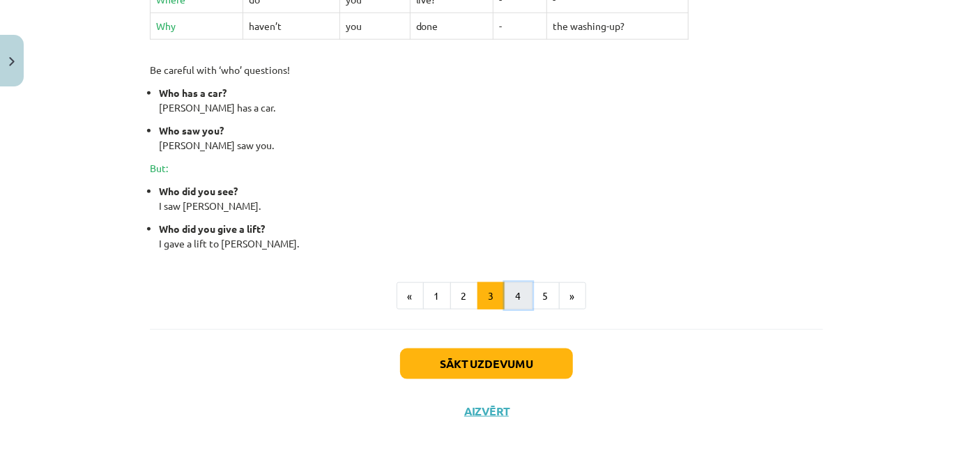
click at [522, 291] on button "4" at bounding box center [518, 296] width 28 height 28
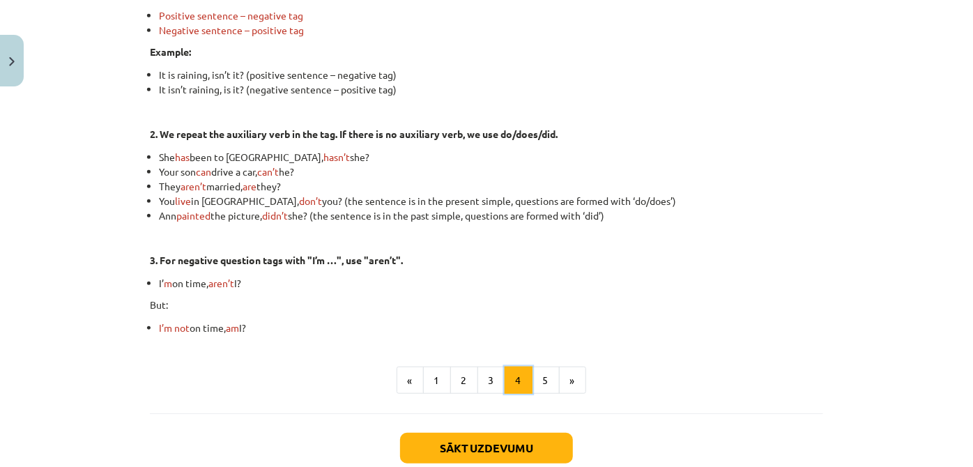
scroll to position [447, 0]
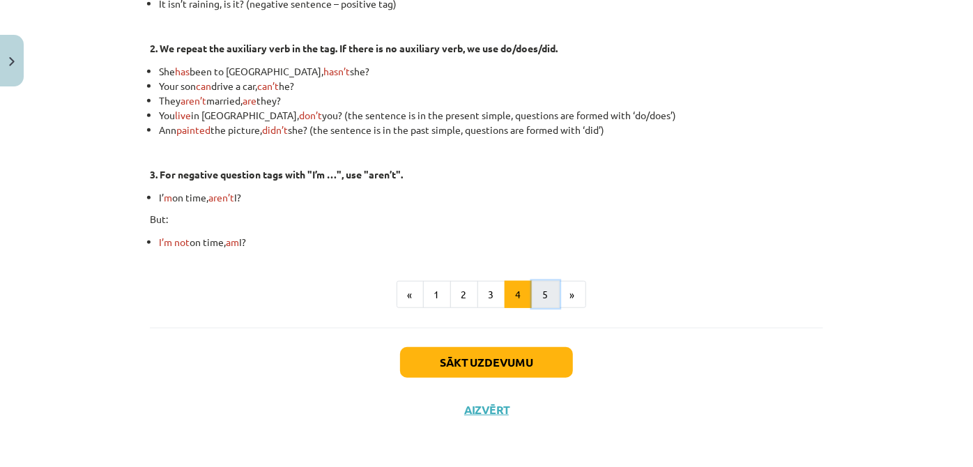
click at [544, 294] on button "5" at bounding box center [546, 295] width 28 height 28
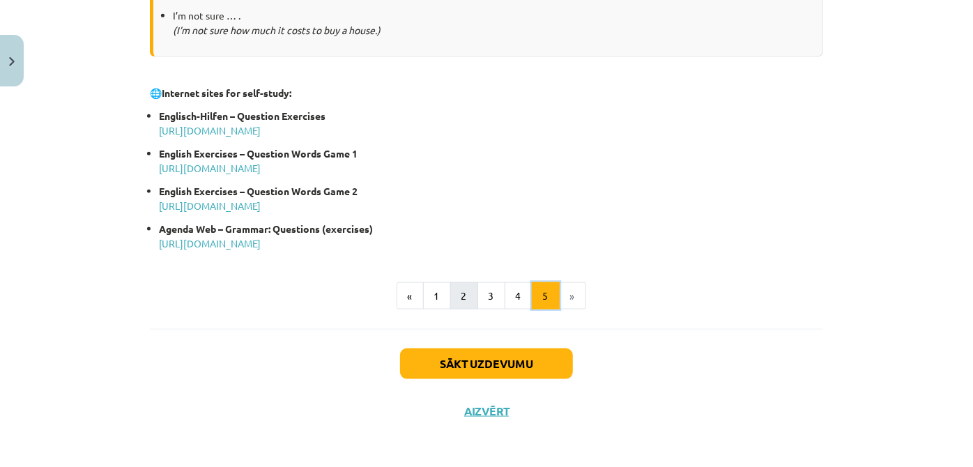
scroll to position [781, 0]
click at [431, 288] on button "1" at bounding box center [437, 296] width 28 height 28
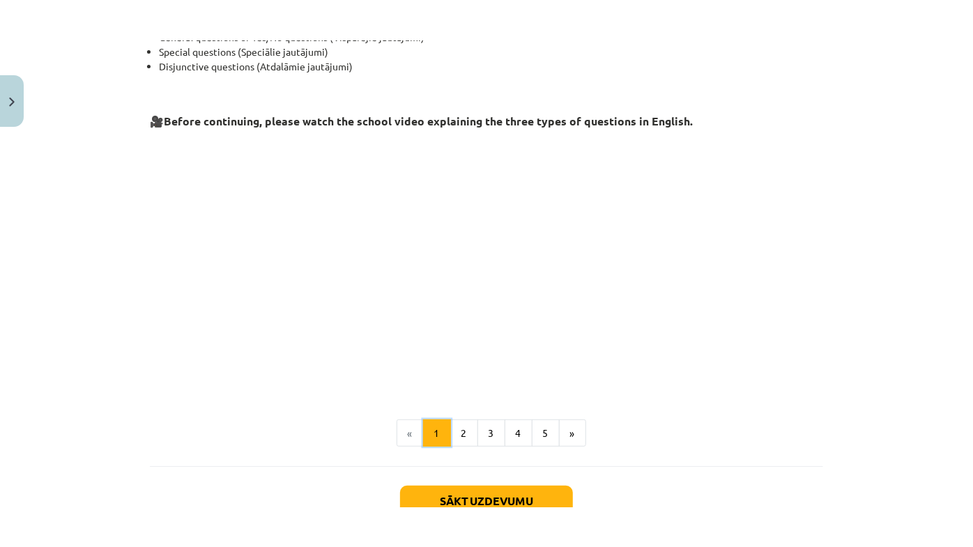
scroll to position [249, 0]
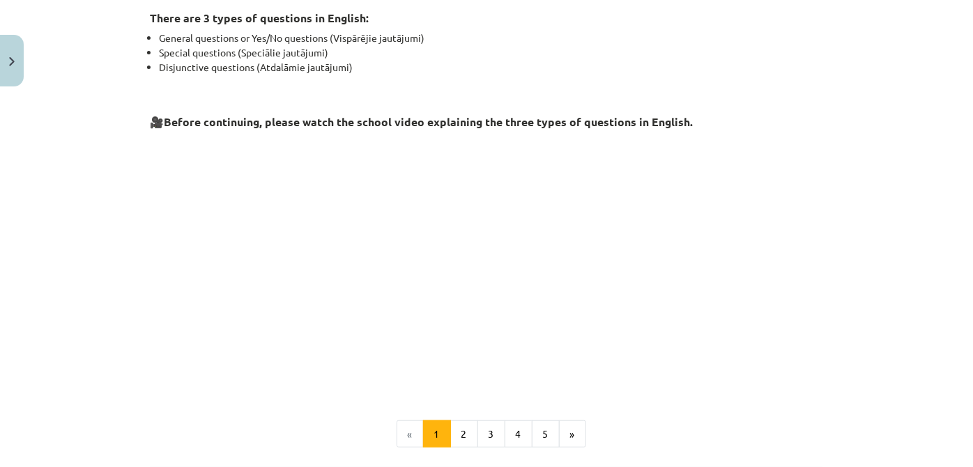
click at [685, 385] on iframe at bounding box center [486, 259] width 446 height 251
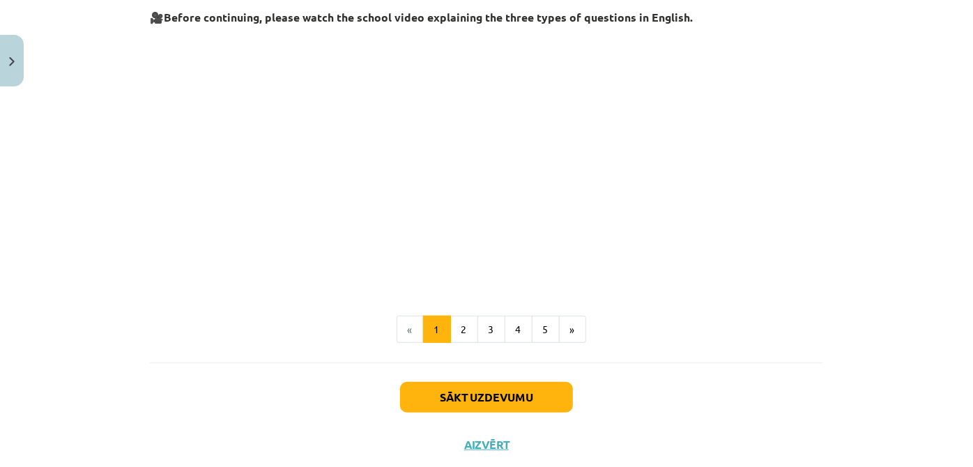
scroll to position [387, 0]
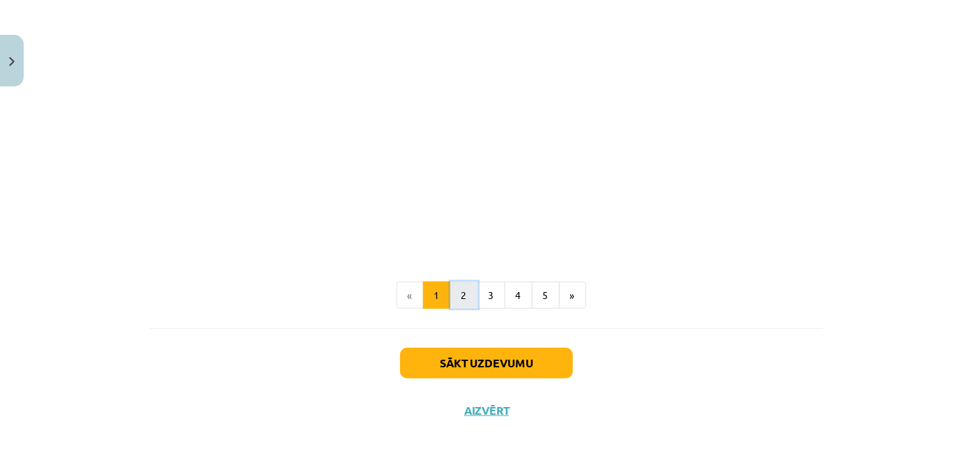
click at [458, 297] on button "2" at bounding box center [464, 296] width 28 height 28
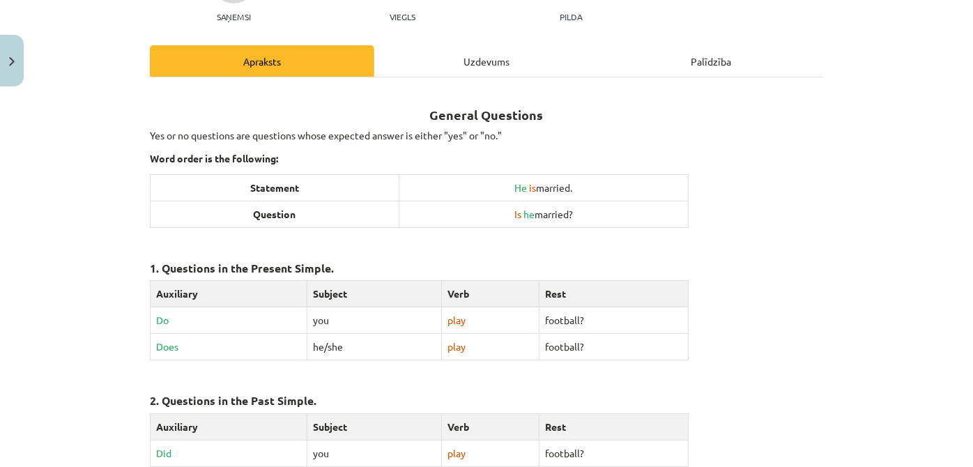
scroll to position [207, 0]
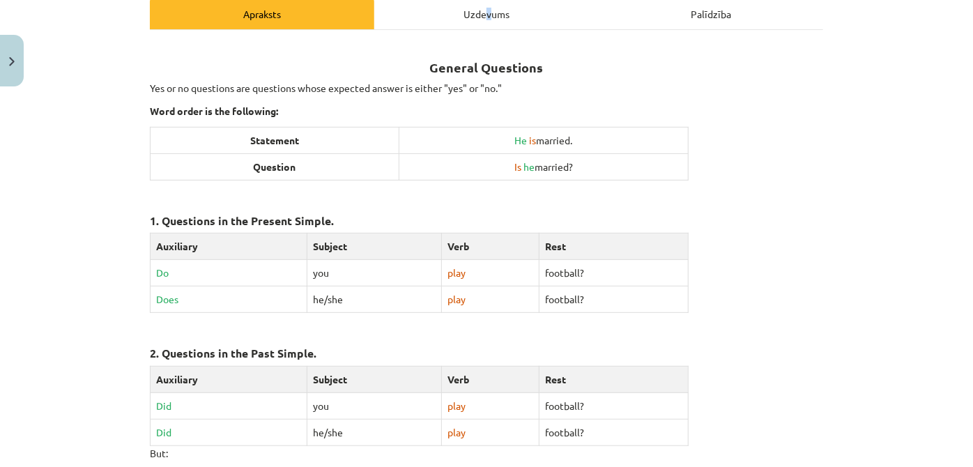
click at [483, 24] on div "Uzdevums" at bounding box center [486, 13] width 224 height 31
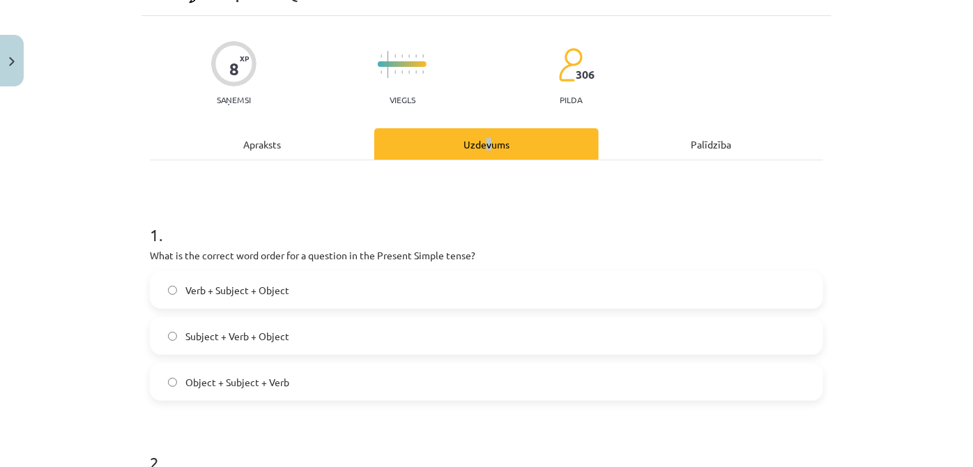
scroll to position [119, 0]
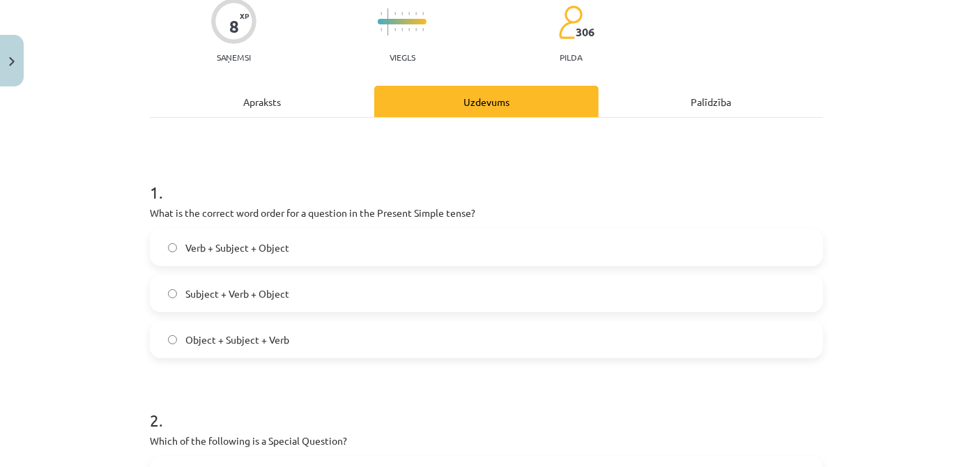
click at [268, 103] on div "Apraksts" at bounding box center [262, 101] width 224 height 31
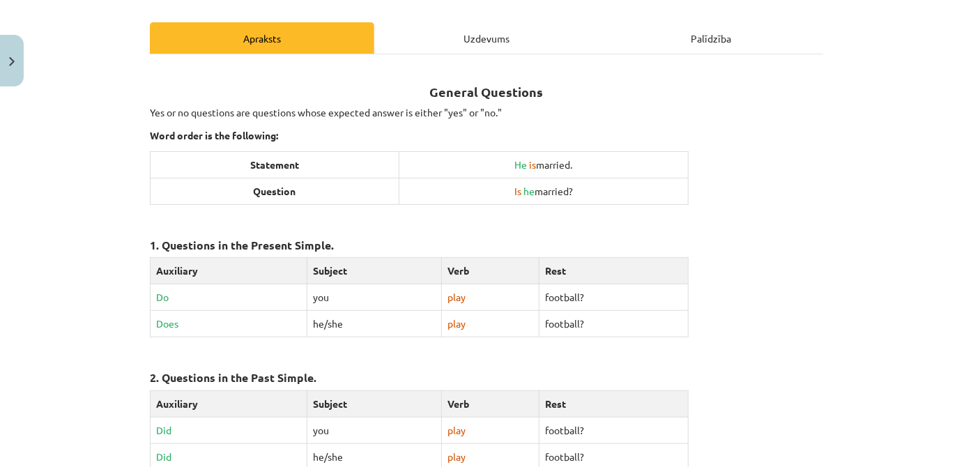
scroll to position [77, 0]
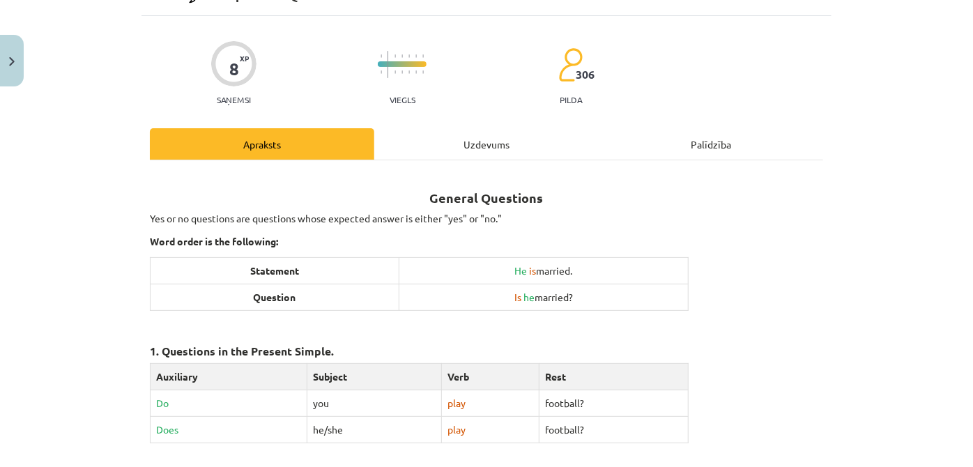
click at [476, 141] on div "Uzdevums" at bounding box center [486, 143] width 224 height 31
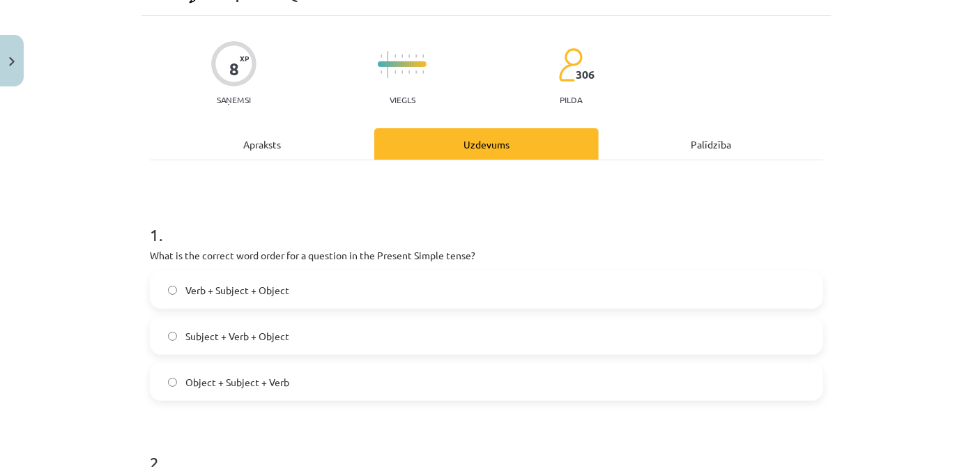
click at [318, 145] on div "Apraksts" at bounding box center [262, 143] width 224 height 31
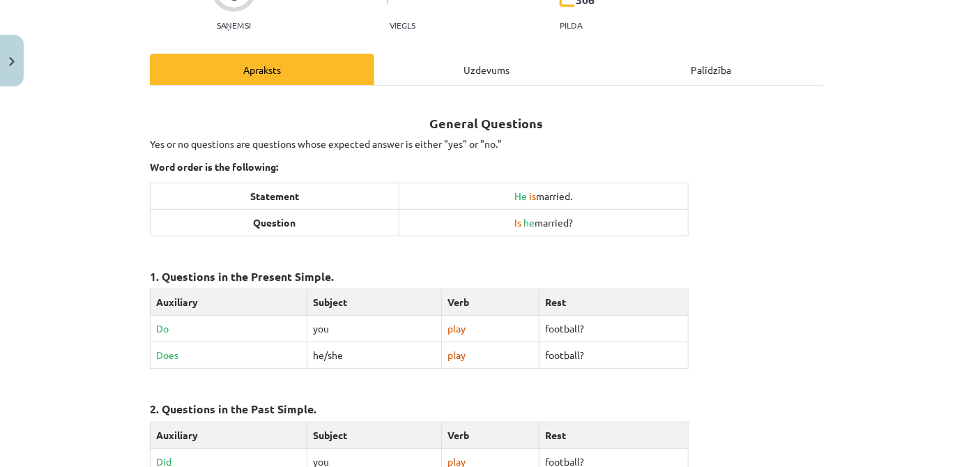
scroll to position [162, 0]
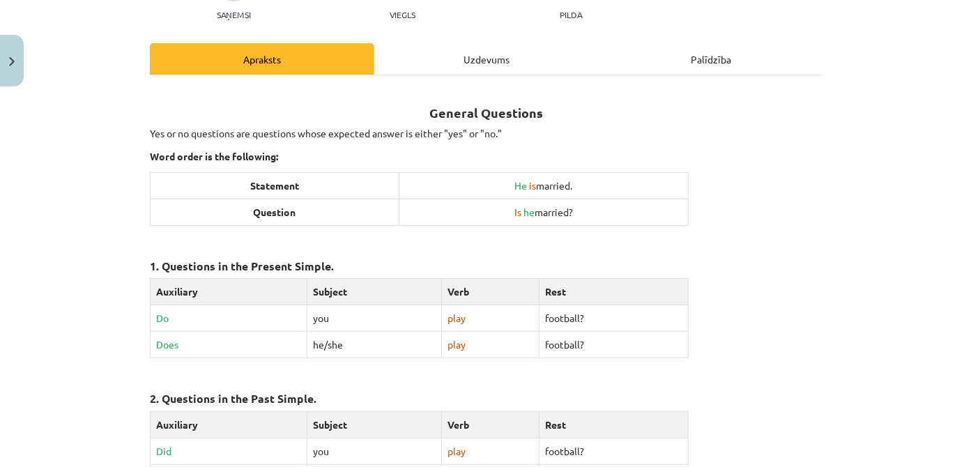
click at [408, 71] on div "Uzdevums" at bounding box center [486, 58] width 224 height 31
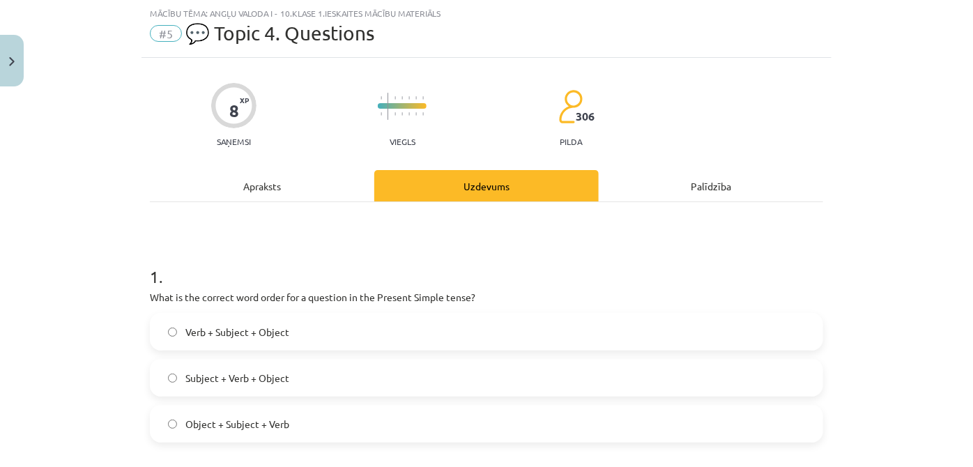
scroll to position [35, 0]
click at [196, 186] on div "Apraksts" at bounding box center [262, 185] width 224 height 31
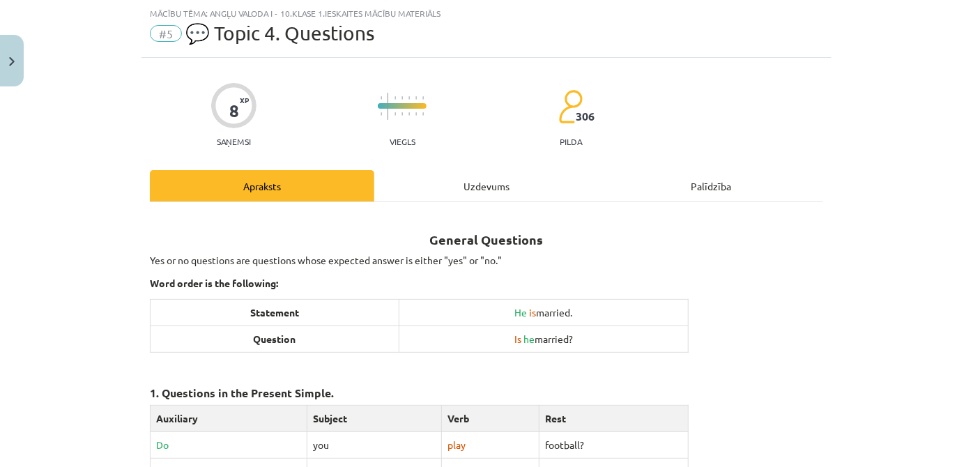
click at [404, 174] on div "Uzdevums" at bounding box center [486, 185] width 224 height 31
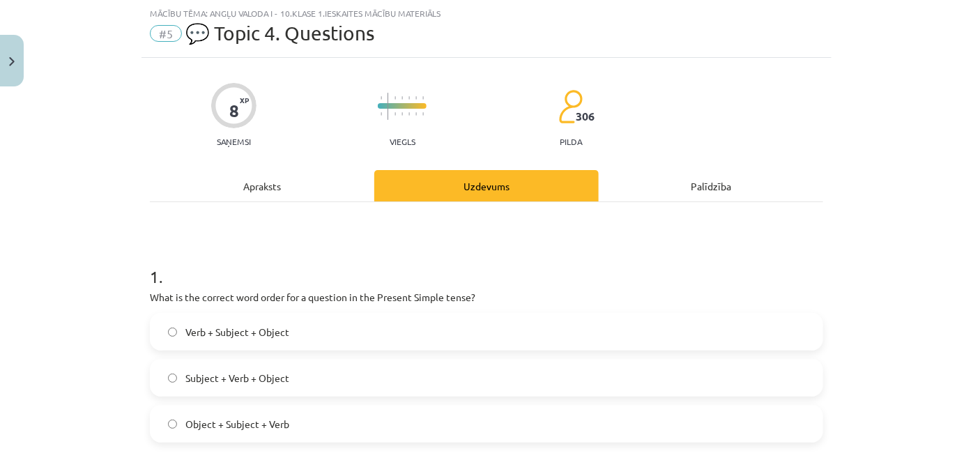
scroll to position [77, 0]
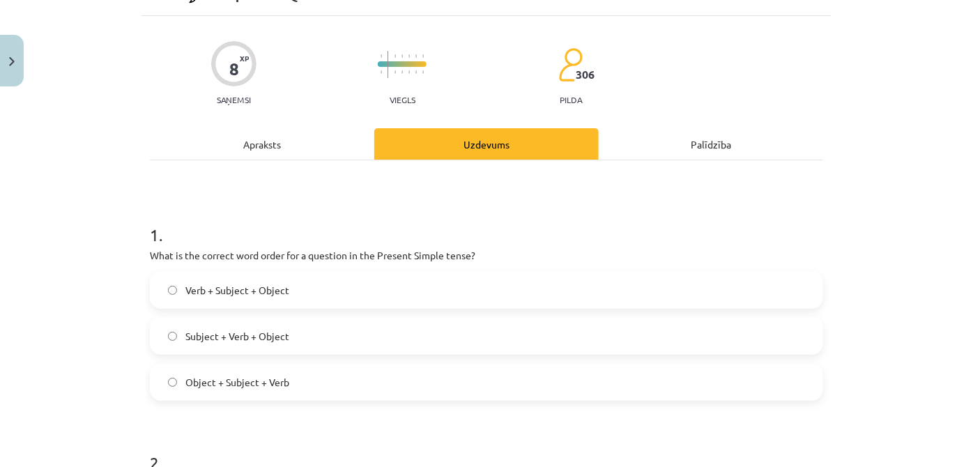
click at [535, 333] on label "Subject + Verb + Object" at bounding box center [486, 335] width 670 height 35
click at [291, 134] on div "Apraksts" at bounding box center [262, 143] width 224 height 31
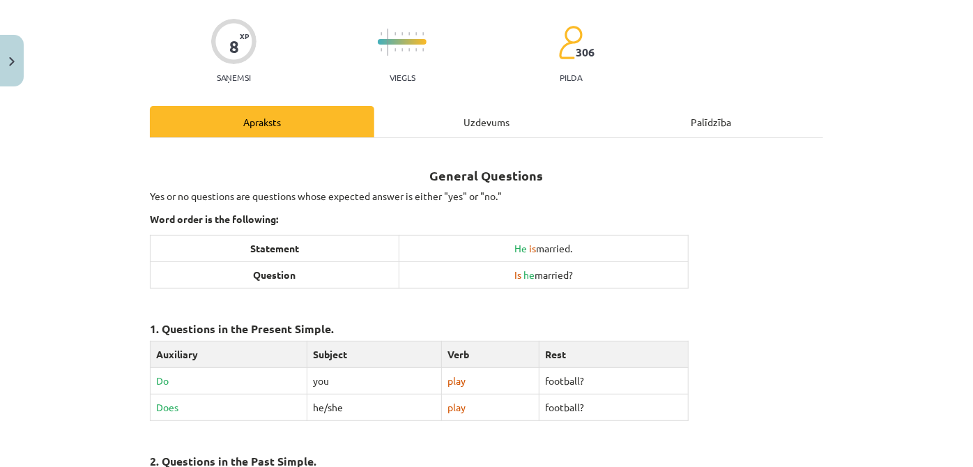
scroll to position [119, 0]
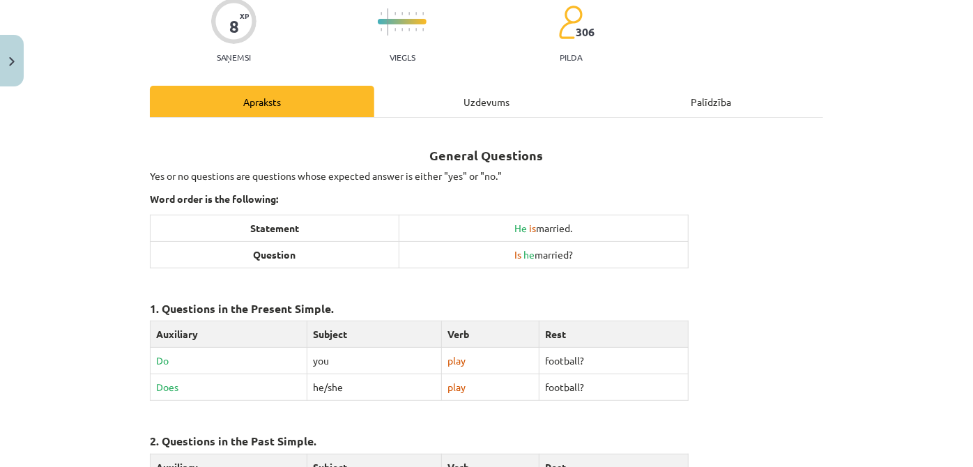
click at [466, 102] on div "Uzdevums" at bounding box center [486, 101] width 224 height 31
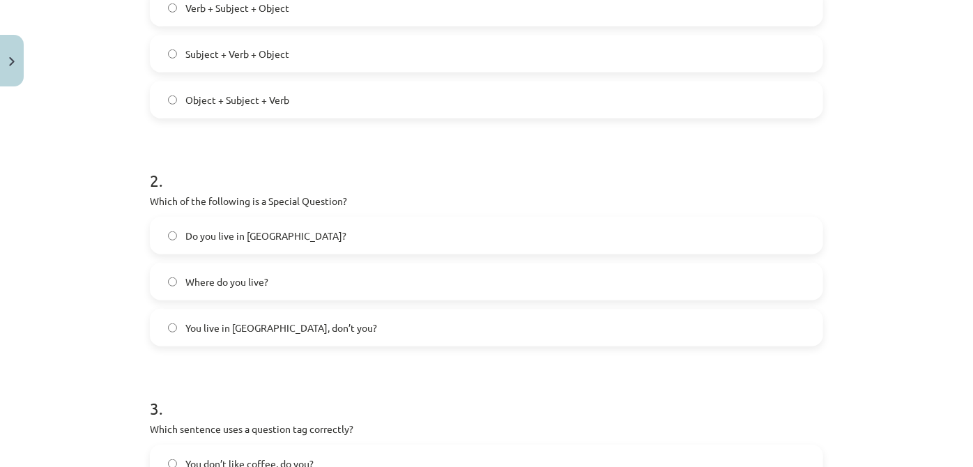
scroll to position [373, 0]
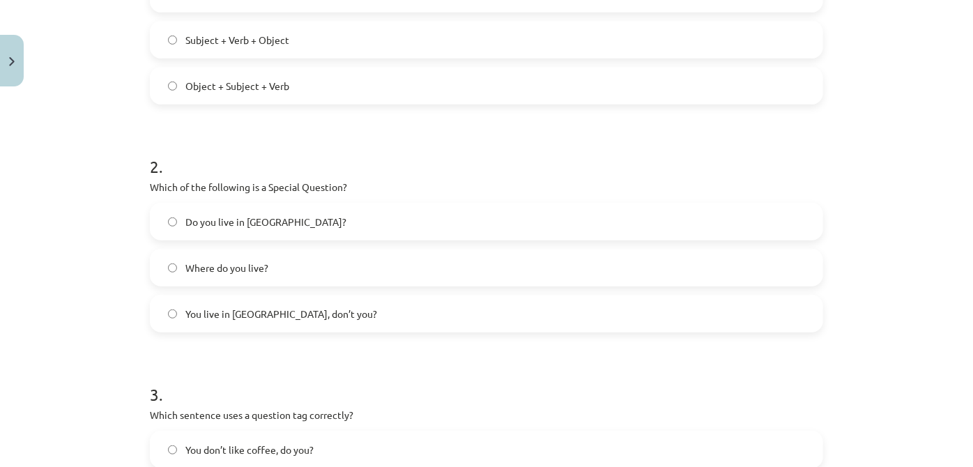
click at [312, 327] on label "You live in [GEOGRAPHIC_DATA], don’t you?" at bounding box center [486, 313] width 670 height 35
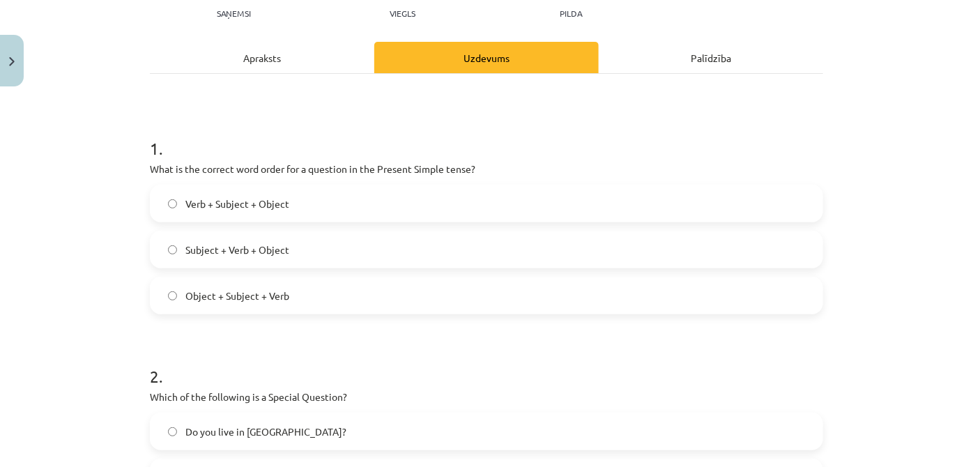
scroll to position [119, 0]
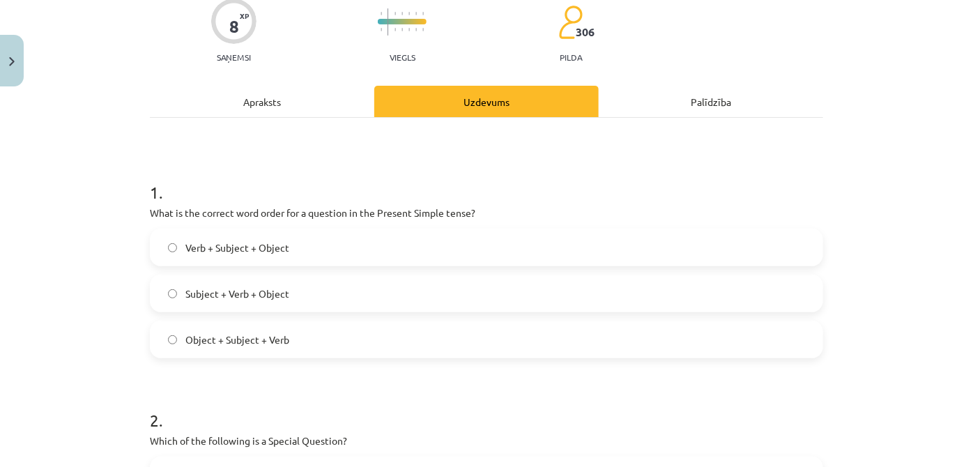
click at [366, 91] on div "Apraksts" at bounding box center [262, 101] width 224 height 31
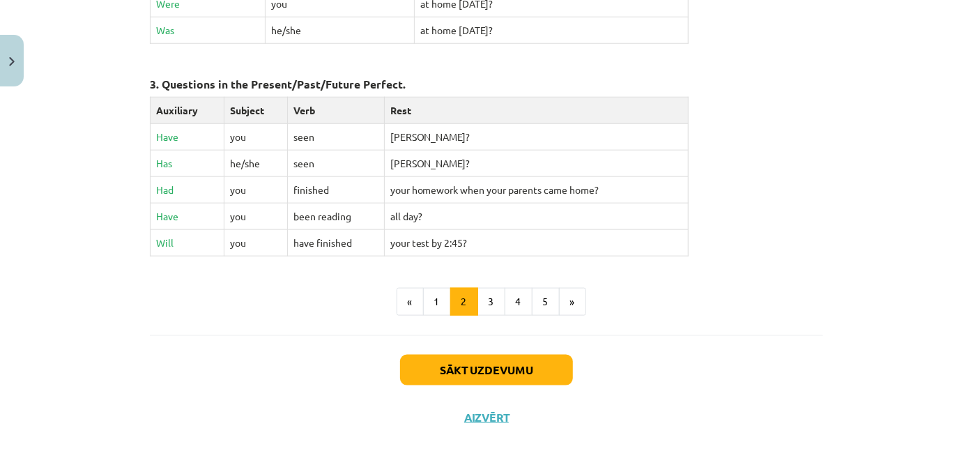
scroll to position [714, 0]
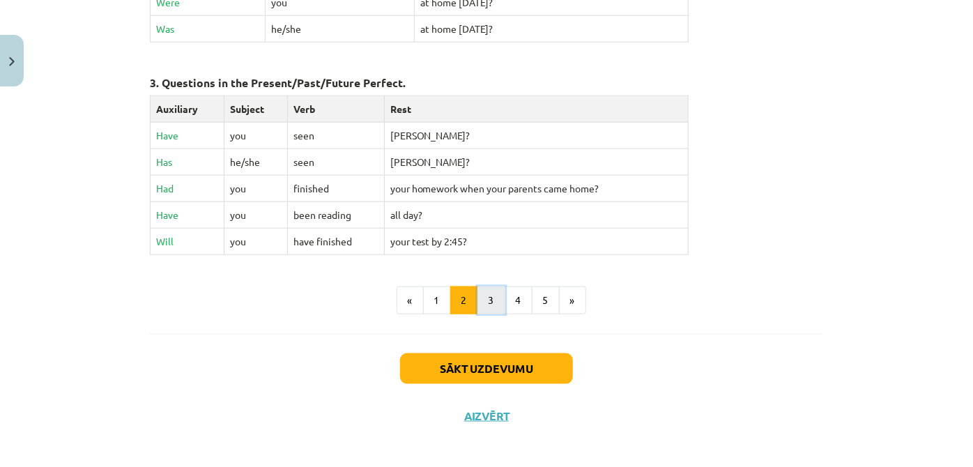
click at [483, 298] on button "3" at bounding box center [491, 300] width 28 height 28
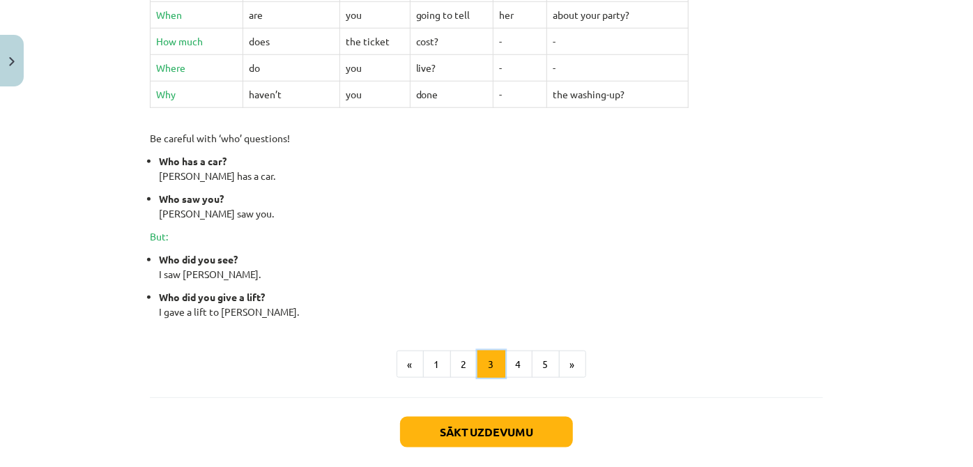
scroll to position [629, 0]
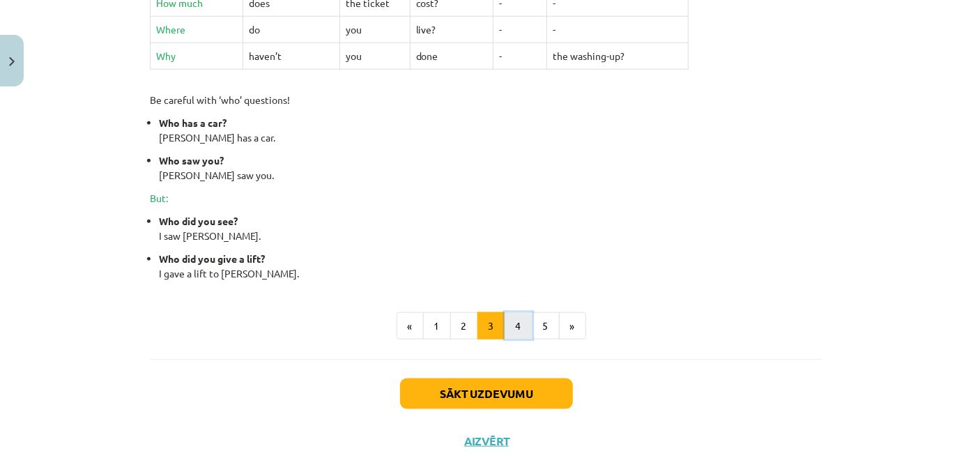
click at [513, 327] on button "4" at bounding box center [518, 326] width 28 height 28
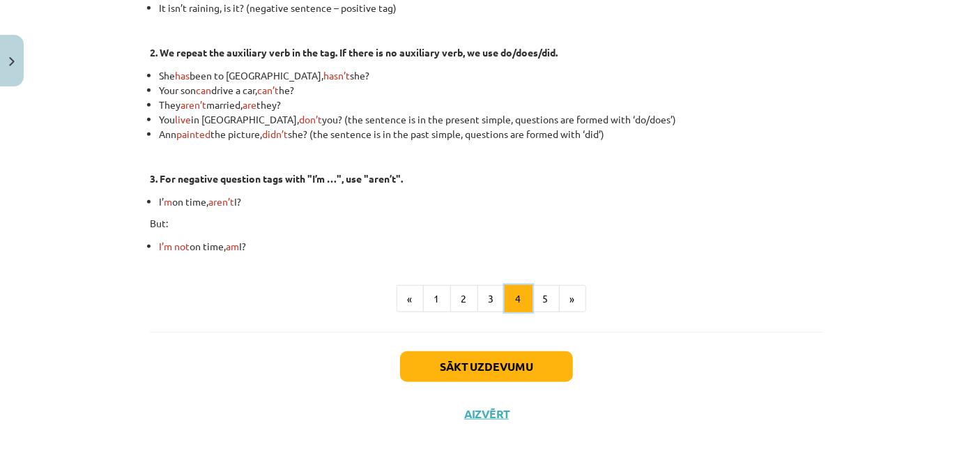
scroll to position [447, 0]
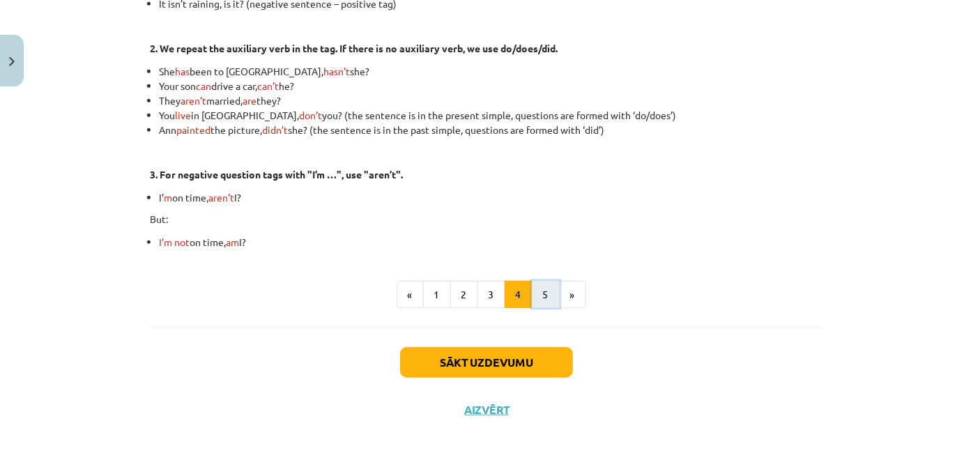
click at [532, 287] on button "5" at bounding box center [546, 295] width 28 height 28
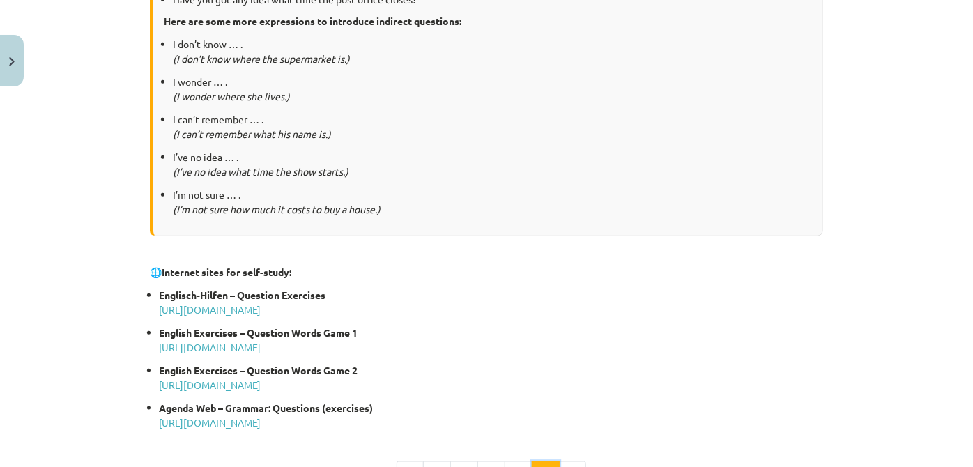
scroll to position [756, 0]
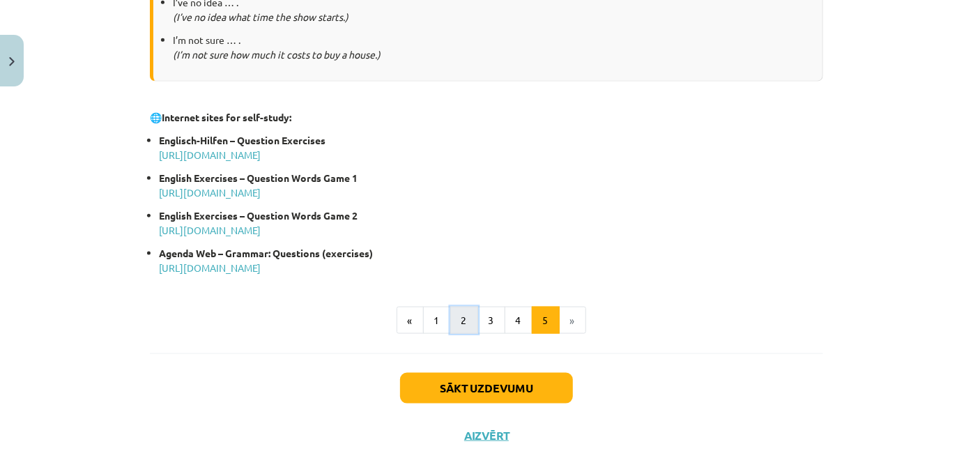
click at [458, 323] on button "2" at bounding box center [464, 321] width 28 height 28
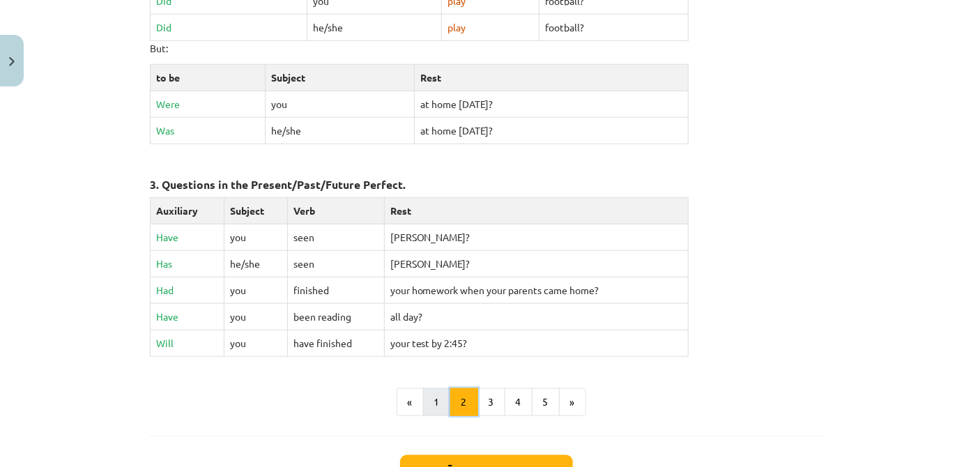
scroll to position [714, 0]
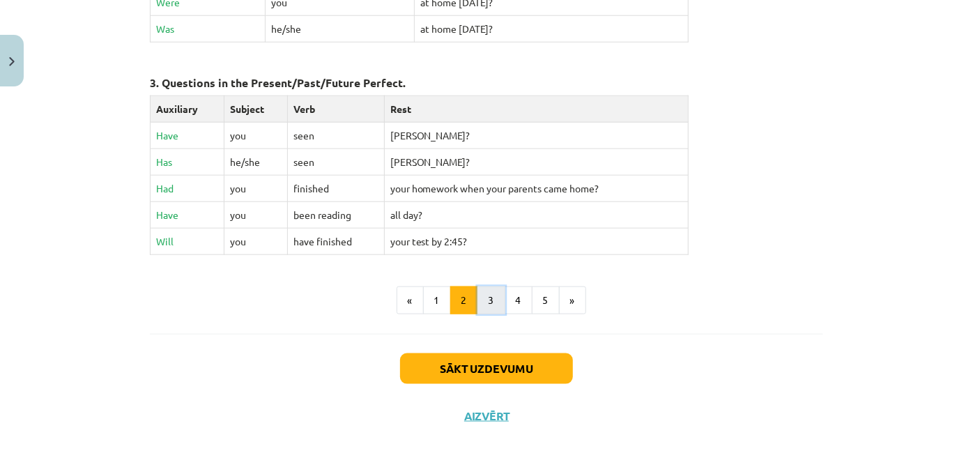
click at [482, 293] on button "3" at bounding box center [491, 300] width 28 height 28
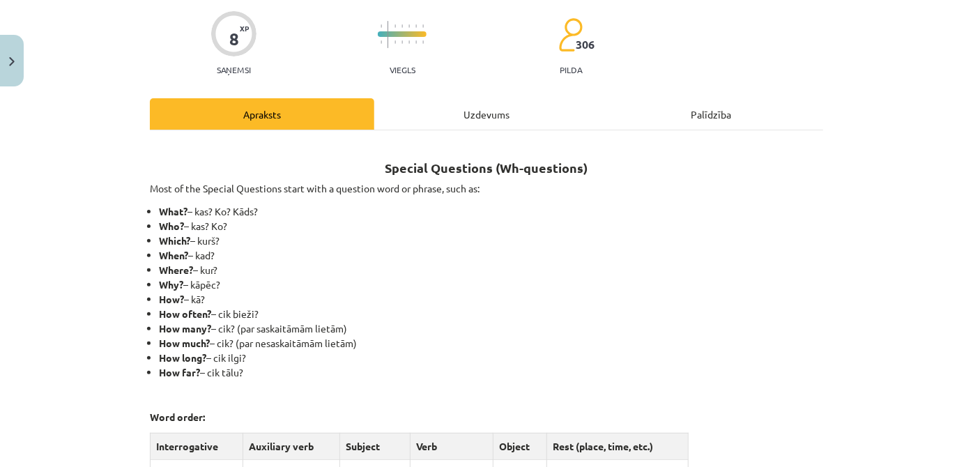
scroll to position [80, 0]
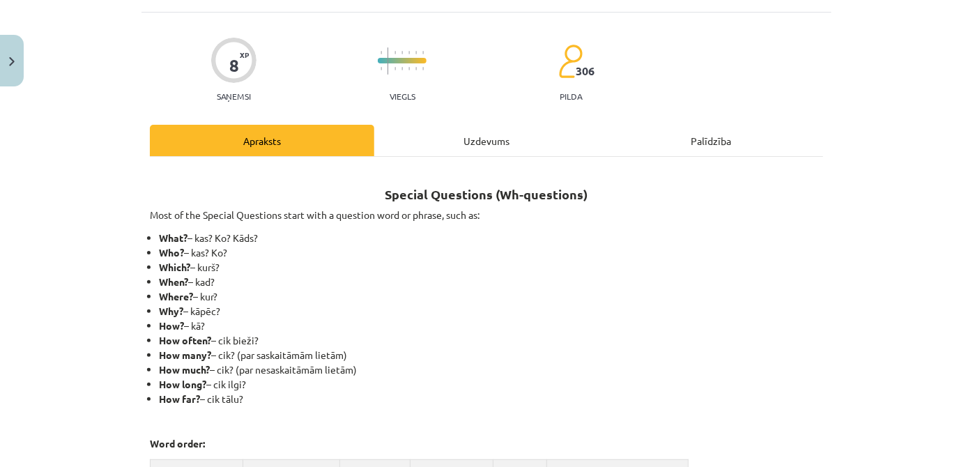
click at [401, 137] on div "Uzdevums" at bounding box center [486, 140] width 224 height 31
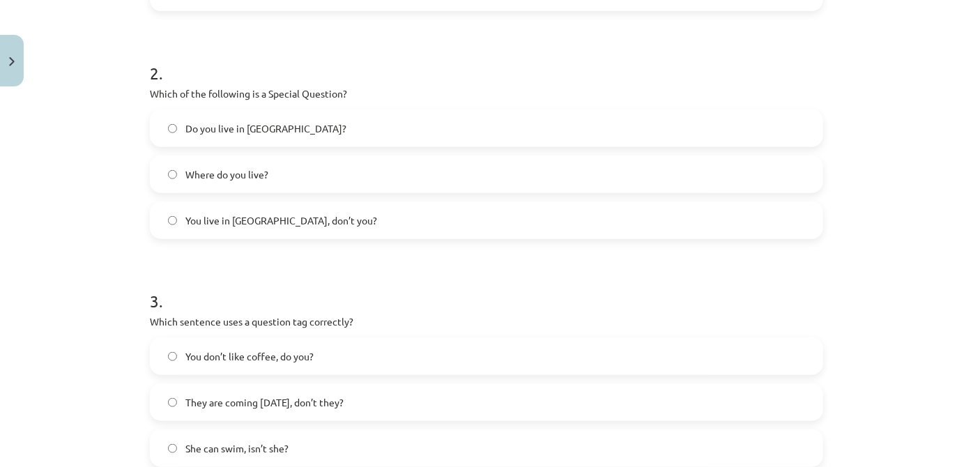
scroll to position [541, 0]
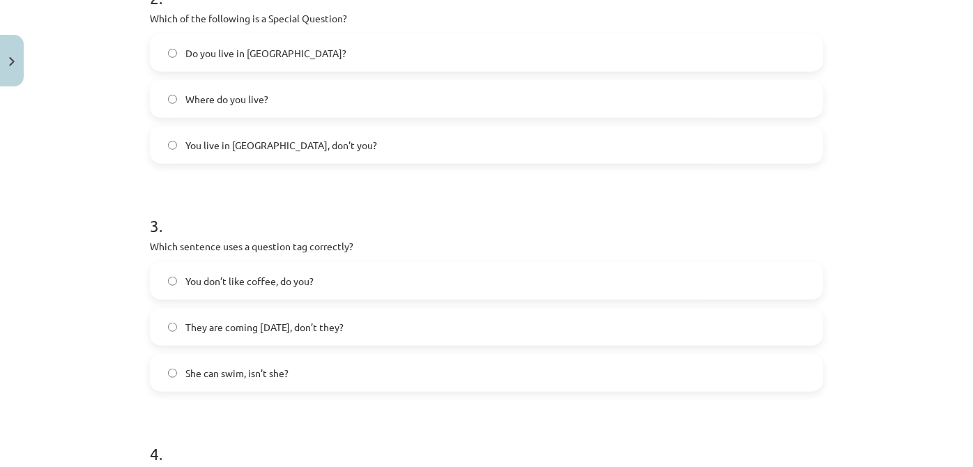
click at [403, 102] on label "Where do you live?" at bounding box center [486, 99] width 670 height 35
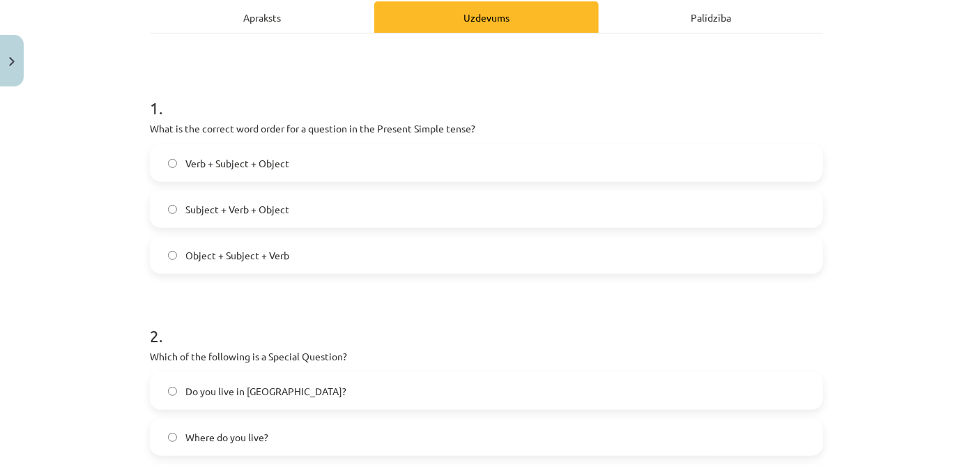
click at [326, 26] on div "Apraksts" at bounding box center [262, 16] width 224 height 31
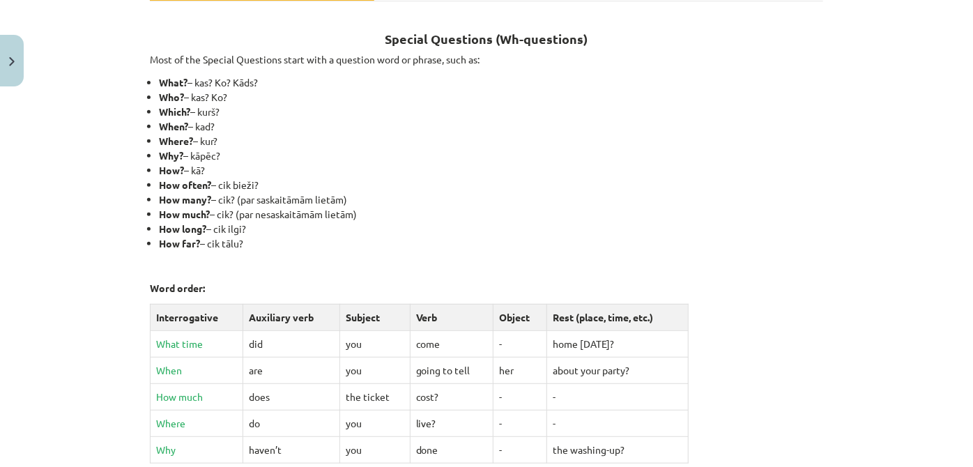
scroll to position [119, 0]
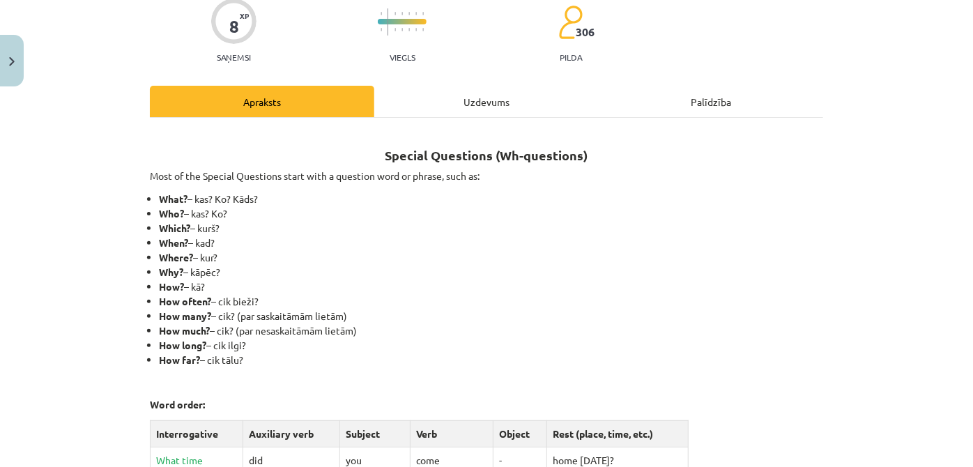
click at [396, 104] on div "Uzdevums" at bounding box center [486, 101] width 224 height 31
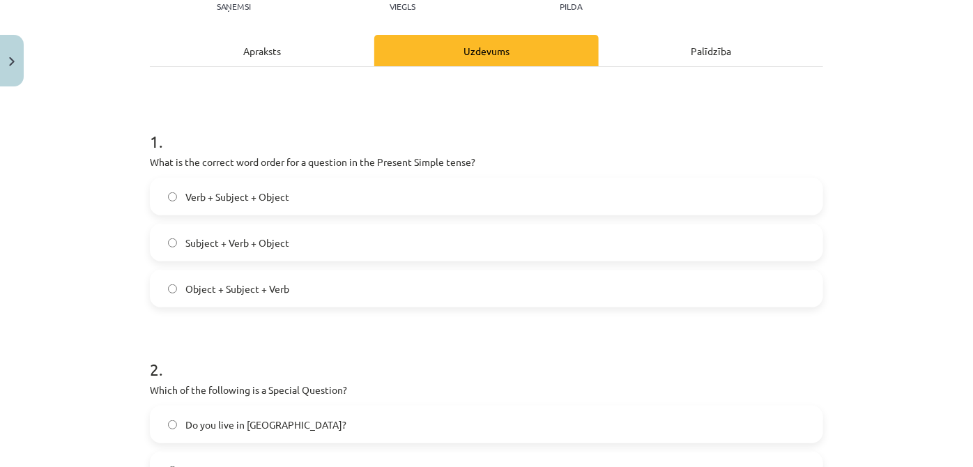
scroll to position [162, 0]
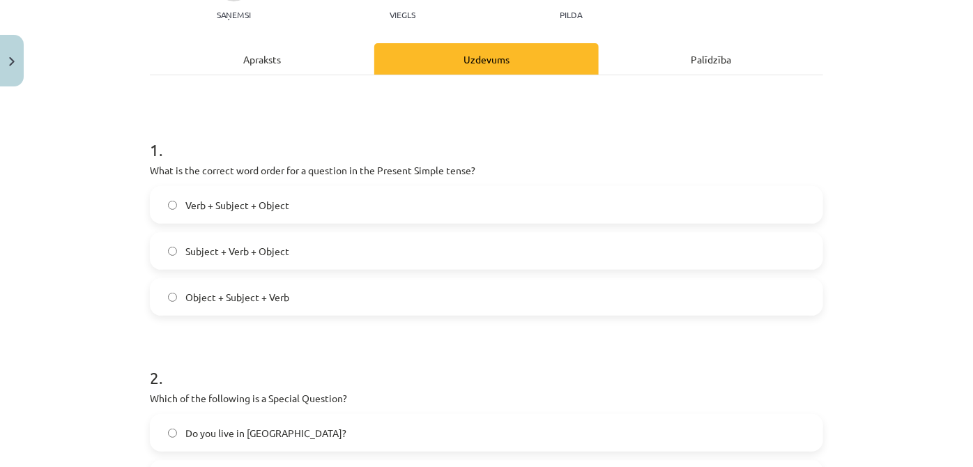
click at [346, 56] on div "Apraksts" at bounding box center [262, 58] width 224 height 31
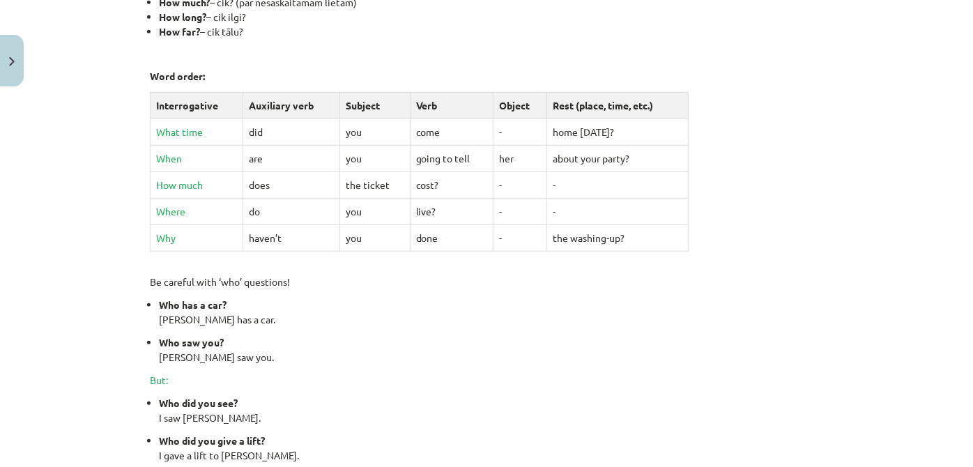
scroll to position [659, 0]
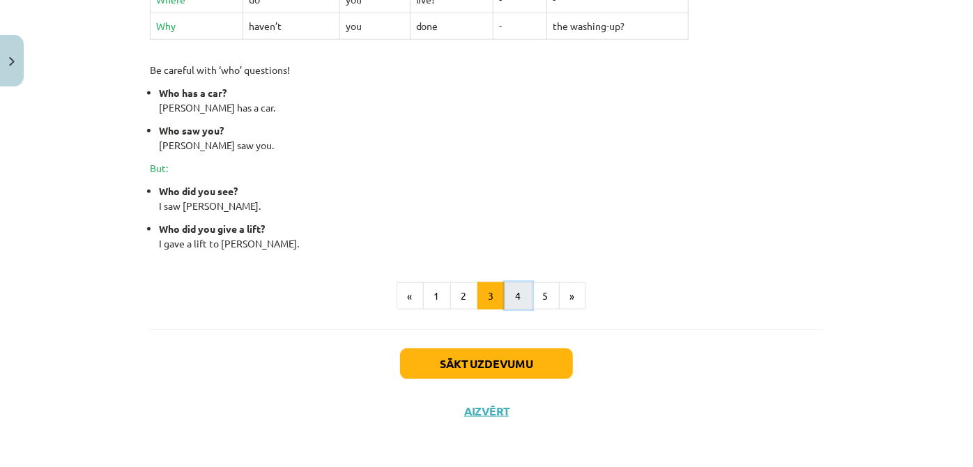
click at [504, 293] on button "4" at bounding box center [518, 296] width 28 height 28
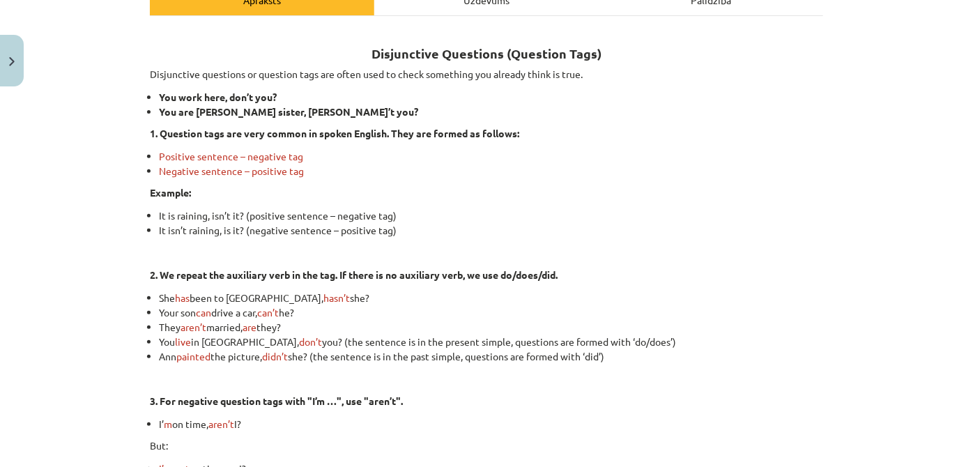
scroll to position [207, 0]
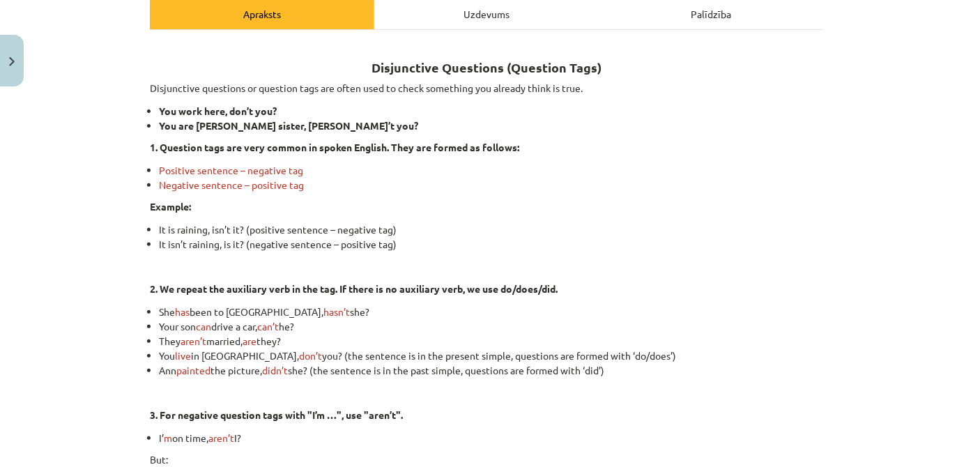
click at [440, 26] on div "Uzdevums" at bounding box center [486, 13] width 224 height 31
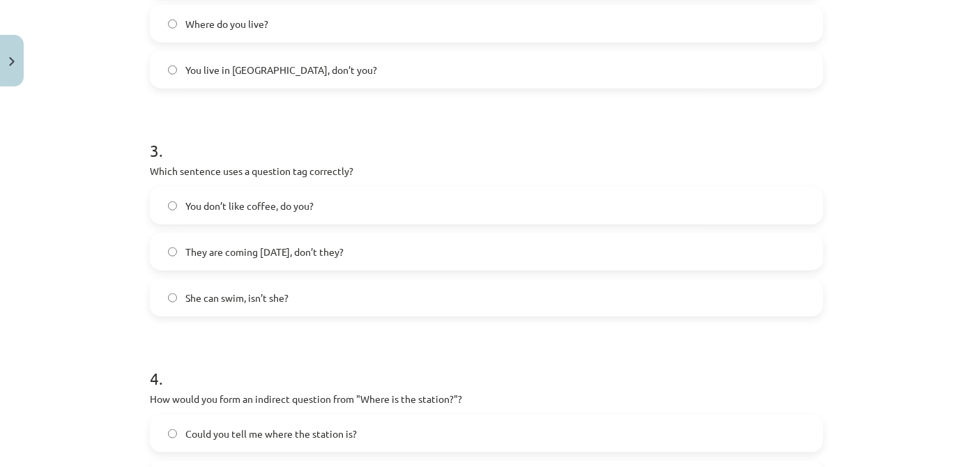
scroll to position [626, 0]
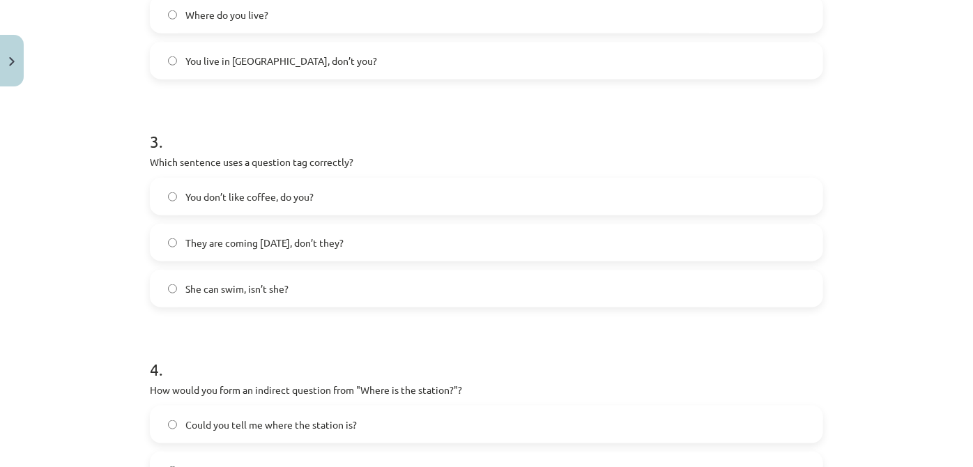
click at [332, 195] on label "You don’t like coffee, do you?" at bounding box center [486, 196] width 670 height 35
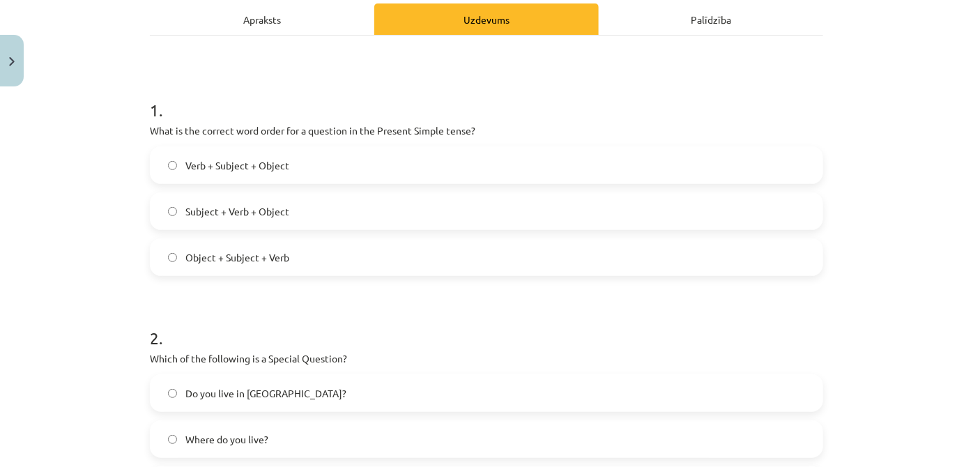
scroll to position [179, 0]
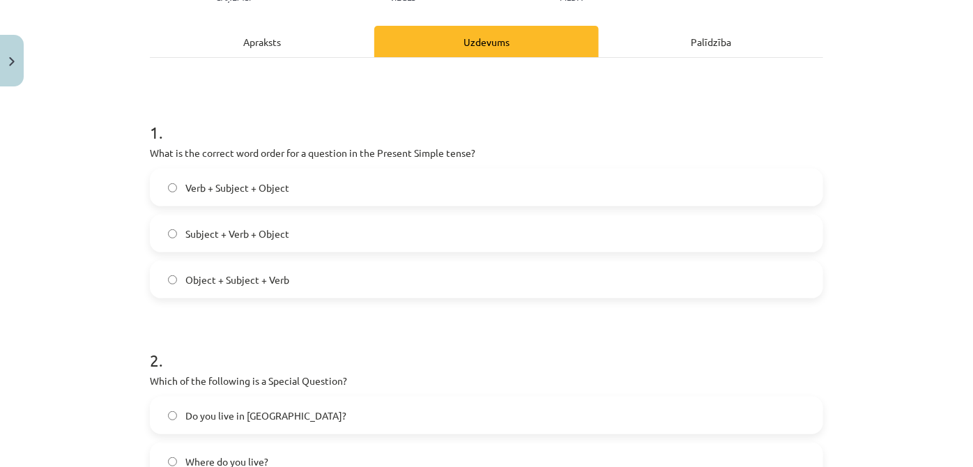
click at [344, 40] on div "Apraksts" at bounding box center [262, 41] width 224 height 31
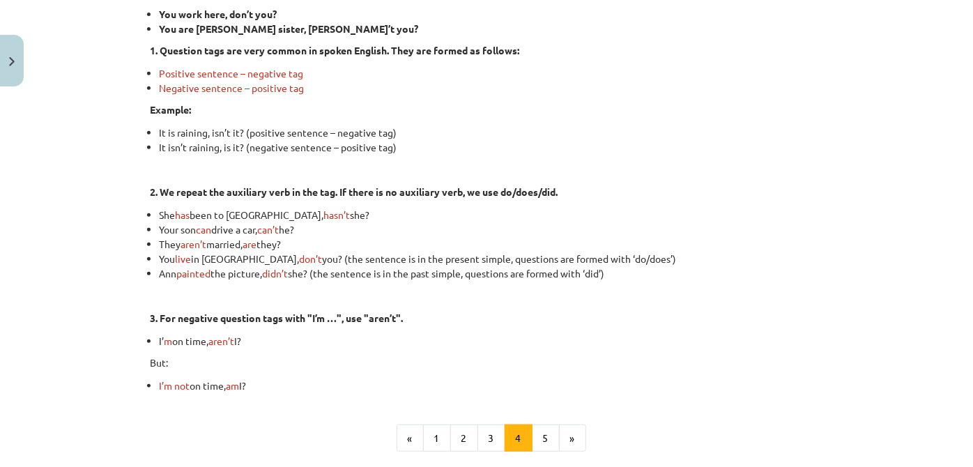
scroll to position [447, 0]
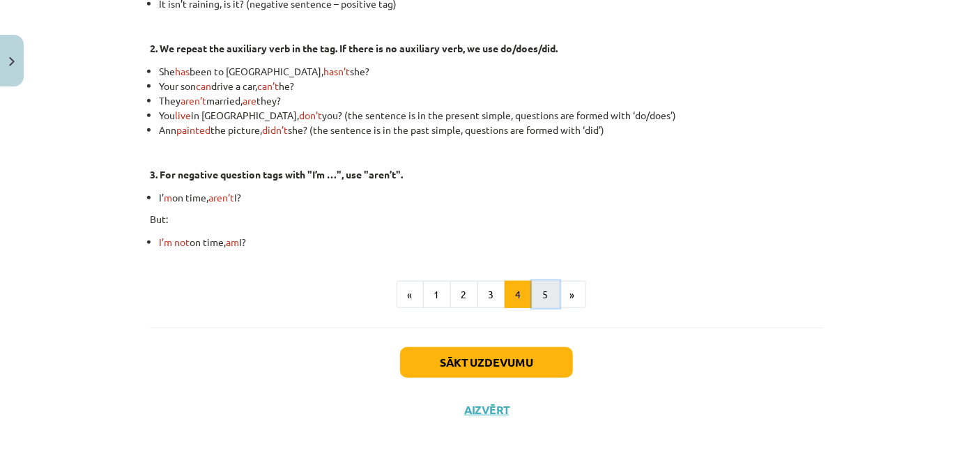
click at [540, 287] on button "5" at bounding box center [546, 295] width 28 height 28
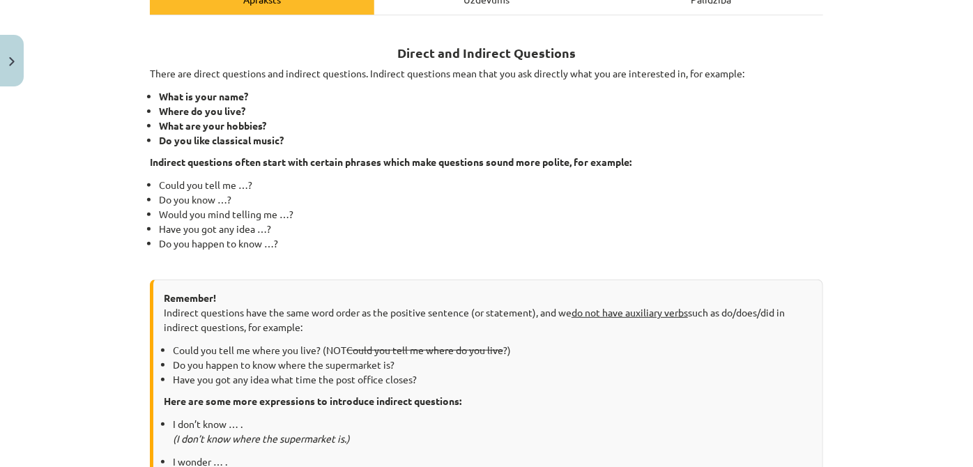
scroll to position [207, 0]
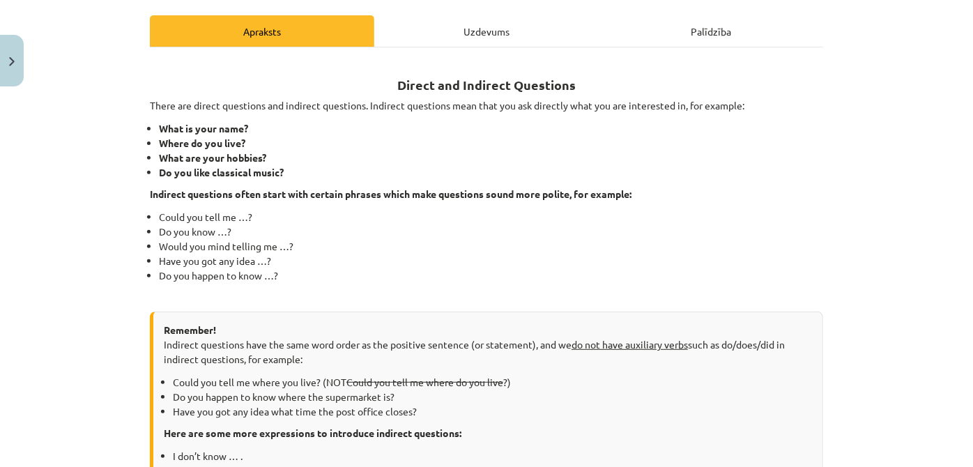
click at [514, 29] on div "Uzdevums" at bounding box center [486, 30] width 224 height 31
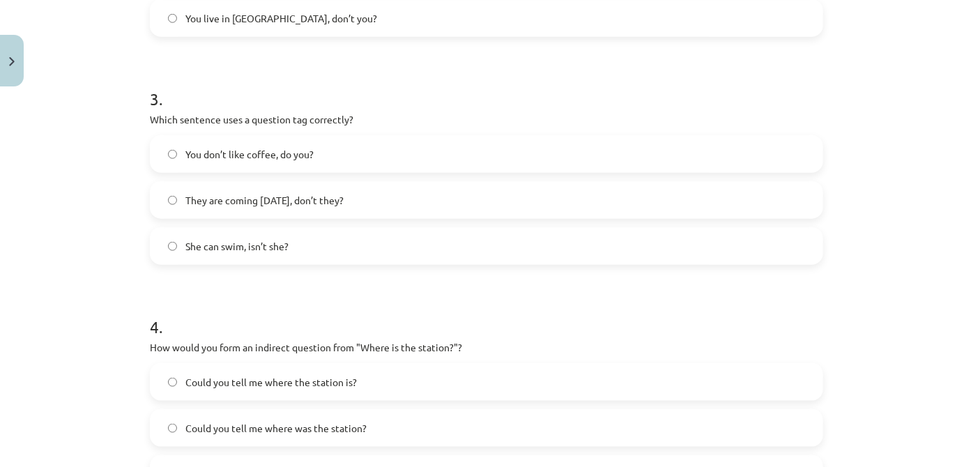
scroll to position [795, 0]
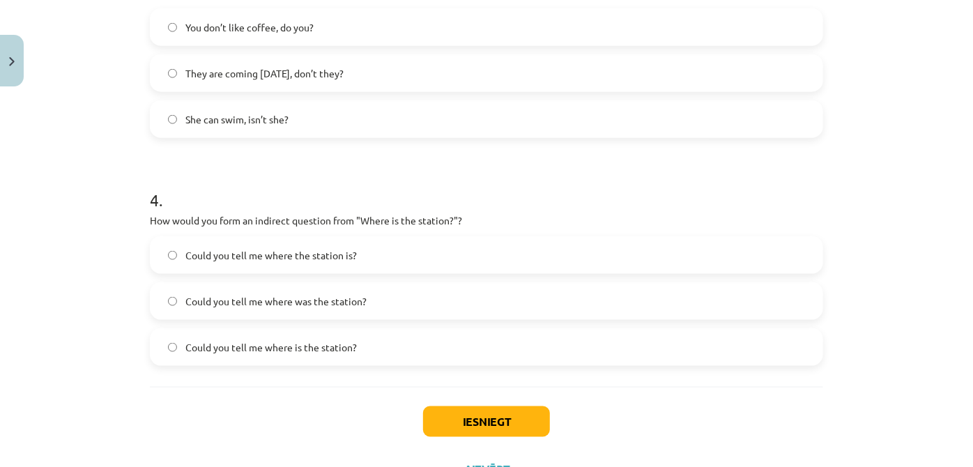
click at [397, 353] on label "Could you tell me where is the station?" at bounding box center [486, 347] width 670 height 35
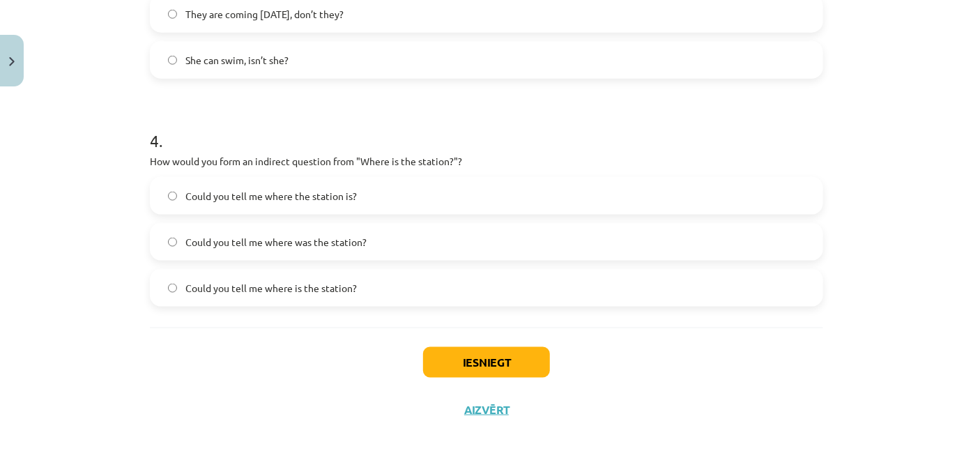
scroll to position [854, 0]
click at [451, 361] on button "Iesniegt" at bounding box center [486, 362] width 127 height 31
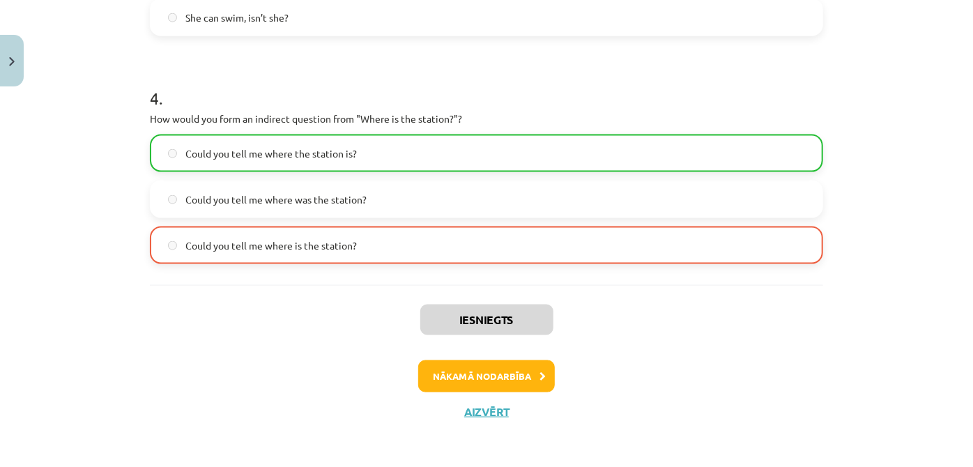
scroll to position [898, 0]
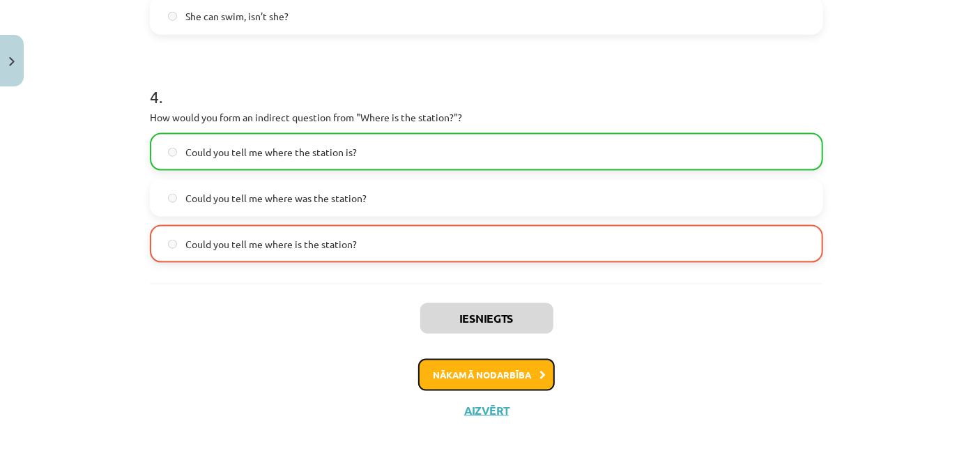
click at [486, 367] on button "Nākamā nodarbība" at bounding box center [486, 375] width 137 height 32
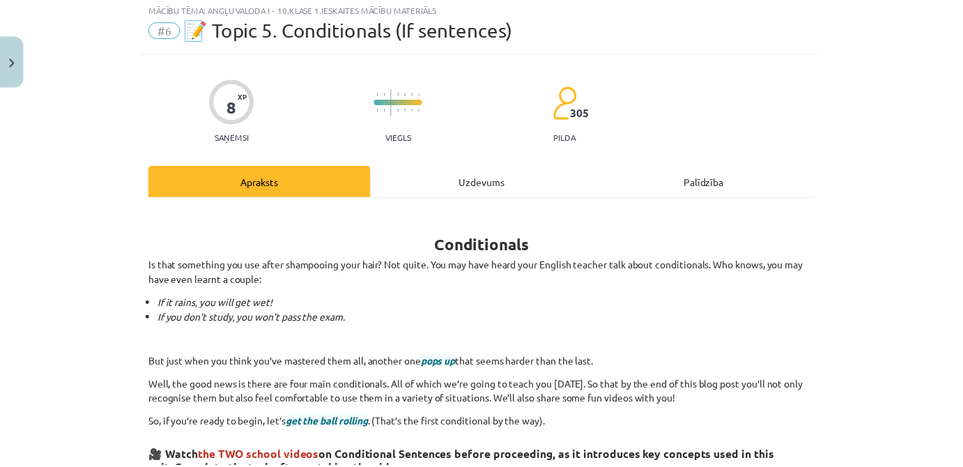
scroll to position [35, 0]
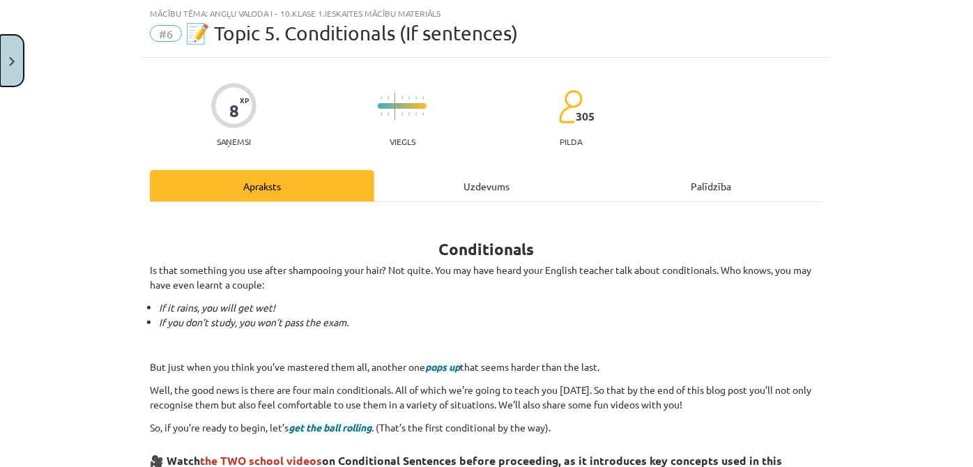
click at [12, 68] on button "Close" at bounding box center [12, 61] width 24 height 52
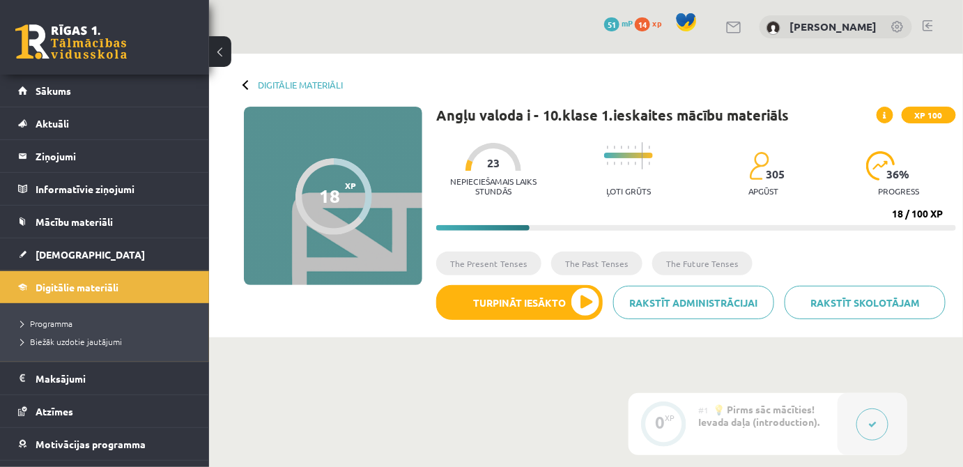
click at [604, 22] on span "51" at bounding box center [611, 24] width 15 height 14
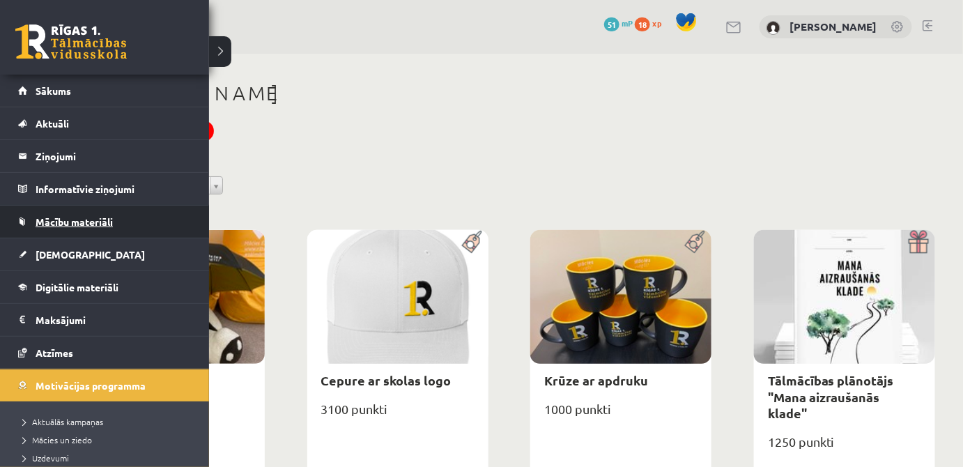
click at [93, 216] on span "Mācību materiāli" at bounding box center [74, 221] width 77 height 13
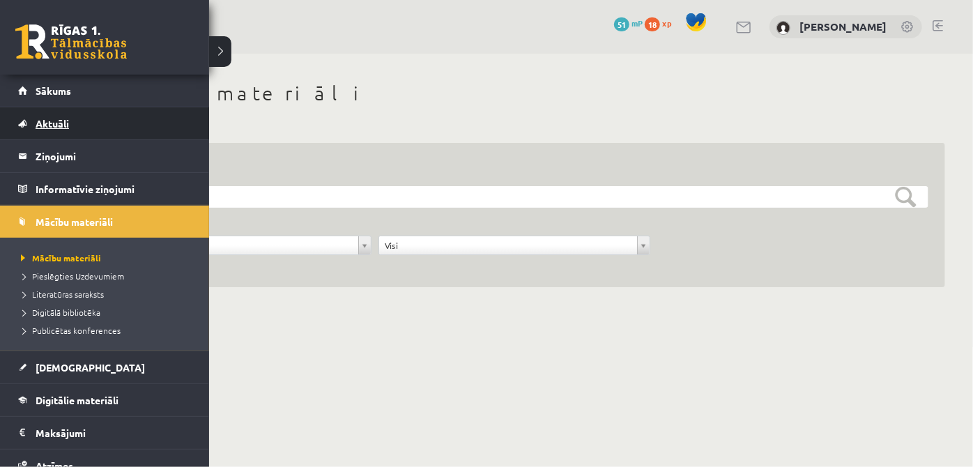
click at [62, 107] on link "Aktuāli" at bounding box center [105, 123] width 174 height 32
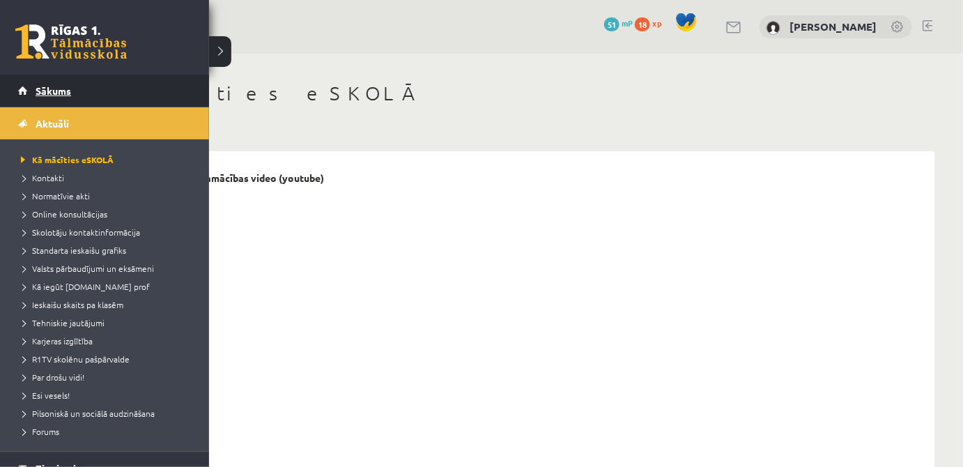
click at [33, 86] on link "Sākums" at bounding box center [105, 91] width 174 height 32
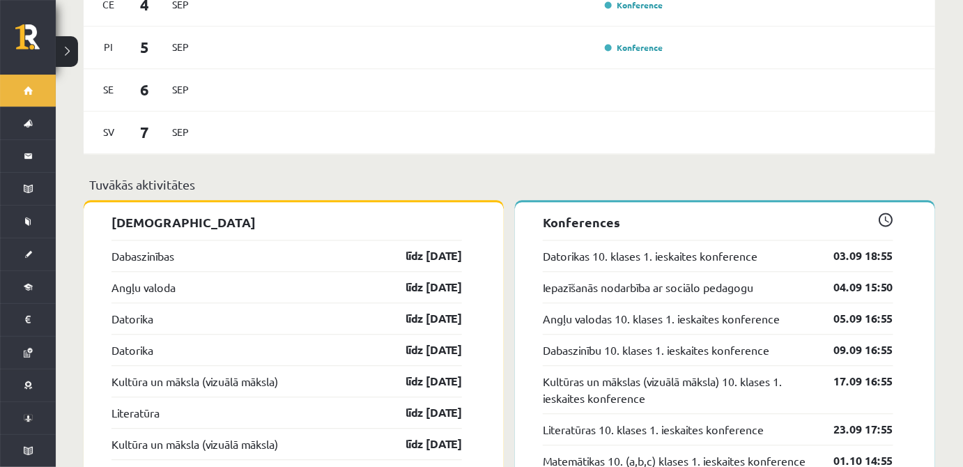
scroll to position [1013, 0]
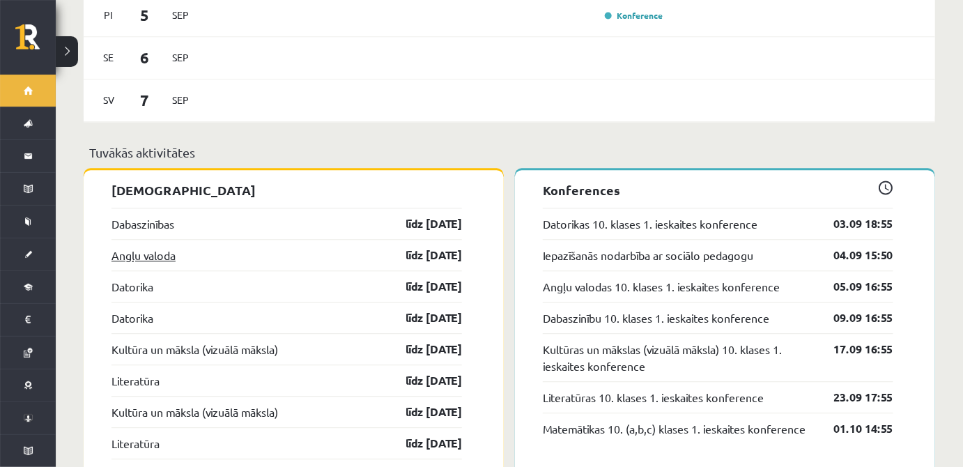
click at [127, 249] on link "Angļu valoda" at bounding box center [143, 255] width 64 height 17
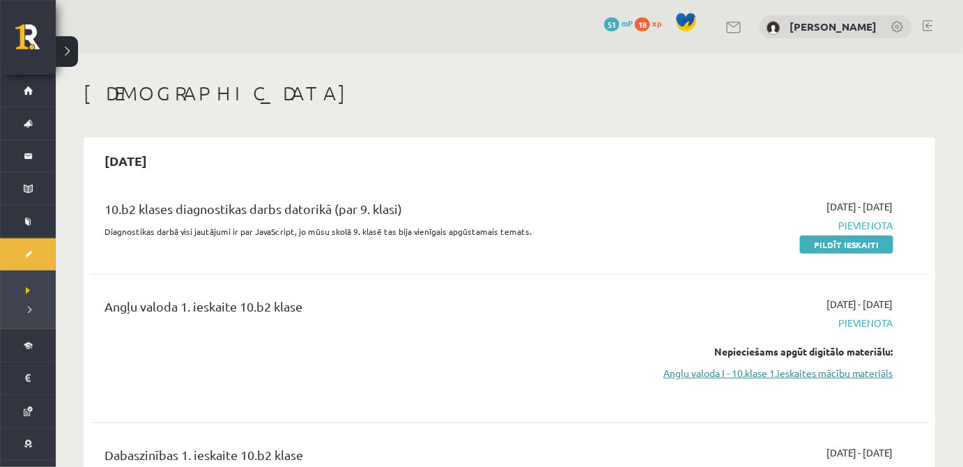
click at [676, 370] on link "Angļu valoda I - 10.klase 1.ieskaites mācību materiāls" at bounding box center [769, 373] width 249 height 15
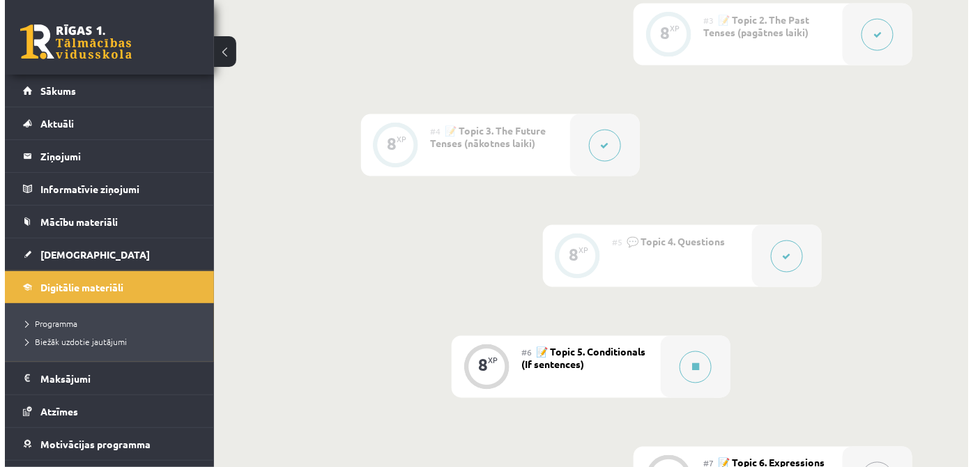
scroll to position [718, 0]
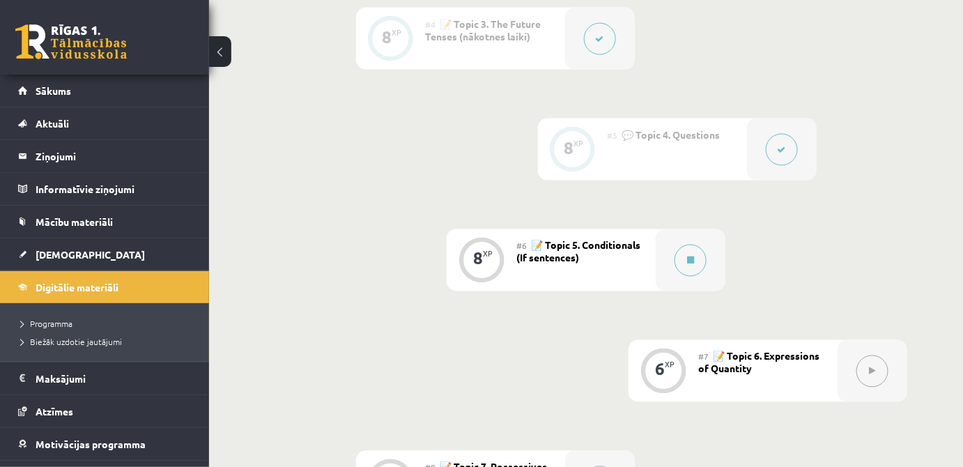
click at [733, 150] on div "#5 💬 Topic 4. Questions" at bounding box center [677, 149] width 139 height 62
click at [781, 151] on icon at bounding box center [782, 150] width 8 height 8
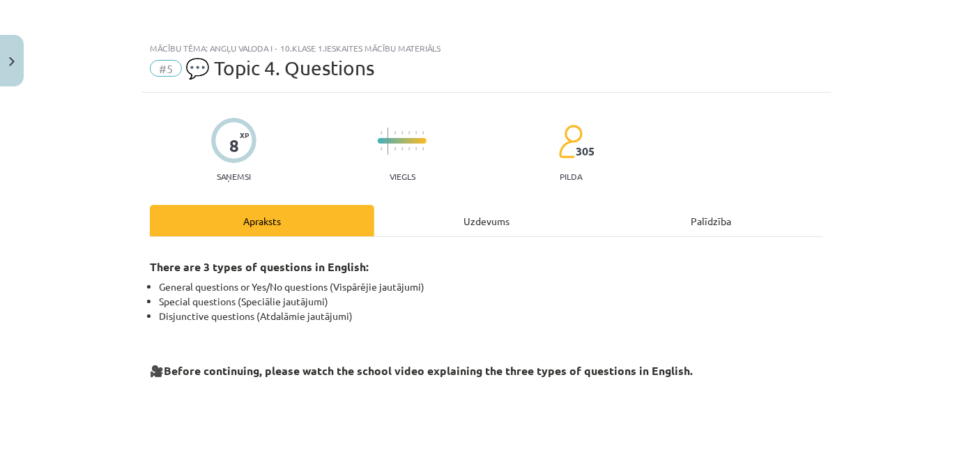
click at [498, 219] on div "Uzdevums" at bounding box center [486, 220] width 224 height 31
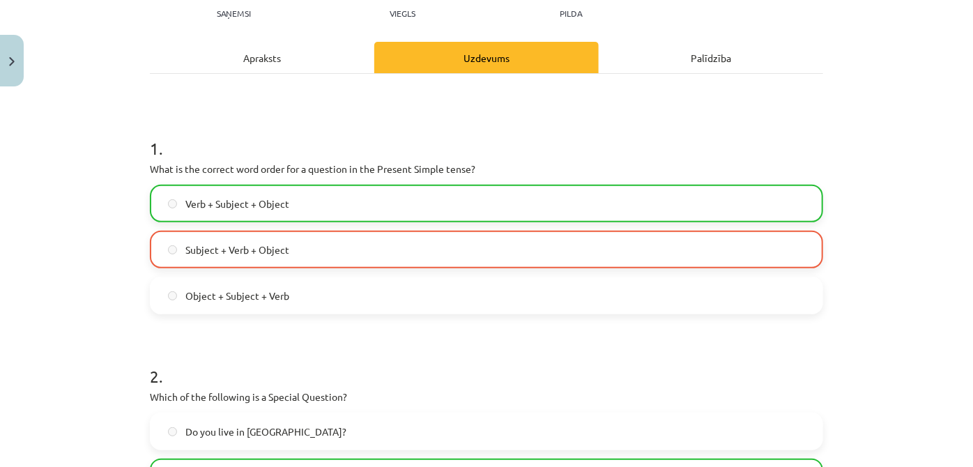
scroll to position [162, 0]
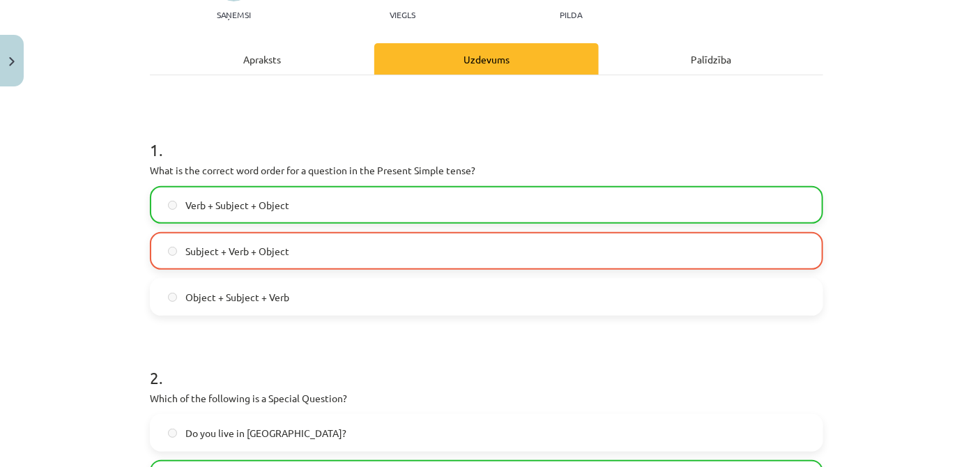
click at [294, 61] on div "Apraksts" at bounding box center [262, 58] width 224 height 31
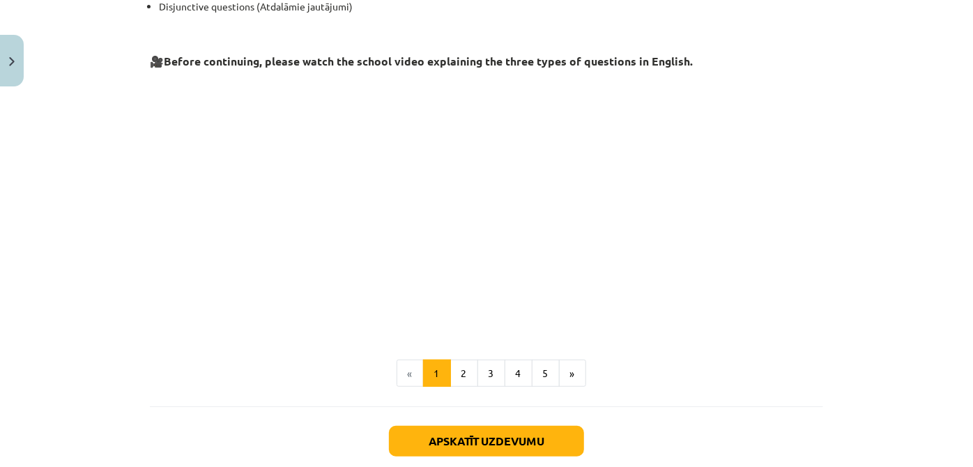
scroll to position [431, 0]
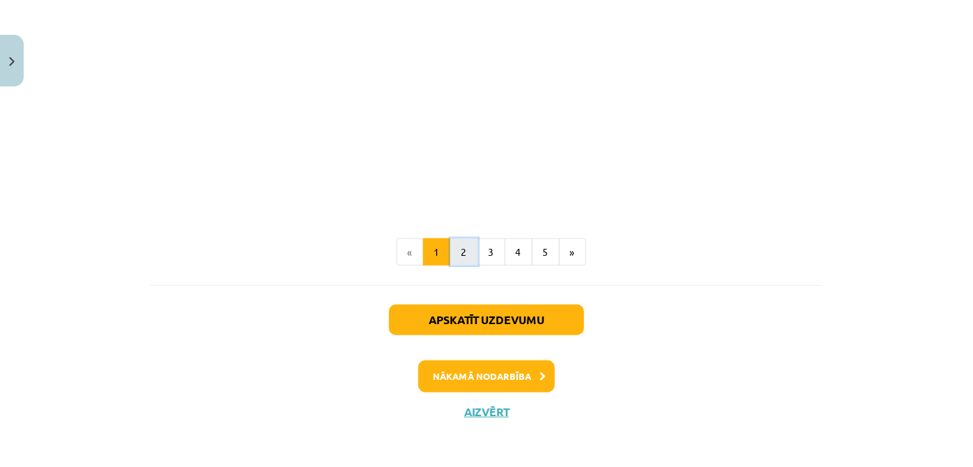
click at [452, 250] on button "2" at bounding box center [464, 252] width 28 height 28
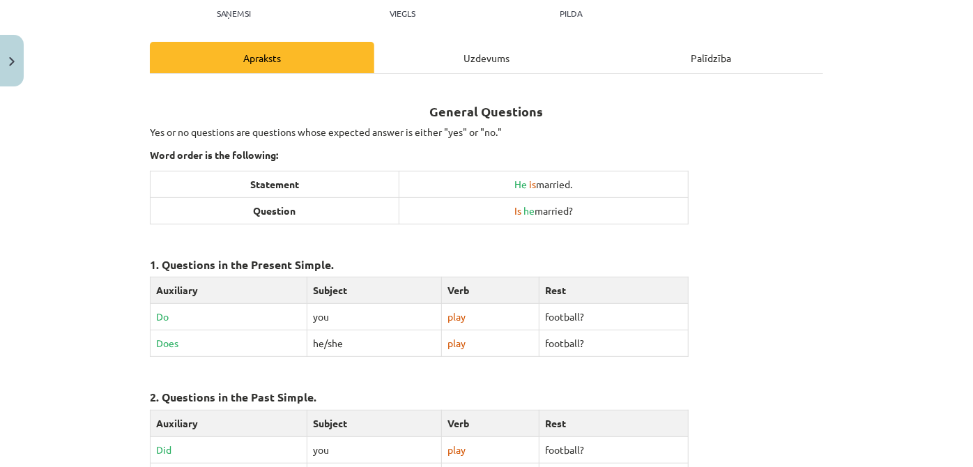
scroll to position [164, 0]
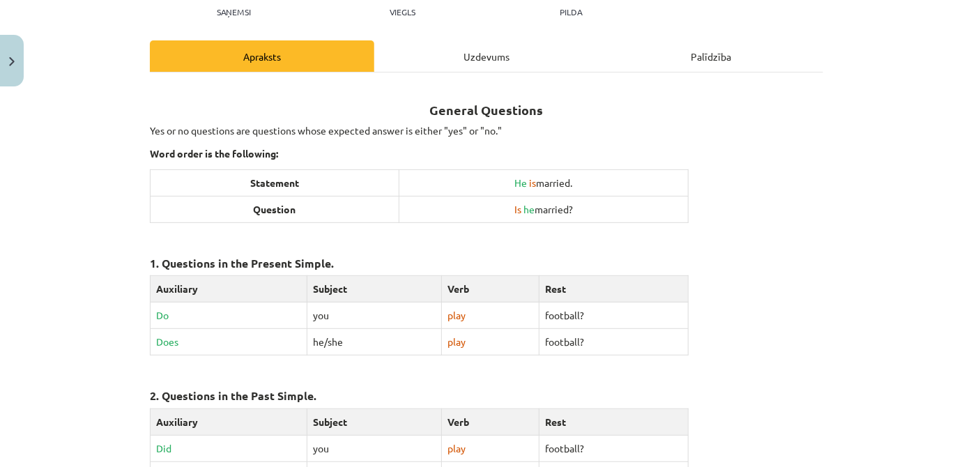
click at [474, 58] on div "Uzdevums" at bounding box center [486, 55] width 224 height 31
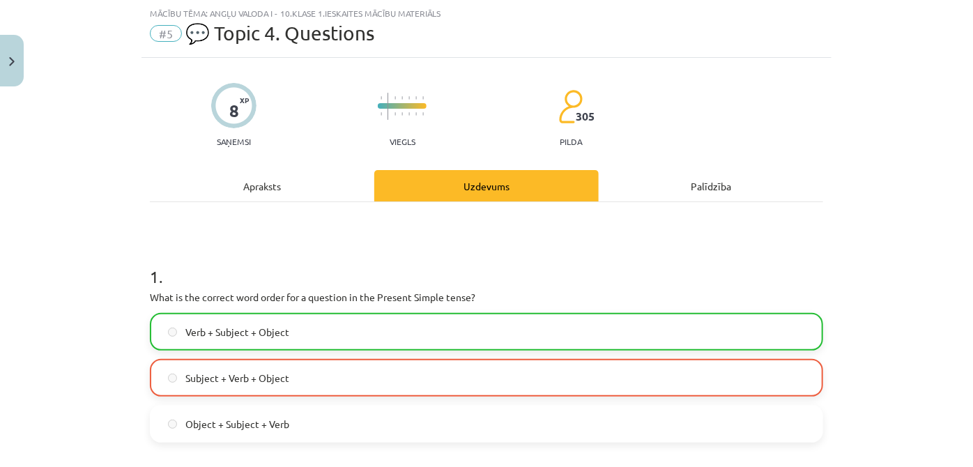
scroll to position [35, 0]
click at [236, 173] on div "Apraksts" at bounding box center [262, 185] width 224 height 31
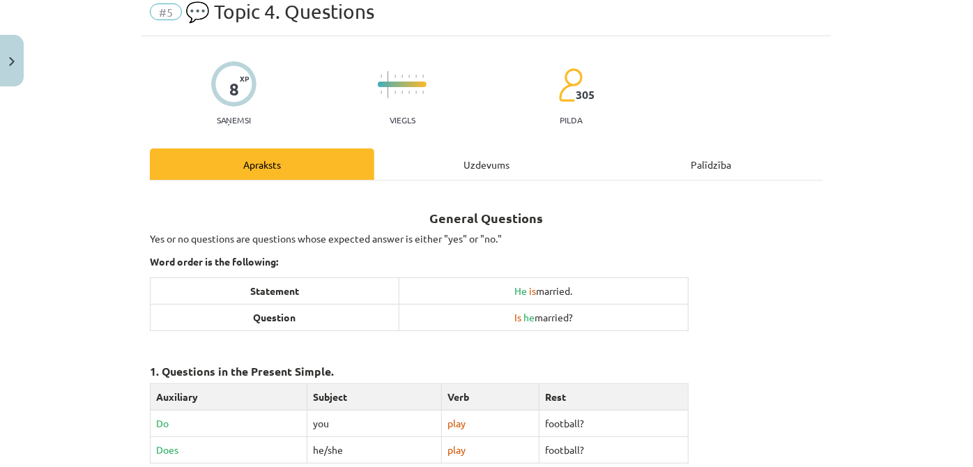
scroll to position [77, 0]
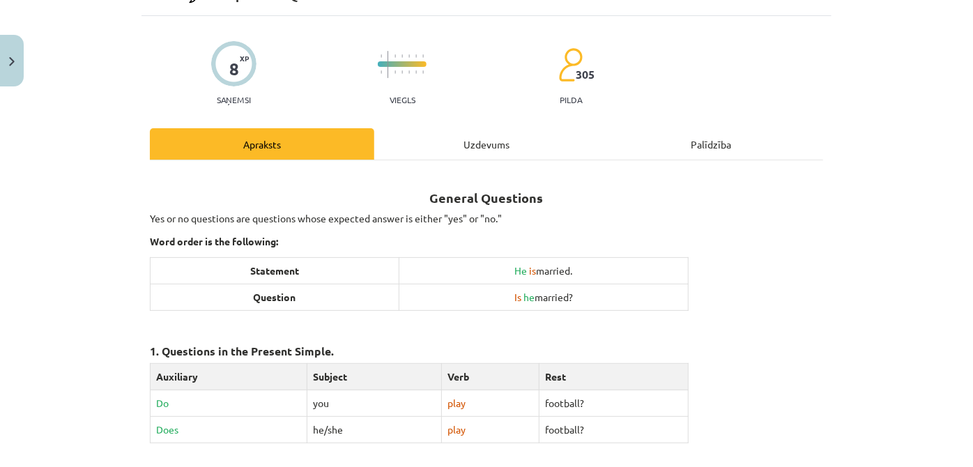
click at [433, 141] on div "Uzdevums" at bounding box center [486, 143] width 224 height 31
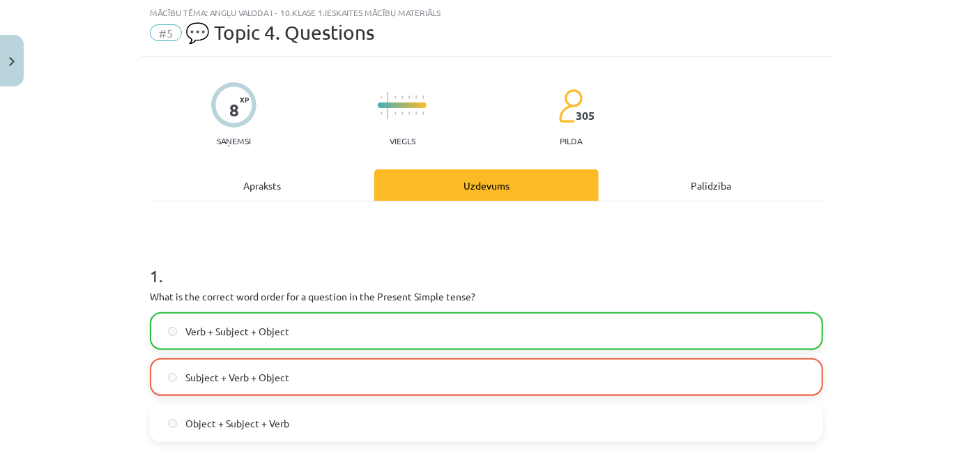
scroll to position [35, 0]
click at [346, 180] on div "Apraksts" at bounding box center [262, 185] width 224 height 31
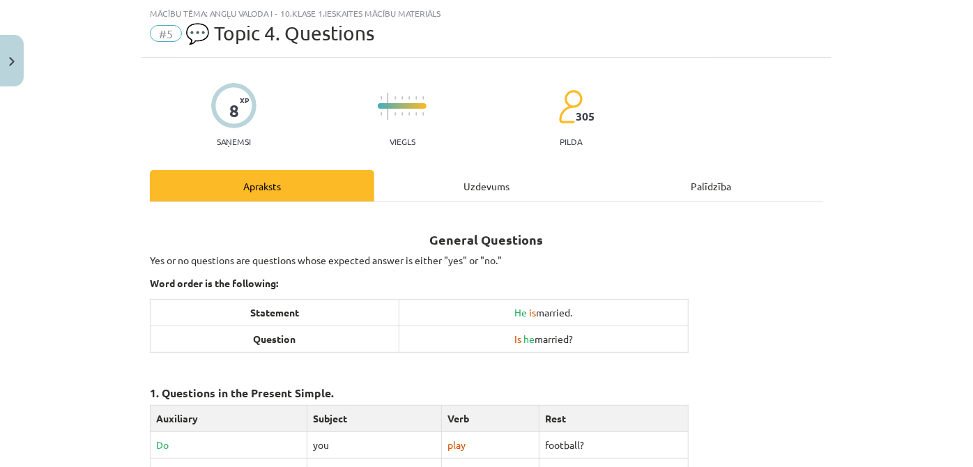
click at [384, 192] on div "Uzdevums" at bounding box center [486, 185] width 224 height 31
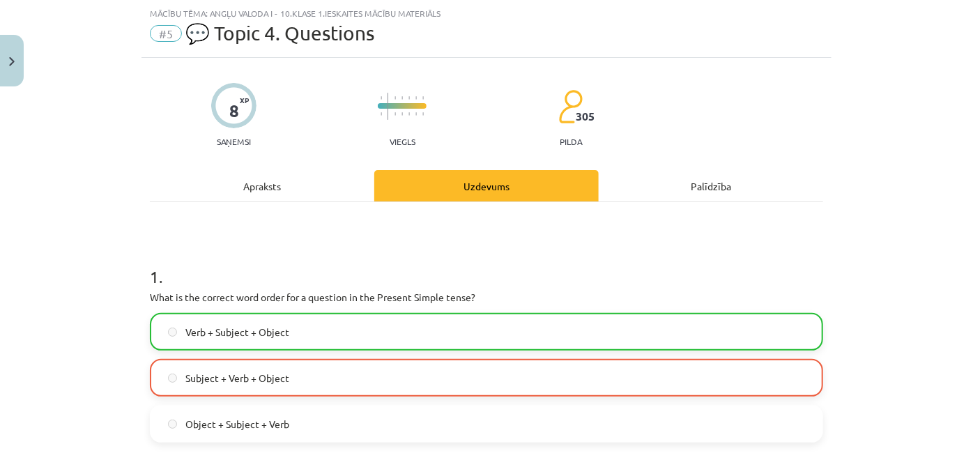
click at [276, 186] on div "Apraksts" at bounding box center [262, 185] width 224 height 31
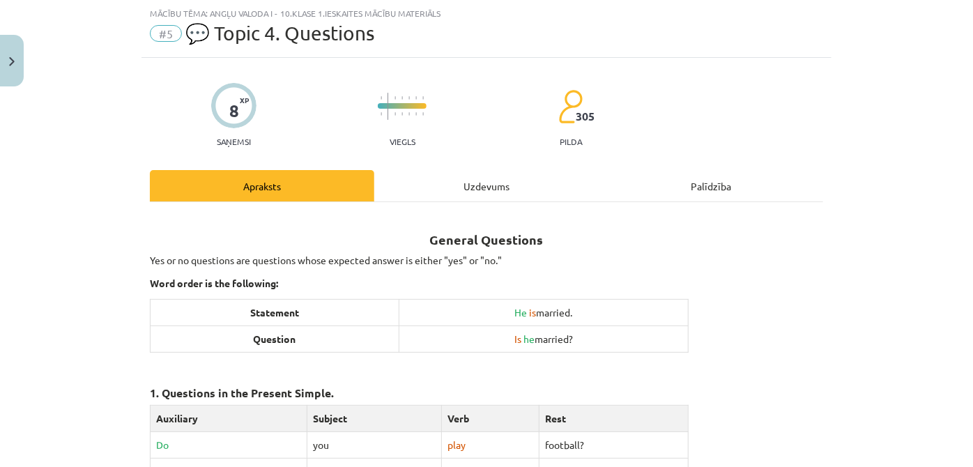
scroll to position [77, 0]
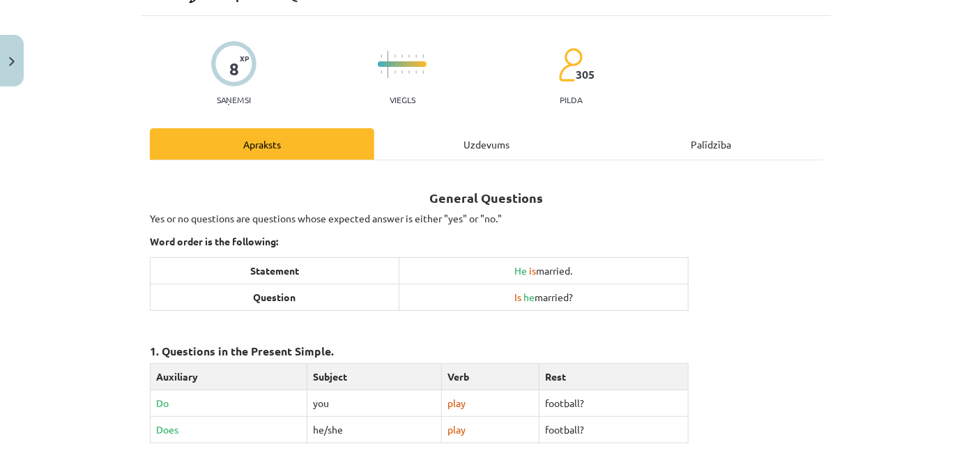
click at [437, 145] on div "Uzdevums" at bounding box center [486, 143] width 224 height 31
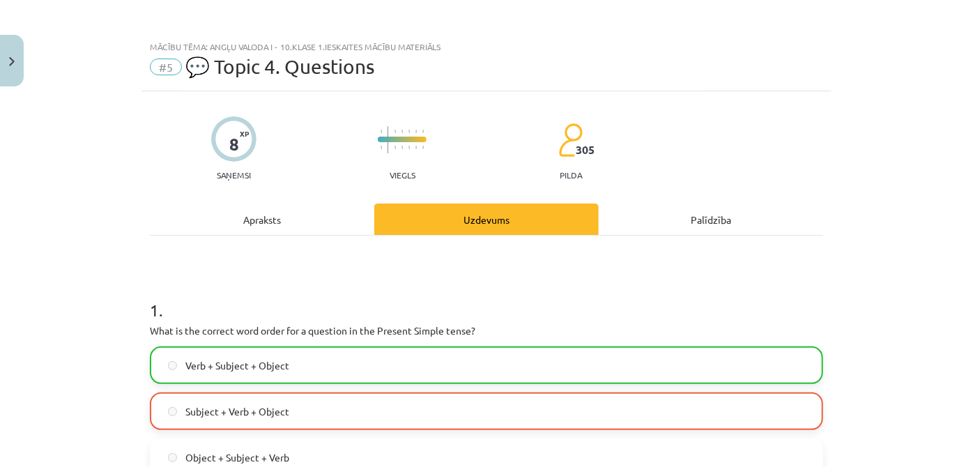
scroll to position [0, 0]
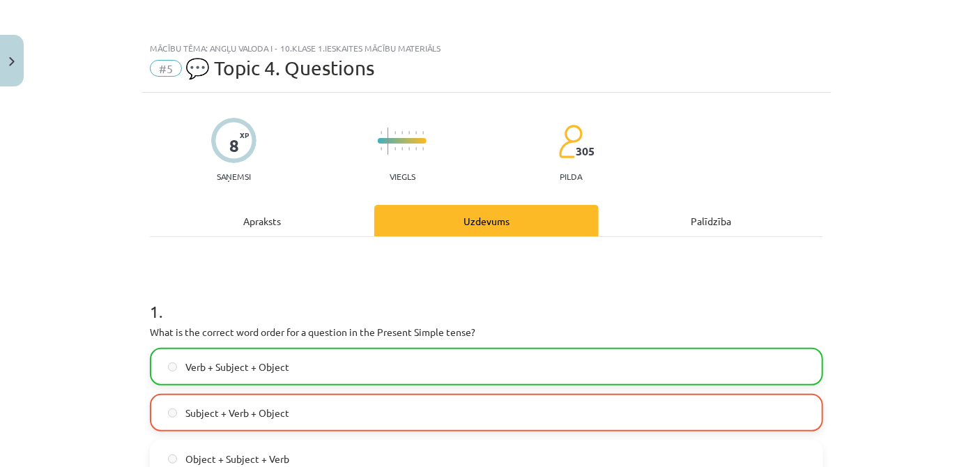
click at [248, 219] on div "Apraksts" at bounding box center [262, 220] width 224 height 31
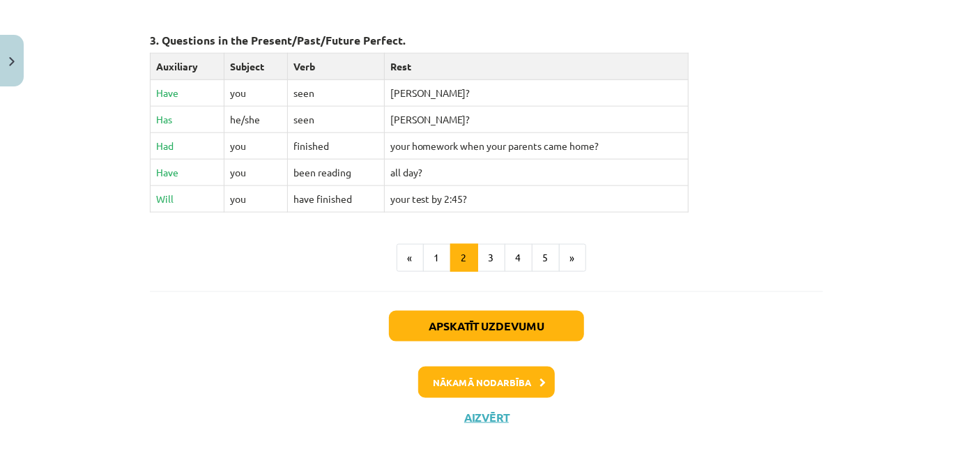
scroll to position [757, 0]
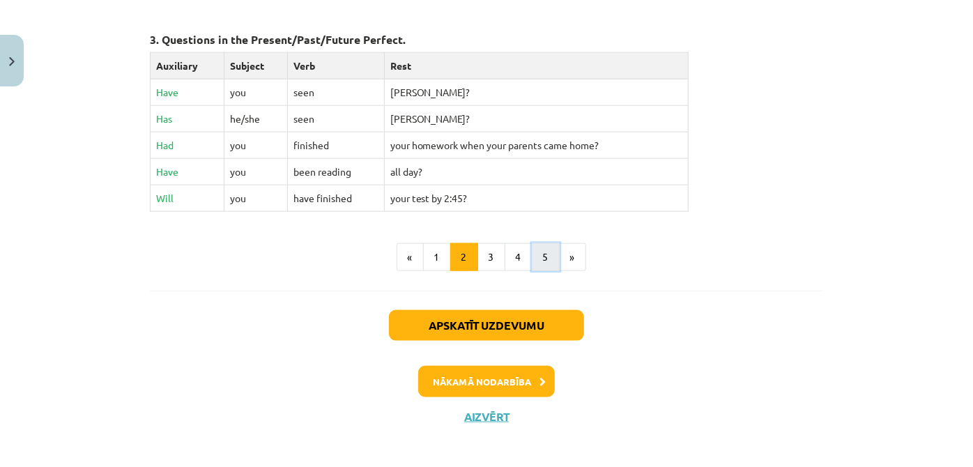
click at [539, 249] on button "5" at bounding box center [546, 257] width 28 height 28
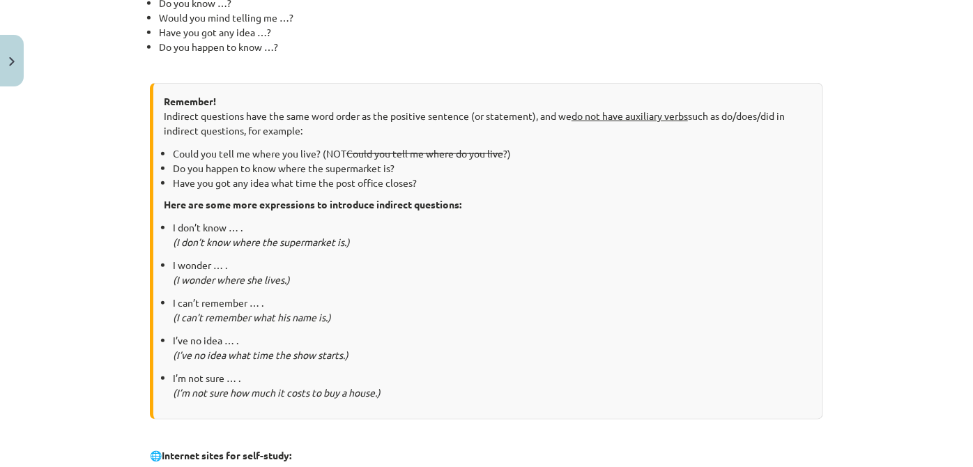
scroll to position [461, 0]
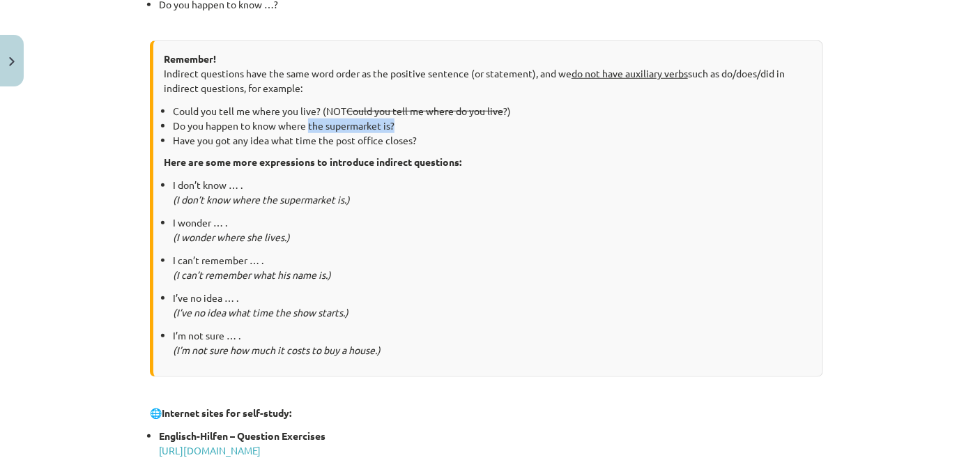
drag, startPoint x: 315, startPoint y: 125, endPoint x: 392, endPoint y: 130, distance: 76.8
click at [392, 130] on li "Do you happen to know where the supermarket is?" at bounding box center [492, 125] width 639 height 15
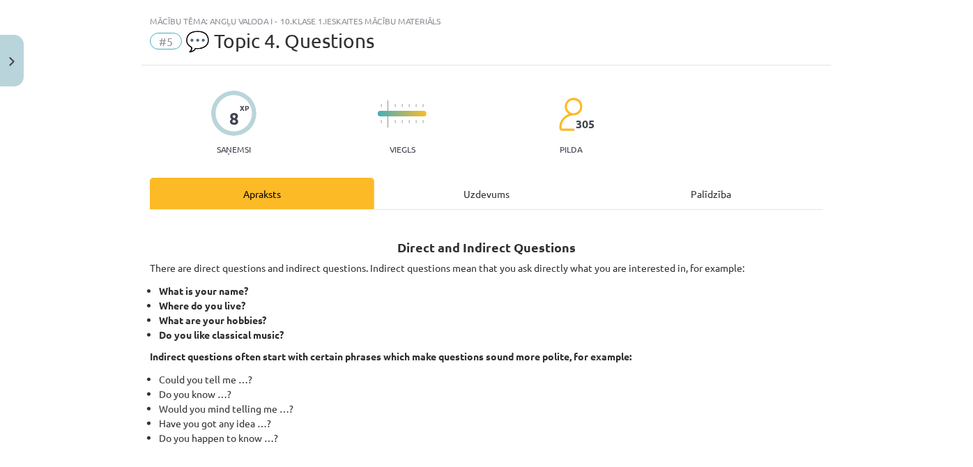
scroll to position [0, 0]
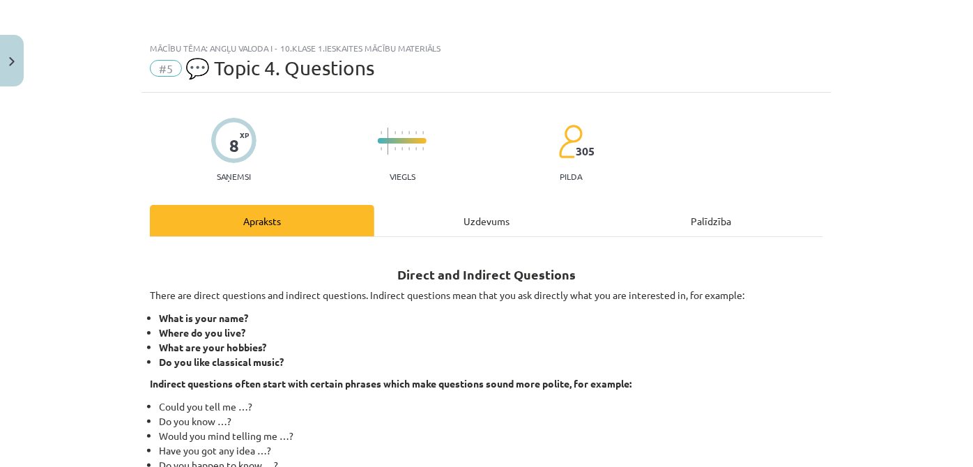
click at [438, 231] on div "Uzdevums" at bounding box center [486, 220] width 224 height 31
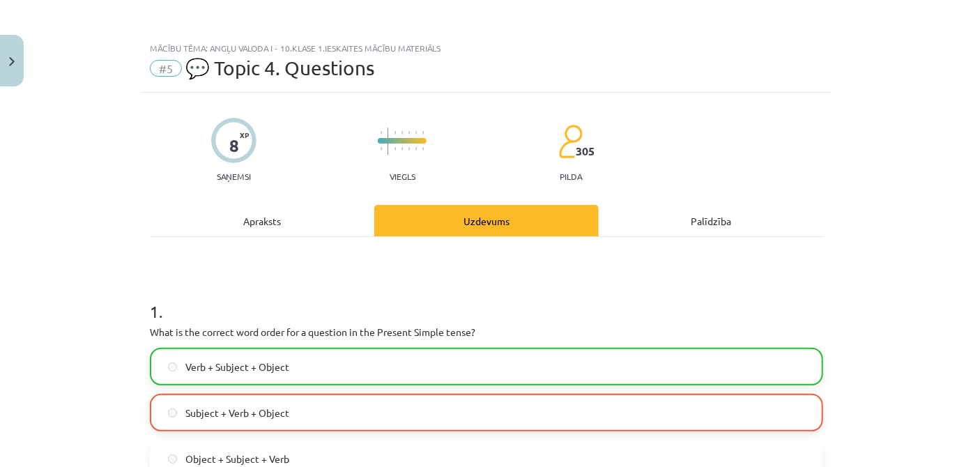
click at [263, 224] on div "Apraksts" at bounding box center [262, 220] width 224 height 31
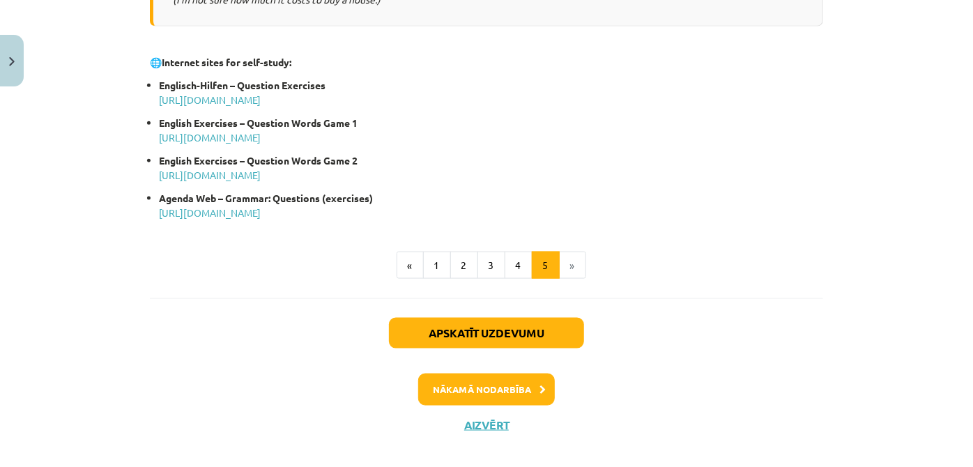
scroll to position [825, 0]
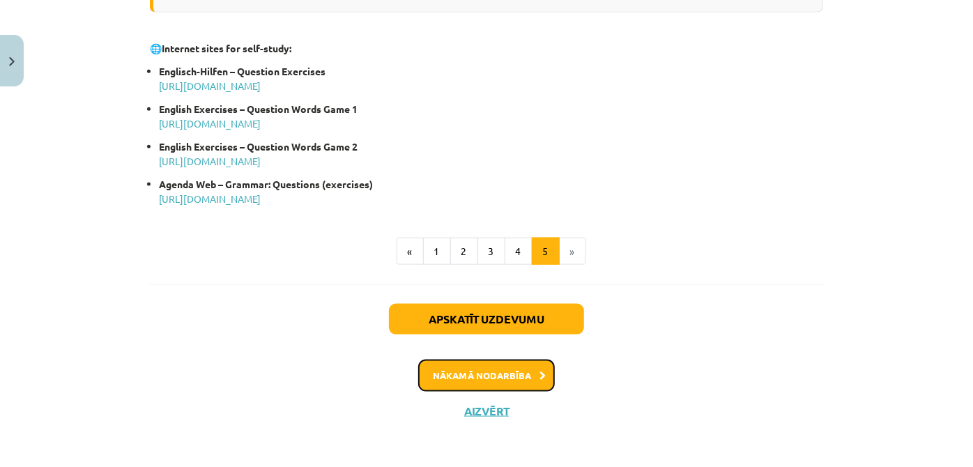
click at [514, 373] on button "Nākamā nodarbība" at bounding box center [486, 376] width 137 height 32
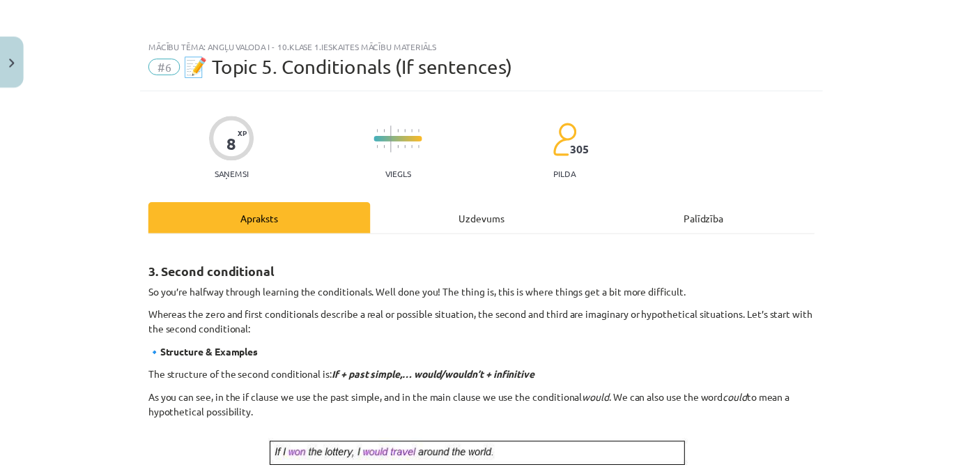
scroll to position [0, 0]
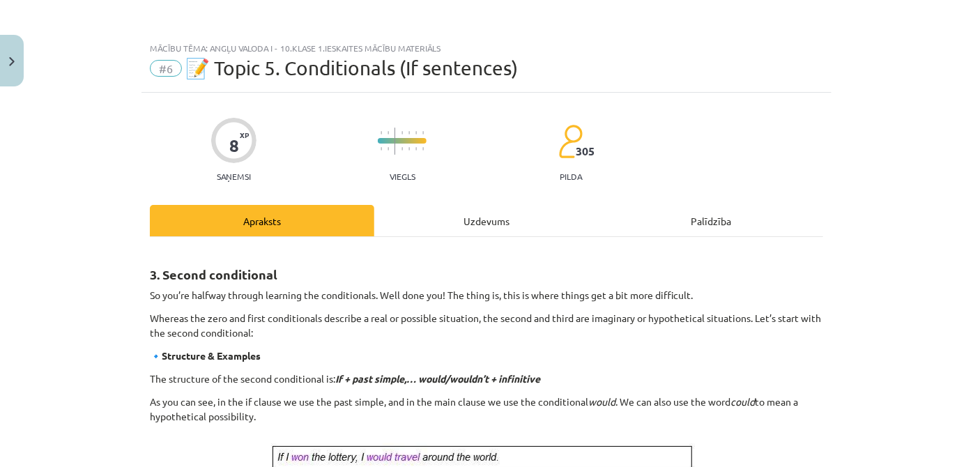
drag, startPoint x: 972, startPoint y: 125, endPoint x: 91, endPoint y: 114, distance: 880.8
click at [91, 114] on div "Mācību tēma: Angļu valoda i - 10.[PERSON_NAME] 1.ieskaites mācību materiāls #6 …" at bounding box center [486, 233] width 973 height 467
click at [0, 54] on button "Close" at bounding box center [12, 61] width 24 height 52
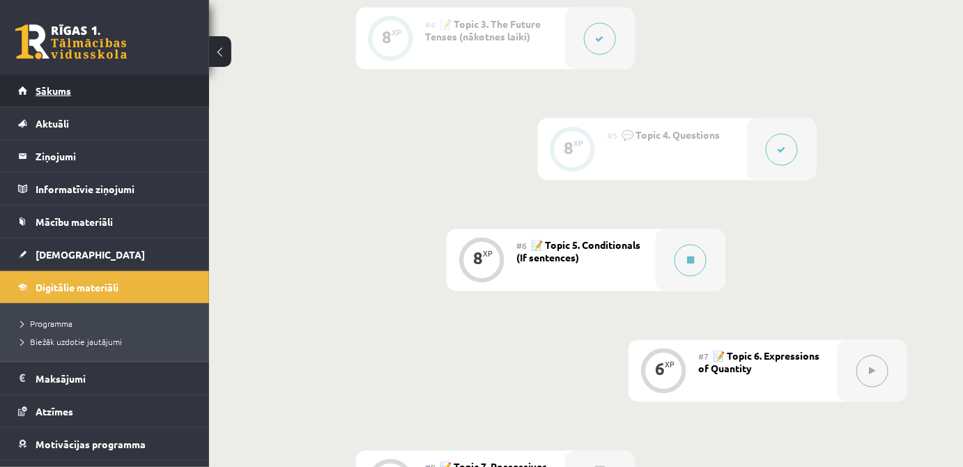
click at [125, 93] on link "Sākums" at bounding box center [105, 91] width 174 height 32
